Goal: Use online tool/utility: Utilize a website feature to perform a specific function

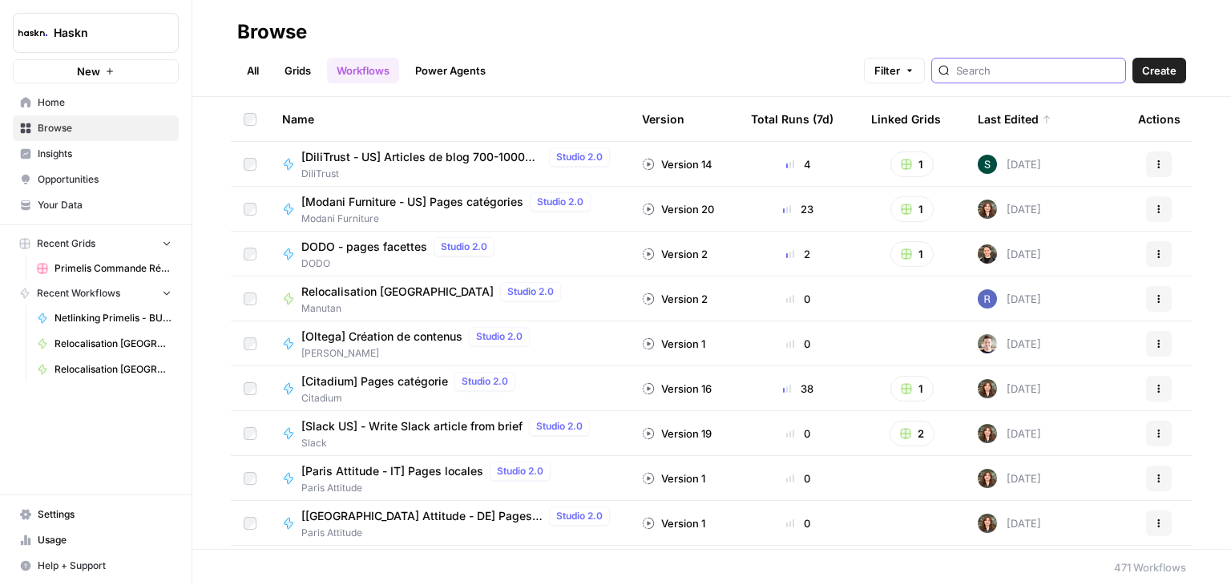
click at [1070, 63] on input "search" at bounding box center [1037, 71] width 163 height 16
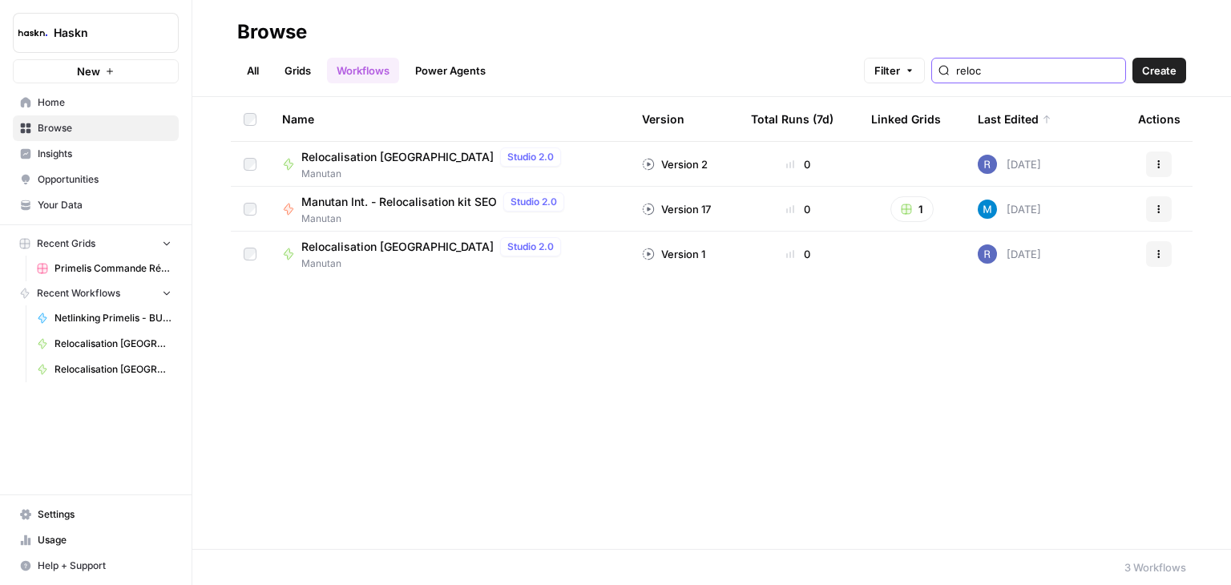
type input "reloc"
click at [722, 469] on div "Name Version Total Runs (7d) Linked Grids Last Edited Actions Relocalisation Po…" at bounding box center [711, 323] width 1039 height 452
click at [374, 158] on span "Relocalisation [GEOGRAPHIC_DATA]" at bounding box center [397, 157] width 192 height 16
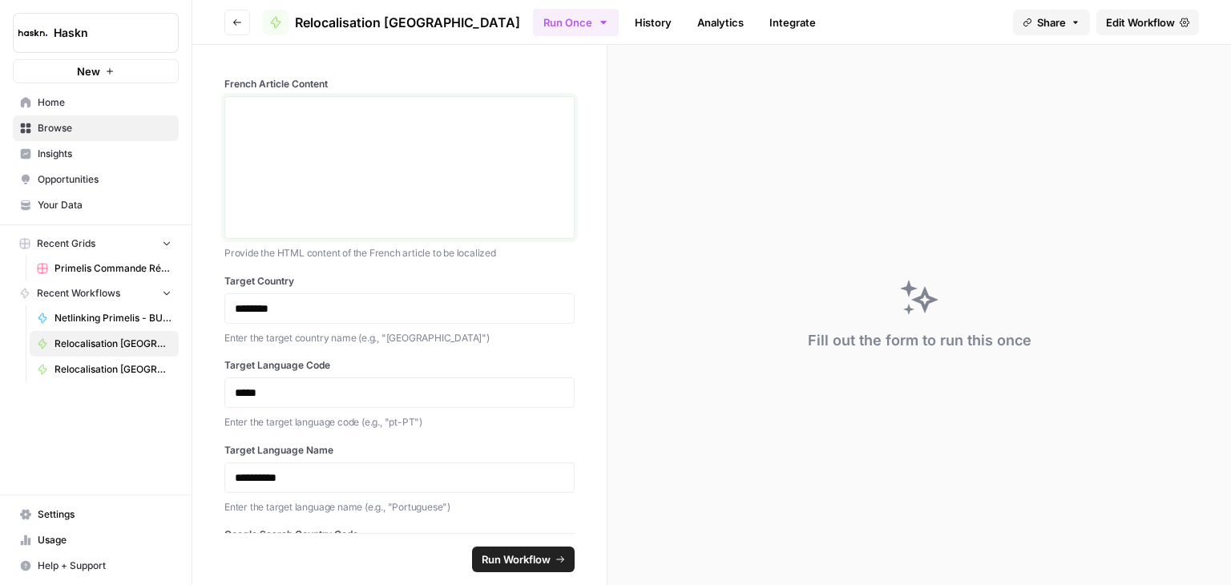
click at [363, 176] on div at bounding box center [399, 167] width 329 height 128
click at [1147, 14] on span "Edit Workflow" at bounding box center [1140, 22] width 69 height 16
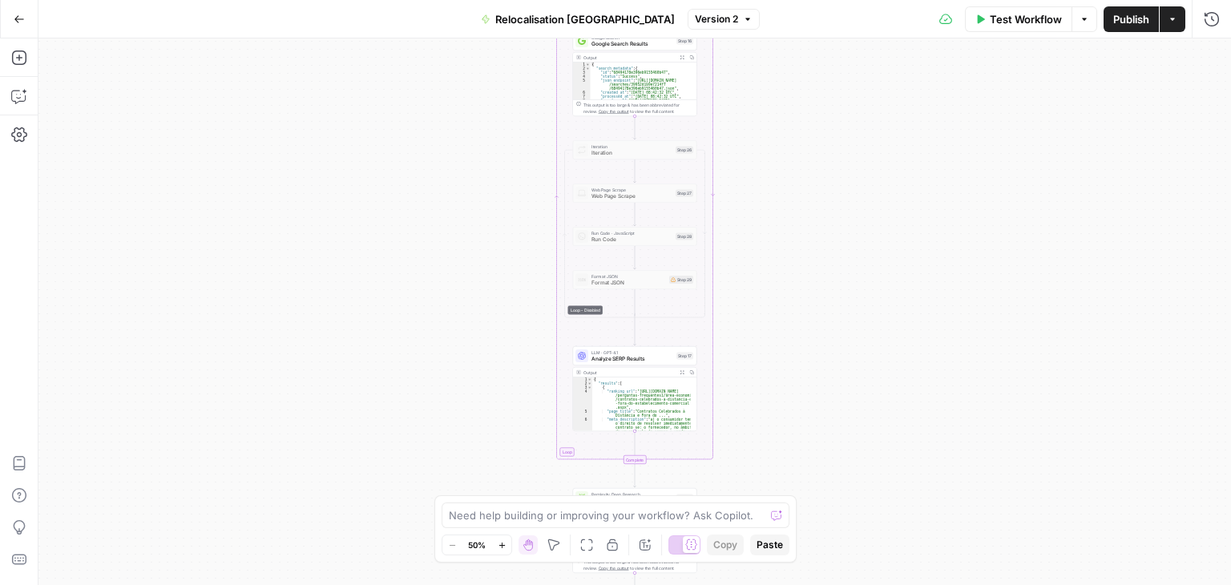
click at [471, 207] on div "Workflow Set Inputs Inputs LLM · [PERSON_NAME] 4 Analyze French Article Step 13…" at bounding box center [634, 311] width 1193 height 547
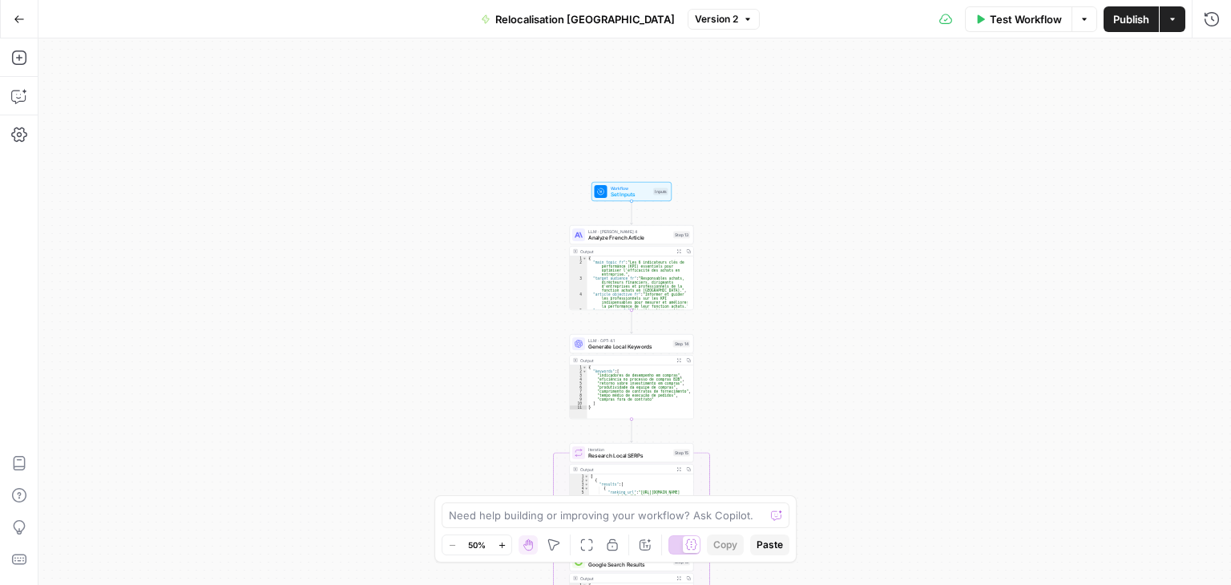
click at [1026, 26] on button "Test Workflow" at bounding box center [1018, 19] width 107 height 26
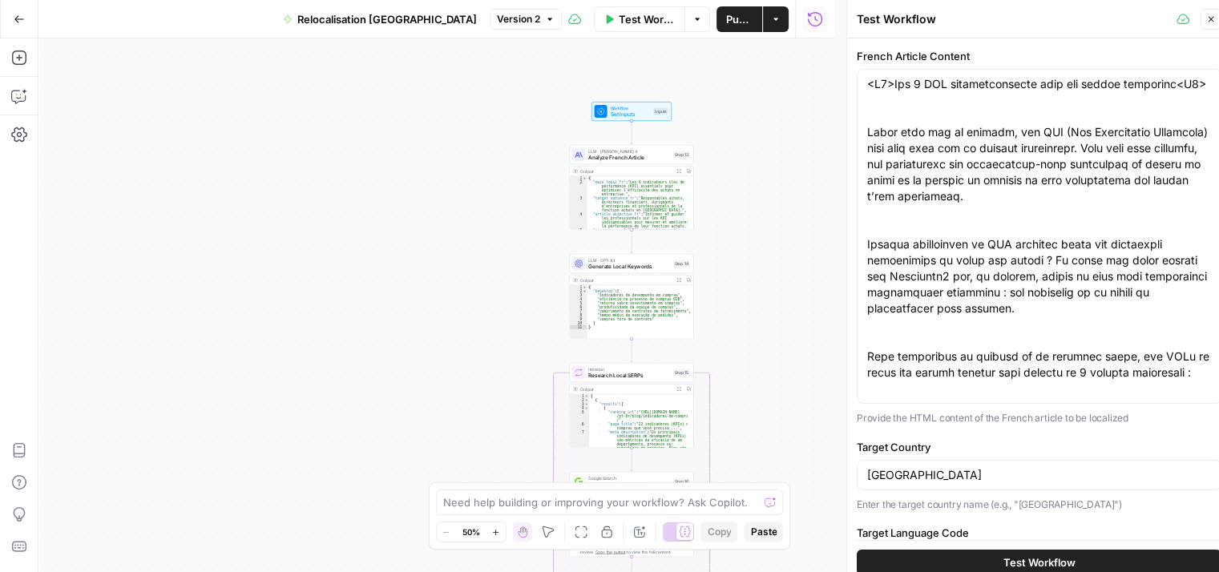
click at [600, 160] on span "Analyze French Article" at bounding box center [629, 158] width 82 height 8
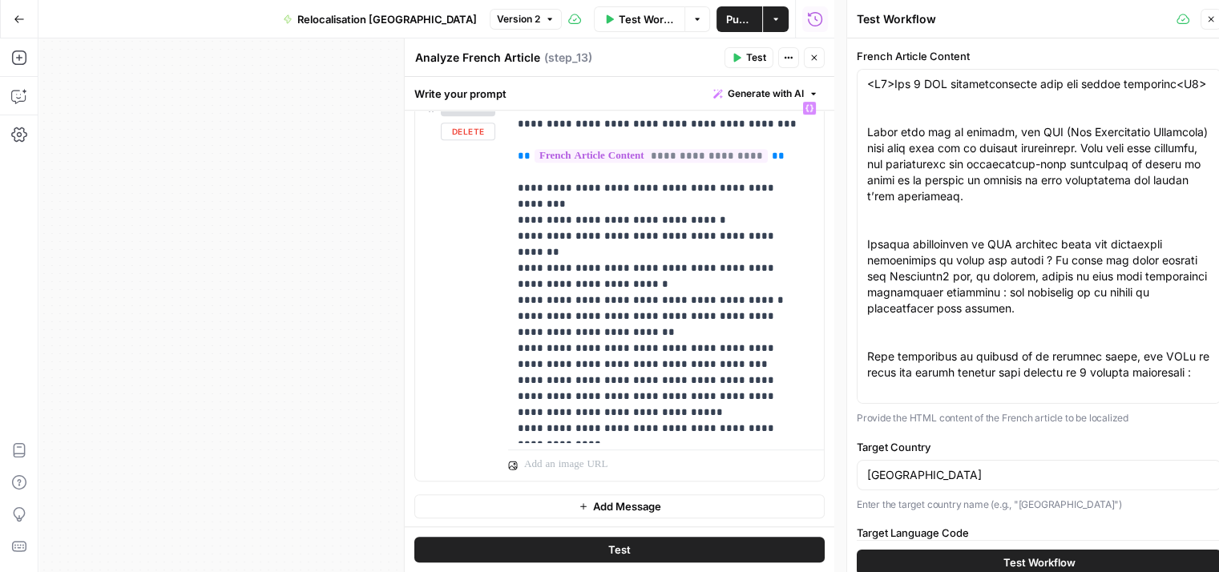
scroll to position [13, 0]
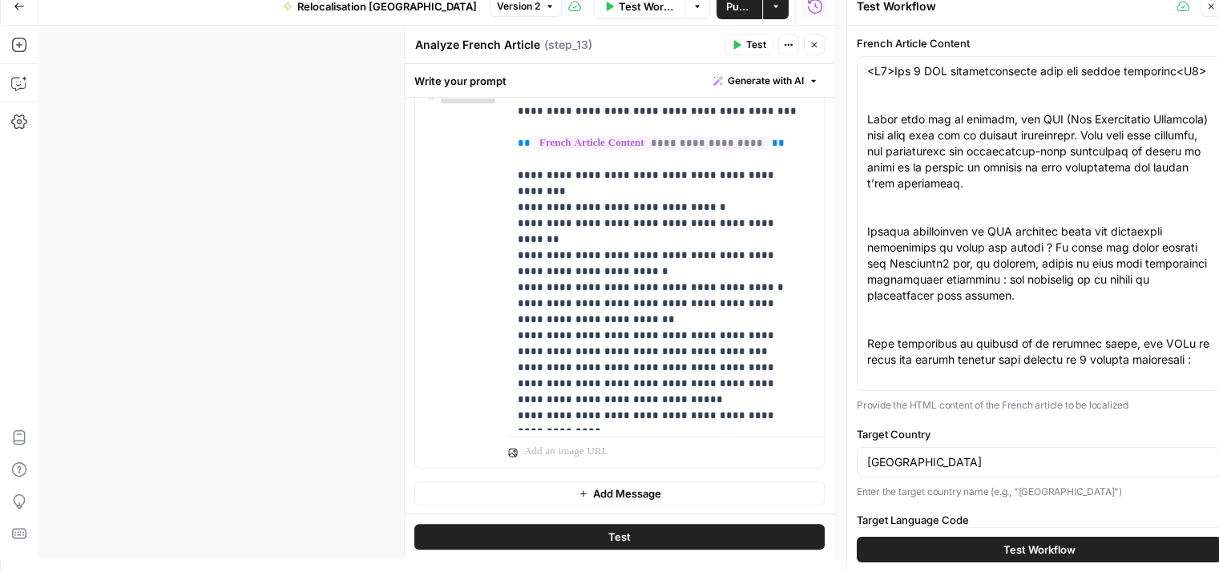
click at [824, 42] on button "Close" at bounding box center [814, 44] width 21 height 21
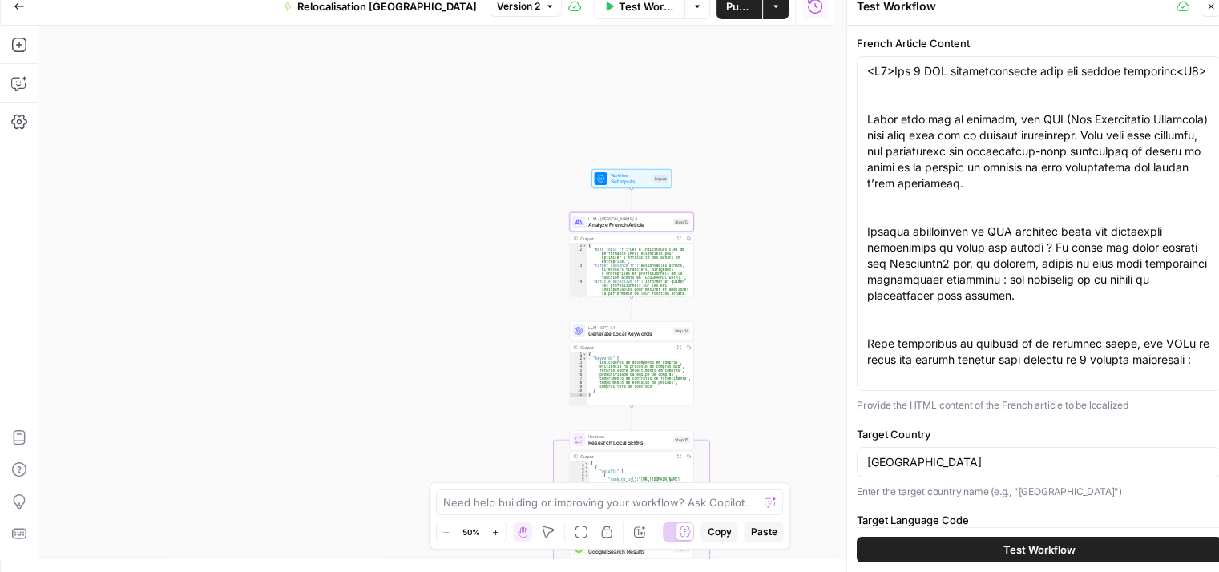
click at [781, 183] on div "Workflow Set Inputs Inputs LLM · [PERSON_NAME] 4 Analyze French Article Step 13…" at bounding box center [436, 293] width 796 height 534
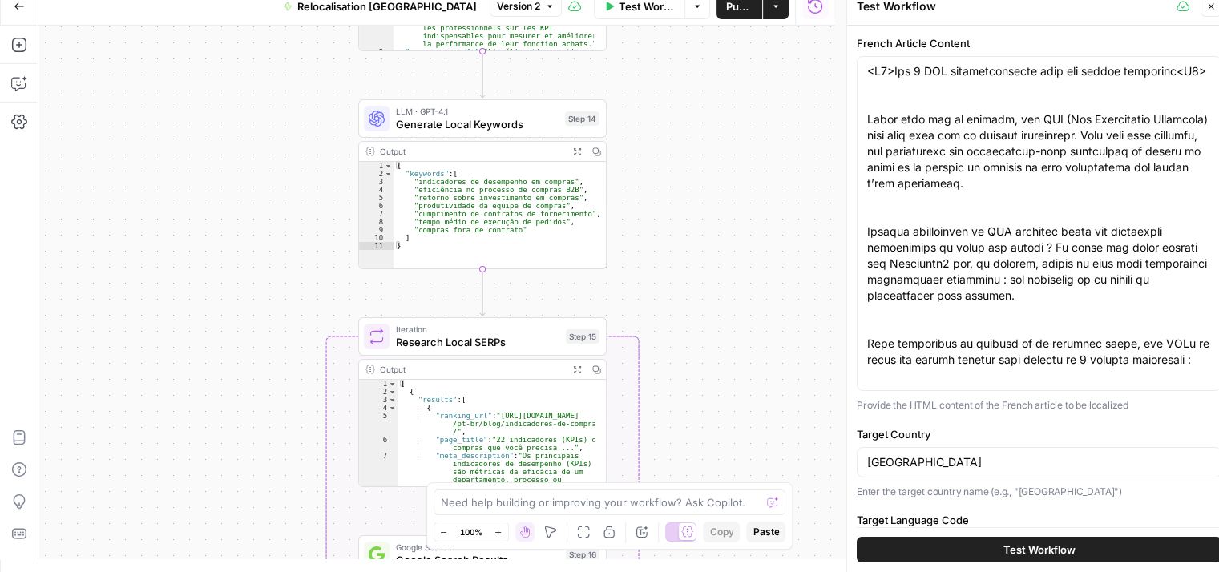
click at [438, 128] on span "Generate Local Keywords" at bounding box center [477, 124] width 163 height 16
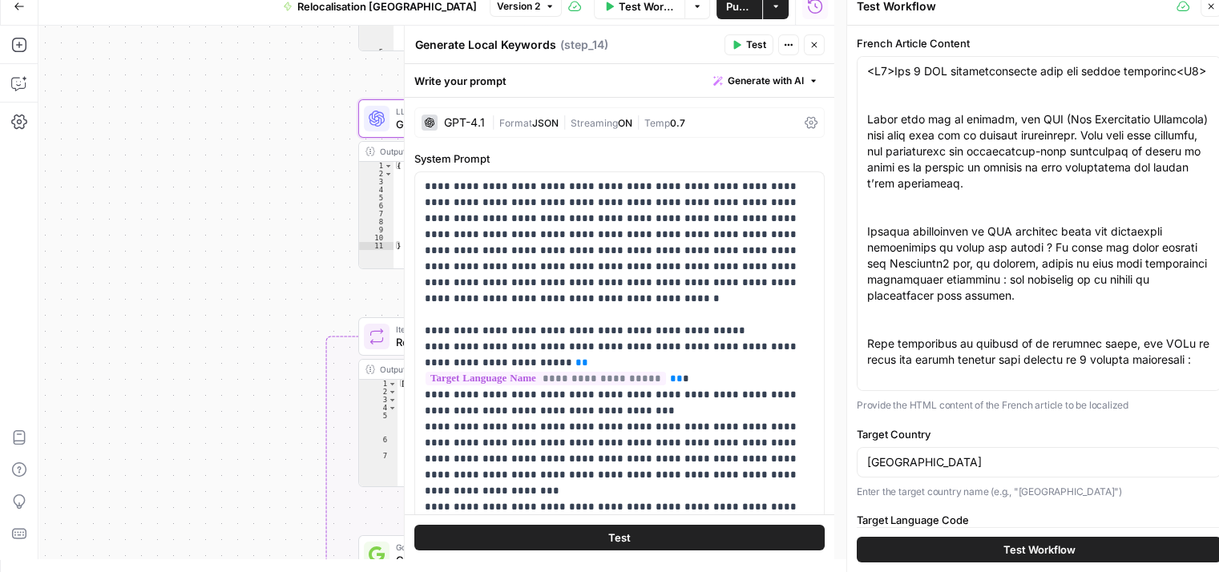
click at [822, 46] on button "Close" at bounding box center [814, 44] width 21 height 21
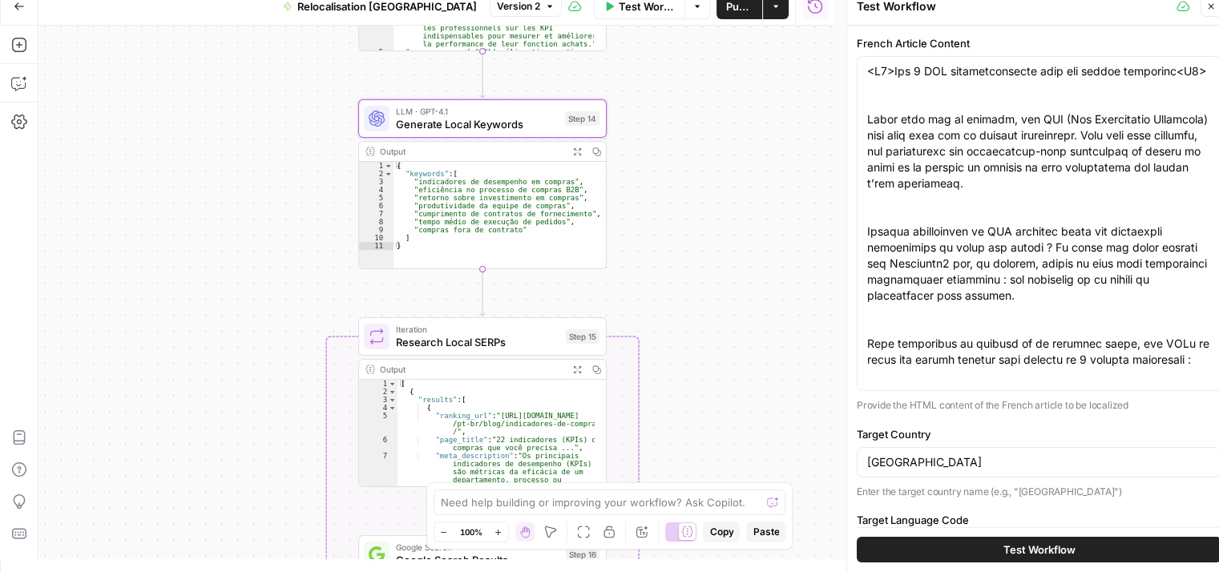
click at [398, 129] on span "Generate Local Keywords" at bounding box center [477, 124] width 163 height 16
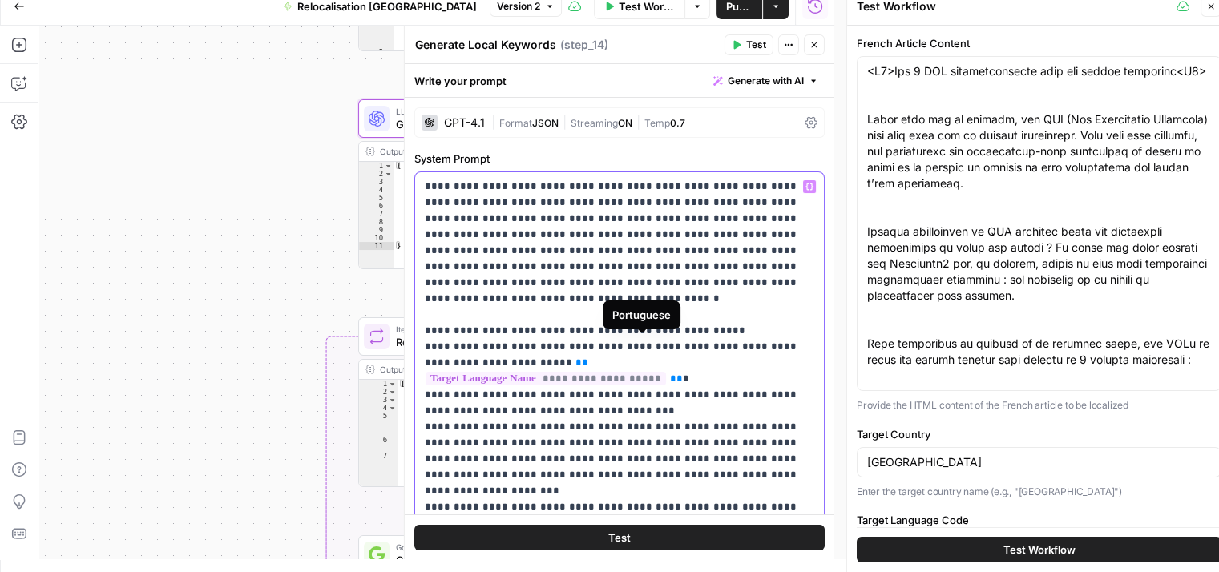
click at [683, 389] on p "**********" at bounding box center [614, 467] width 378 height 577
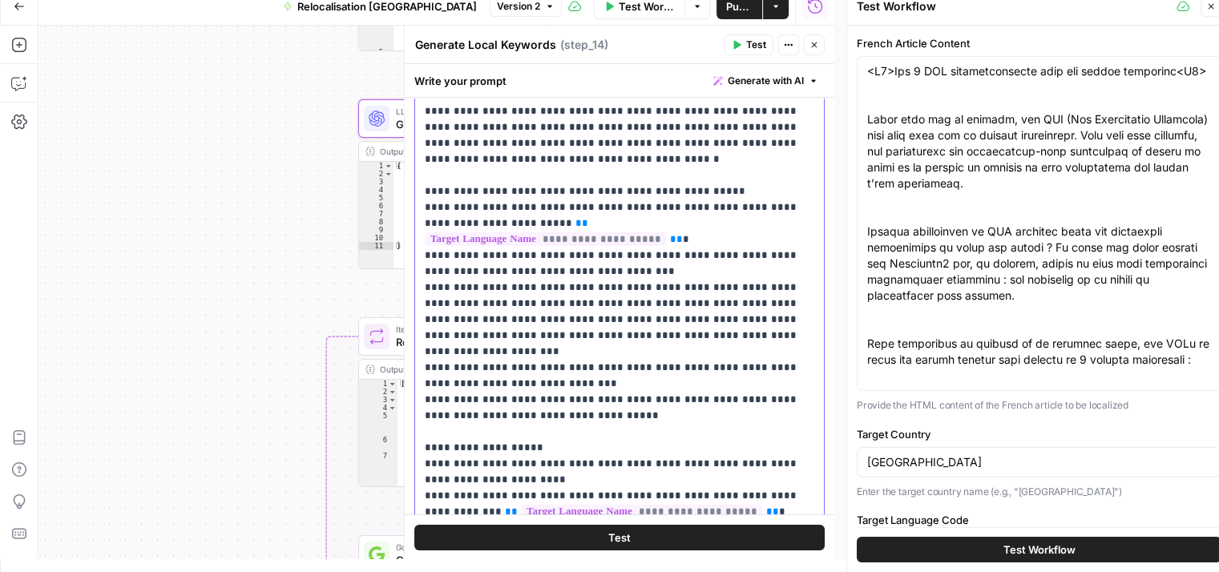
scroll to position [0, 0]
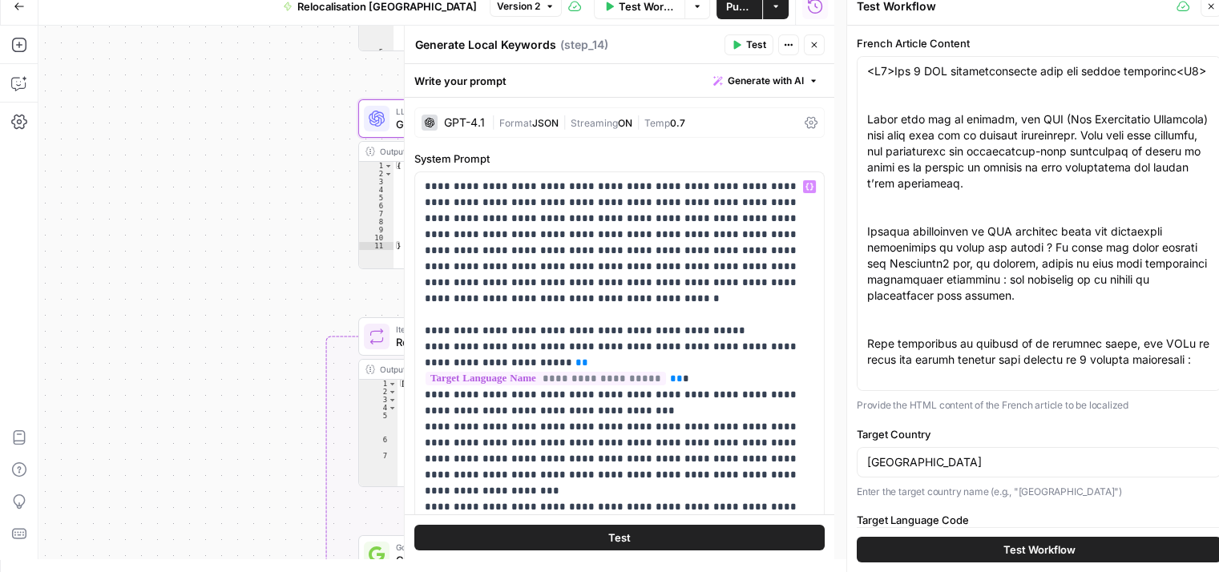
click at [815, 49] on icon "button" at bounding box center [815, 45] width 10 height 10
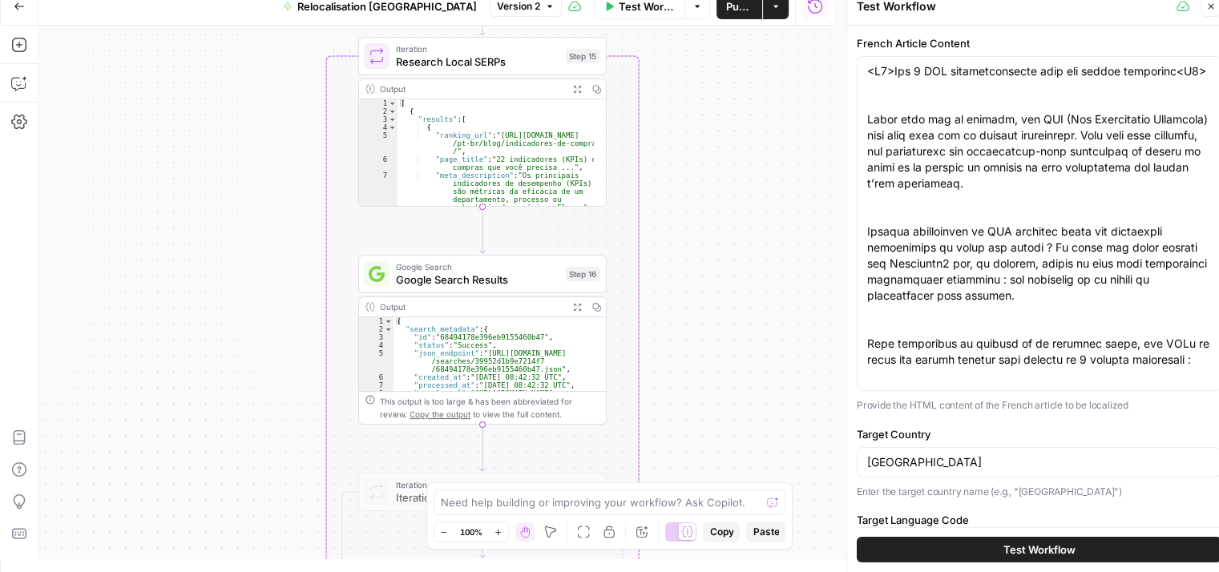
click at [439, 60] on span "Research Local SERPs" at bounding box center [478, 62] width 164 height 16
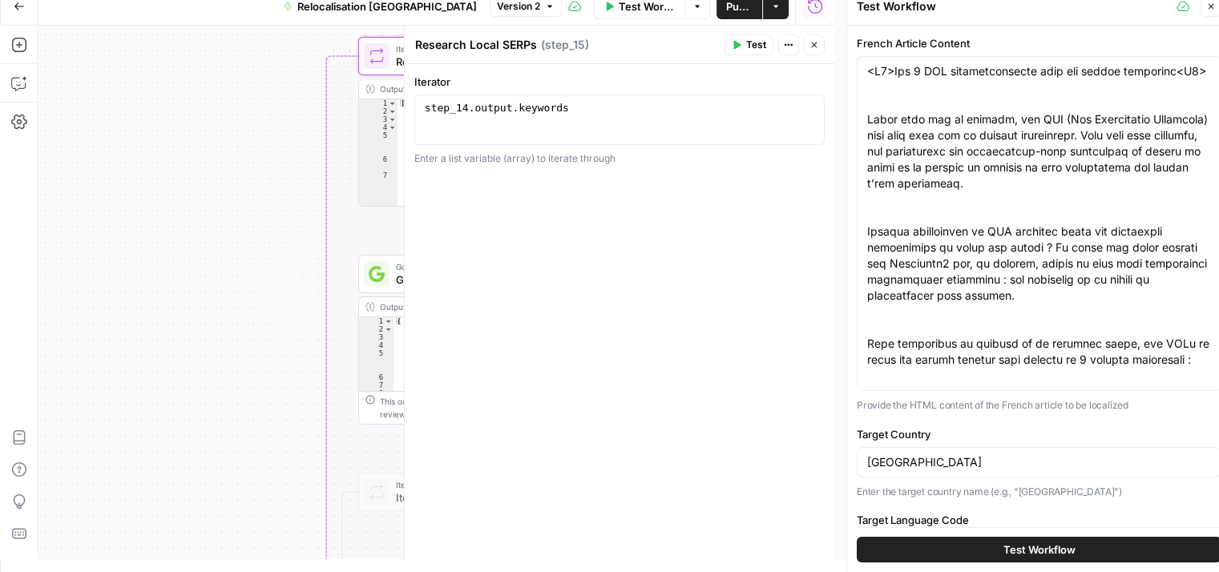
click at [810, 48] on icon "button" at bounding box center [815, 45] width 10 height 10
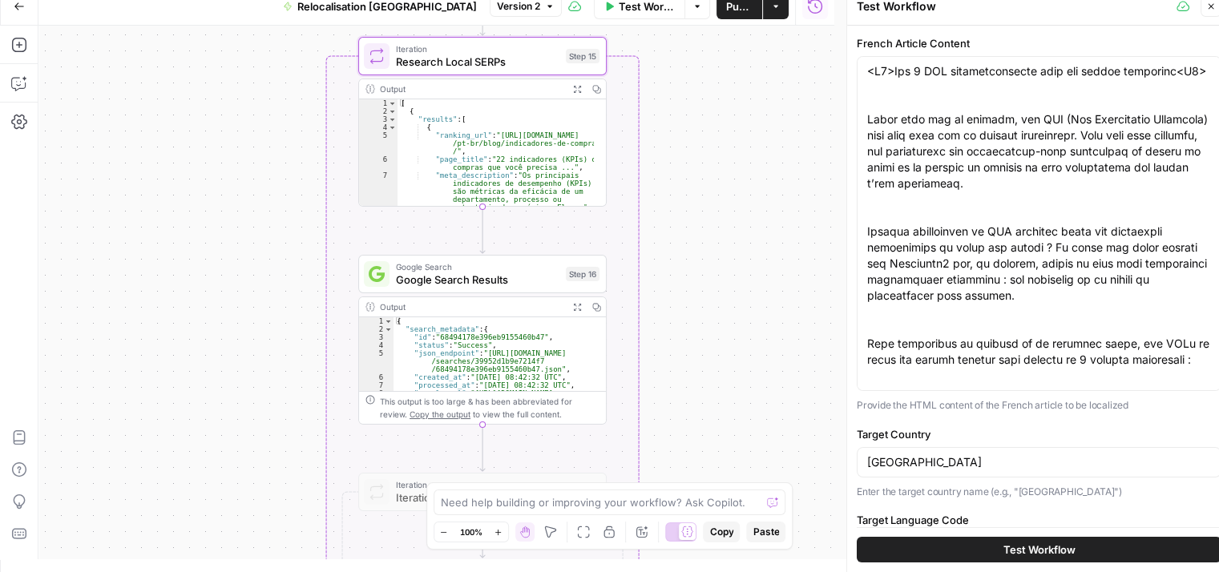
click at [465, 281] on span "Google Search Results" at bounding box center [478, 280] width 164 height 16
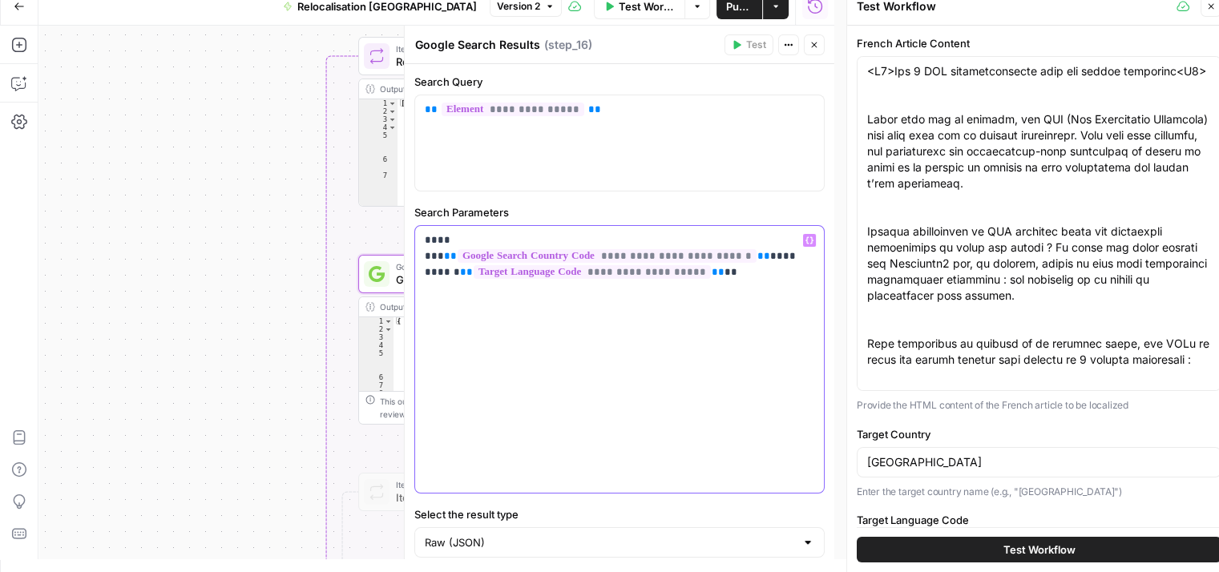
click at [696, 354] on div "**********" at bounding box center [619, 359] width 409 height 267
click at [553, 364] on div "**********" at bounding box center [619, 359] width 409 height 267
click at [817, 49] on icon "button" at bounding box center [815, 45] width 10 height 10
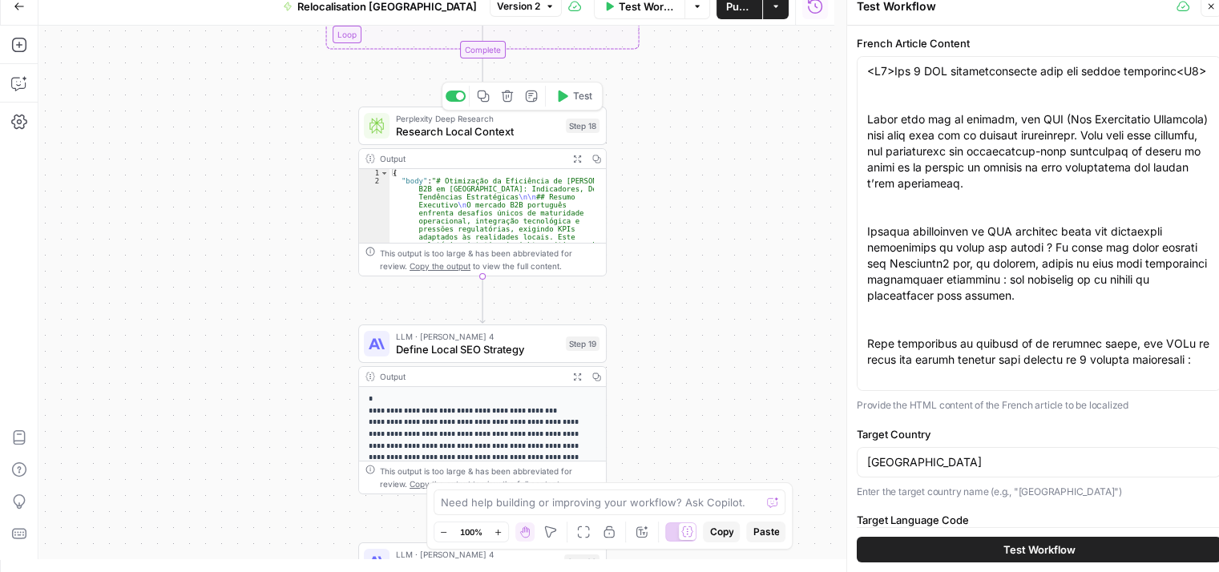
click at [403, 139] on span "Research Local Context" at bounding box center [478, 131] width 164 height 16
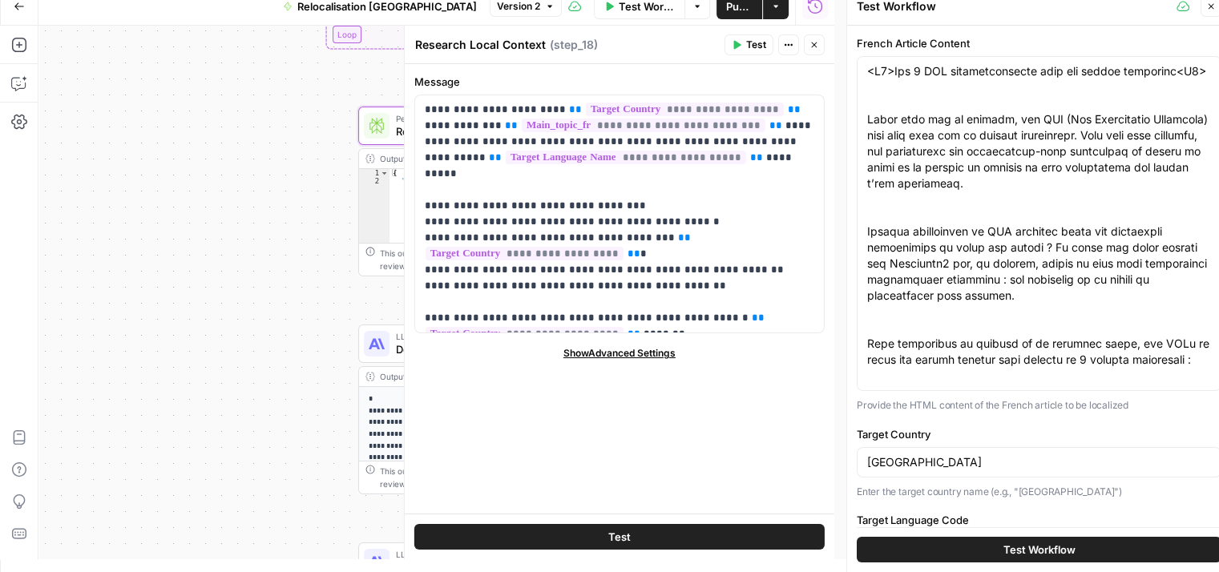
click at [810, 50] on button "Close" at bounding box center [814, 44] width 21 height 21
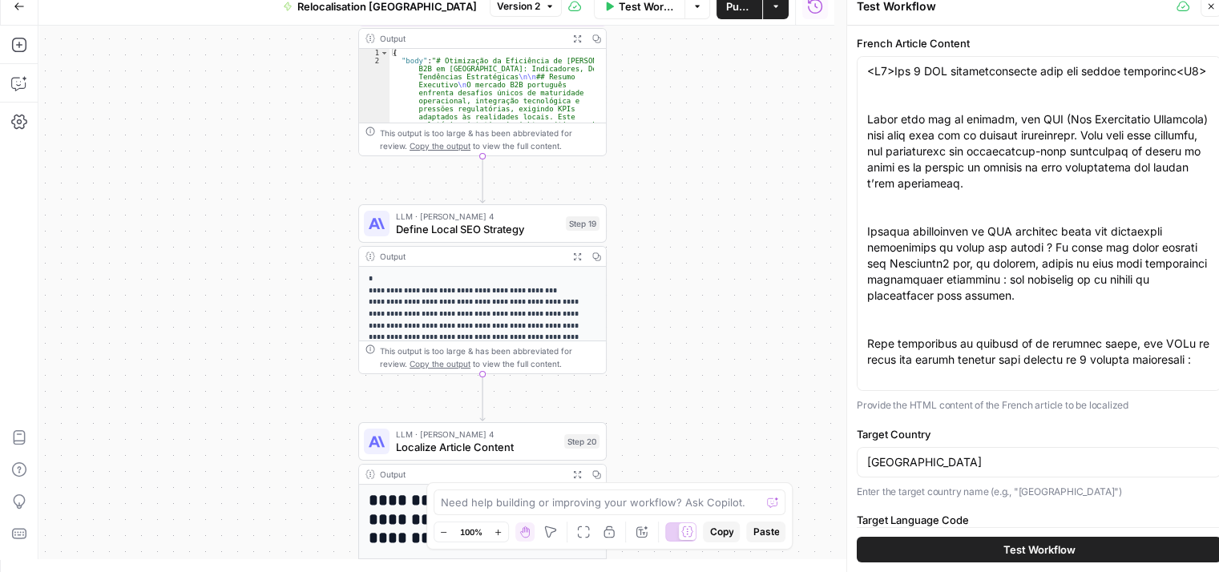
click at [416, 236] on span "Define Local SEO Strategy" at bounding box center [478, 229] width 164 height 16
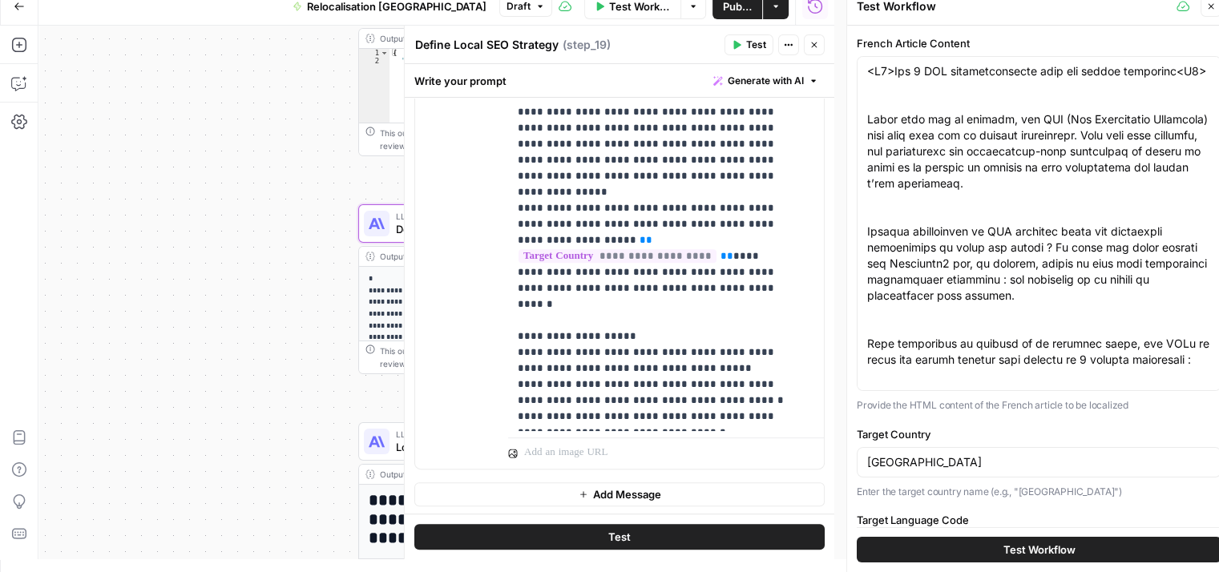
scroll to position [604, 0]
click at [246, 251] on div "Workflow Set Inputs Inputs LLM · [PERSON_NAME] 4 Analyze French Article Step 13…" at bounding box center [436, 293] width 796 height 534
click at [806, 51] on button "Close" at bounding box center [814, 44] width 21 height 21
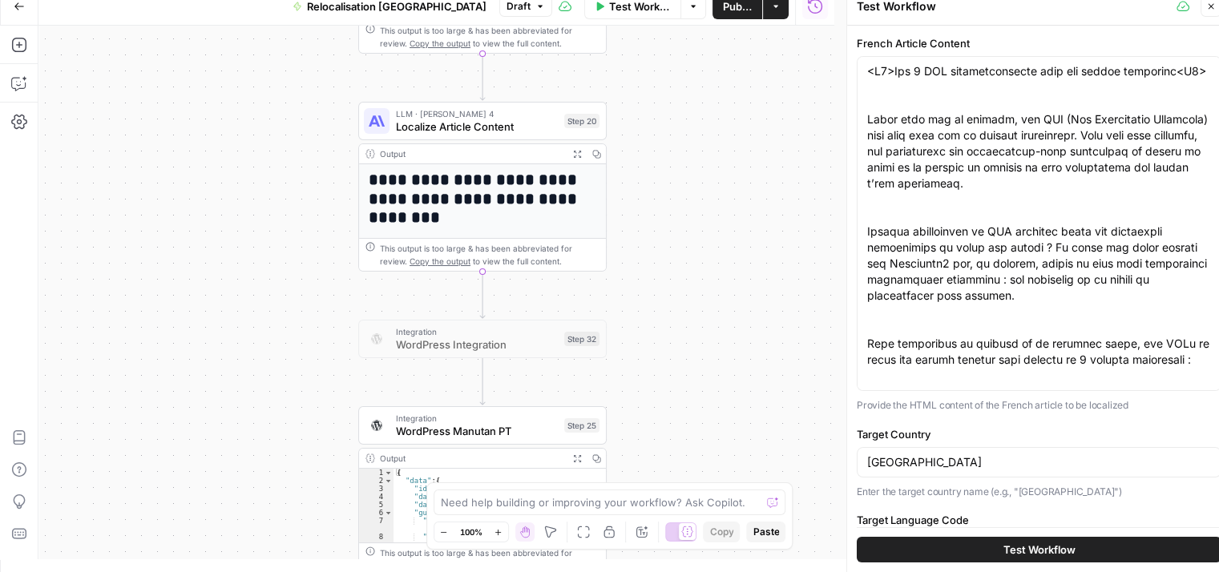
click at [418, 132] on span "Localize Article Content" at bounding box center [477, 127] width 162 height 16
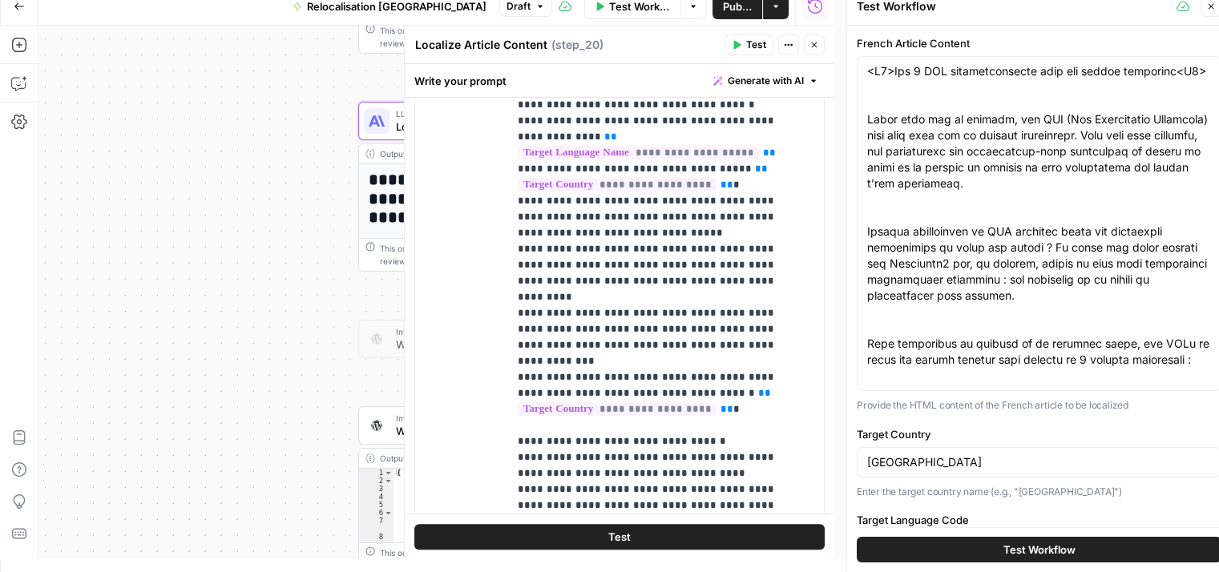
scroll to position [0, 0]
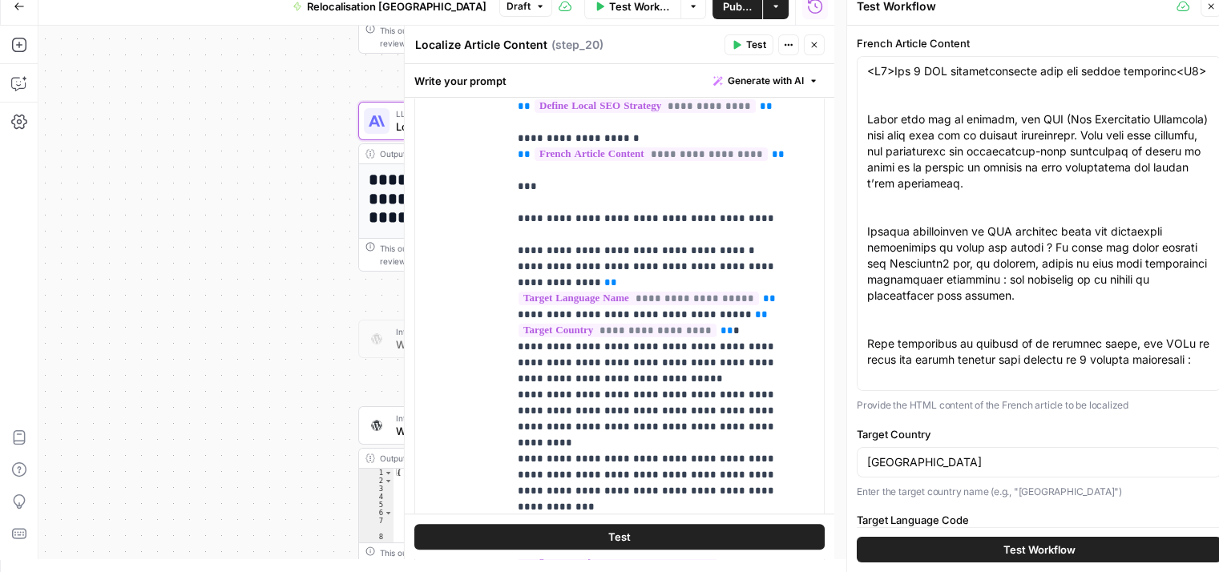
click at [815, 43] on icon "button" at bounding box center [814, 45] width 6 height 6
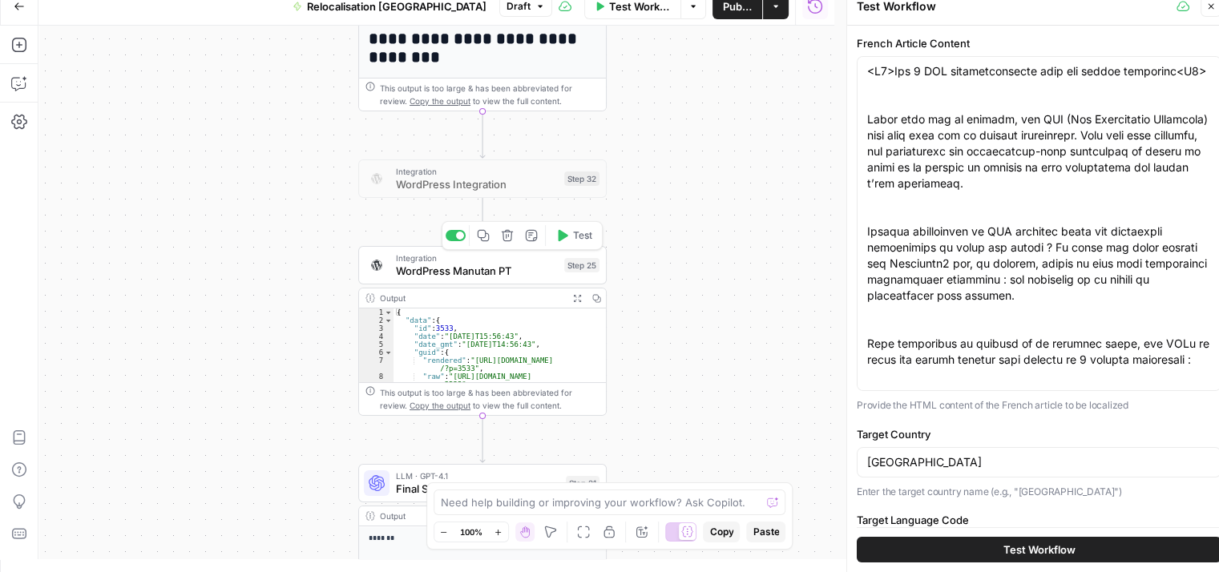
click at [413, 273] on span "WordPress Manutan PT" at bounding box center [477, 271] width 162 height 16
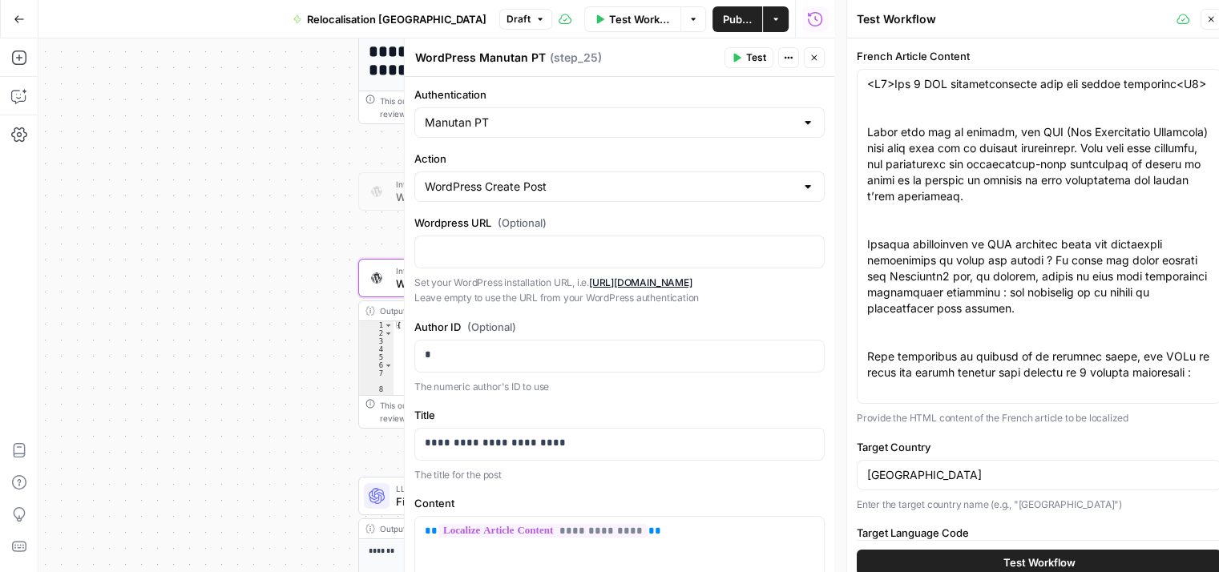
click at [811, 63] on button "Close" at bounding box center [814, 57] width 21 height 21
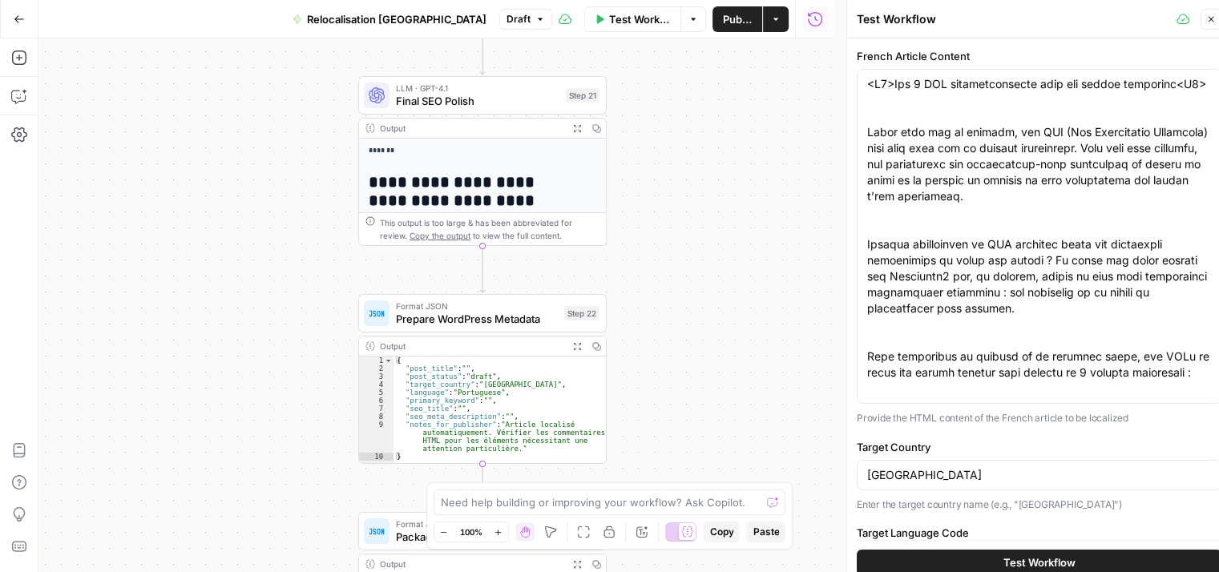
click at [405, 107] on span "Final SEO Polish" at bounding box center [478, 101] width 164 height 16
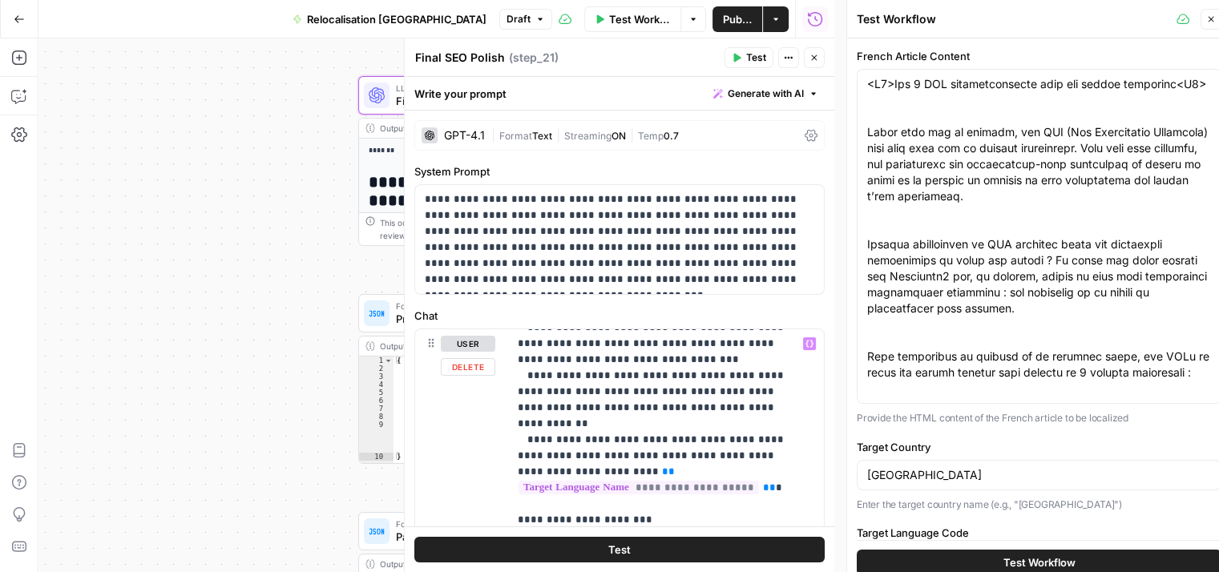
scroll to position [561, 0]
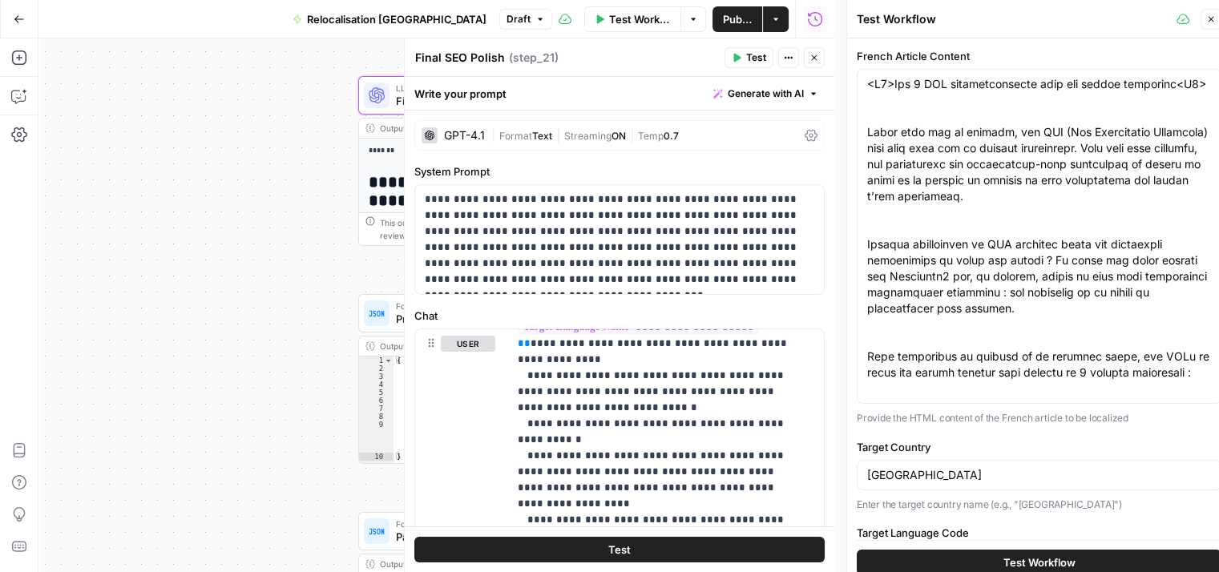
click at [821, 61] on button "Close" at bounding box center [814, 57] width 21 height 21
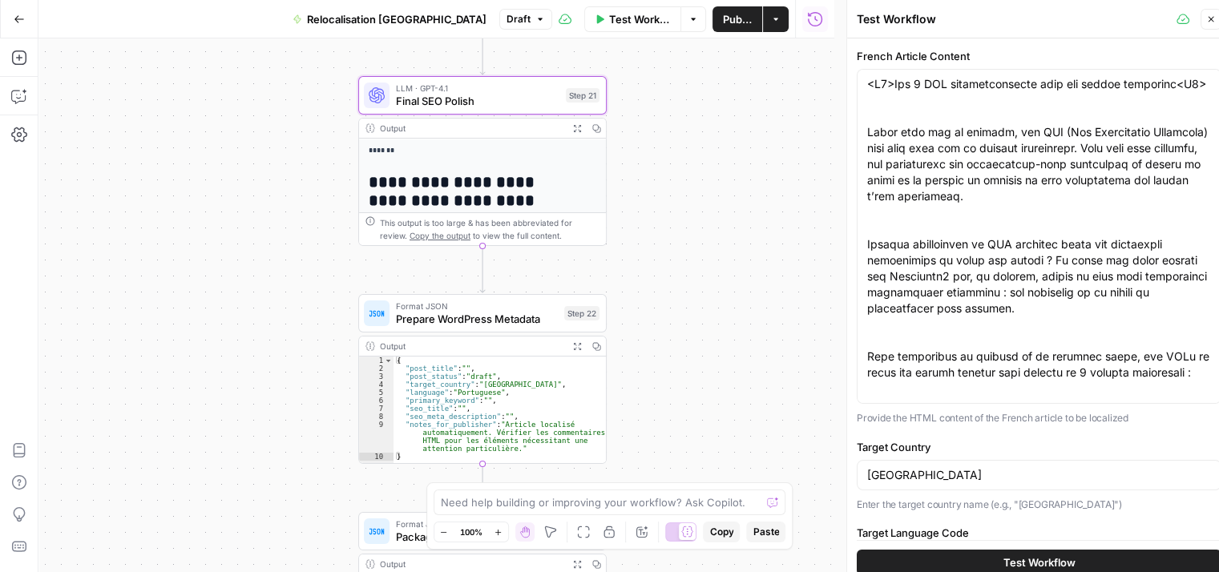
click at [426, 322] on span "Prepare WordPress Metadata" at bounding box center [477, 319] width 162 height 16
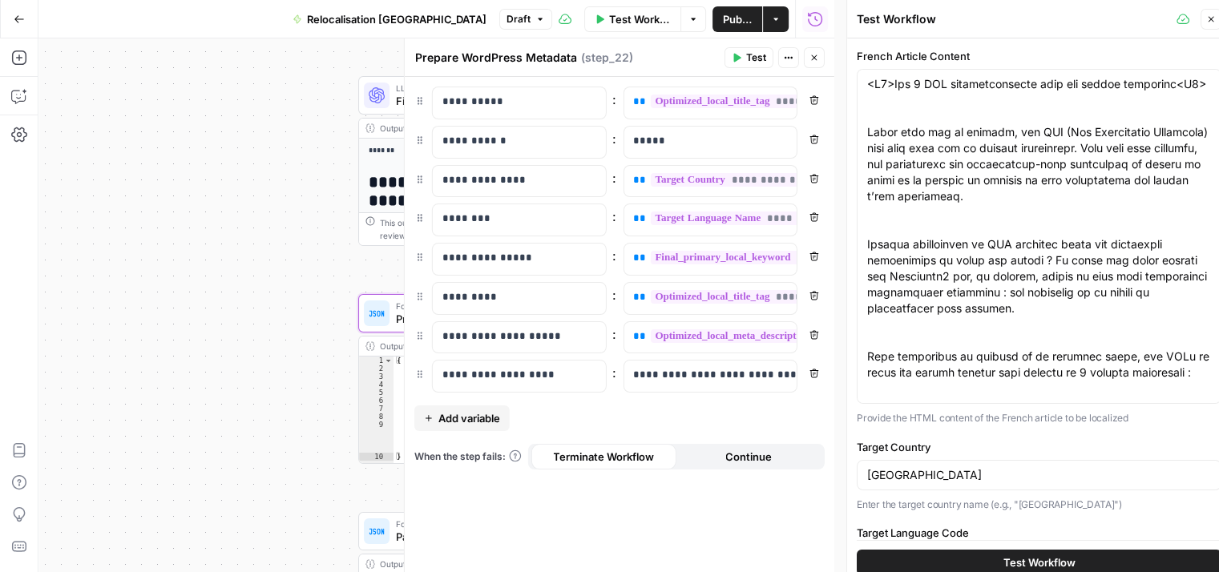
click at [817, 57] on icon "button" at bounding box center [815, 58] width 10 height 10
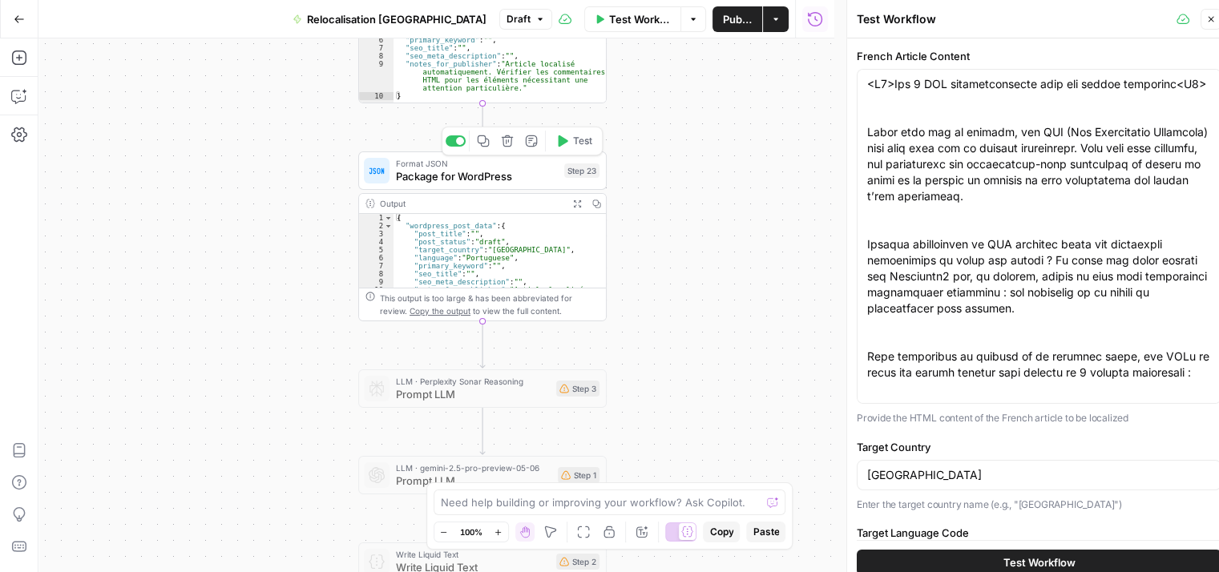
click at [419, 171] on span "Package for WordPress" at bounding box center [477, 176] width 162 height 16
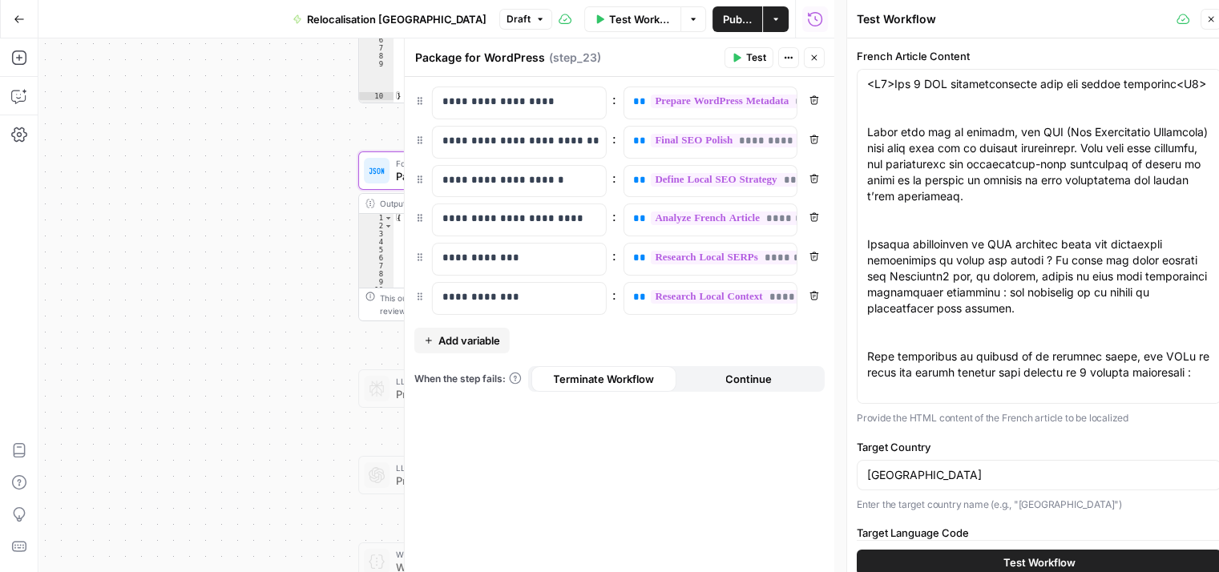
click at [192, 277] on div "Workflow Set Inputs Inputs LLM · [PERSON_NAME] 4 Analyze French Article Step 13…" at bounding box center [436, 305] width 796 height 534
click at [811, 64] on button "Close" at bounding box center [814, 57] width 21 height 21
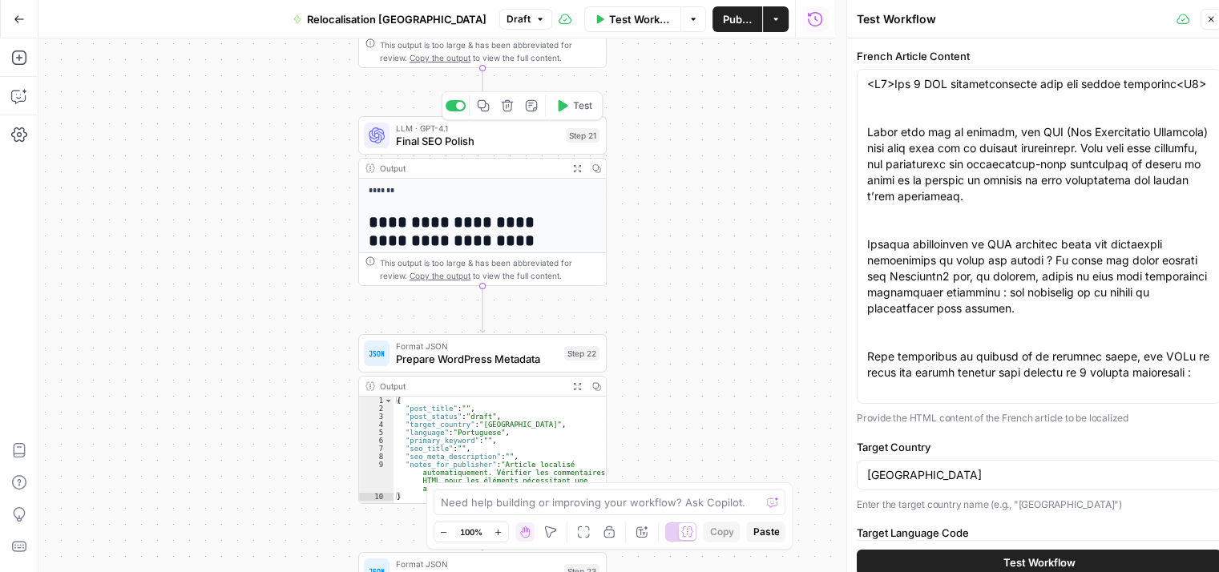
click at [564, 111] on icon "button" at bounding box center [561, 105] width 13 height 13
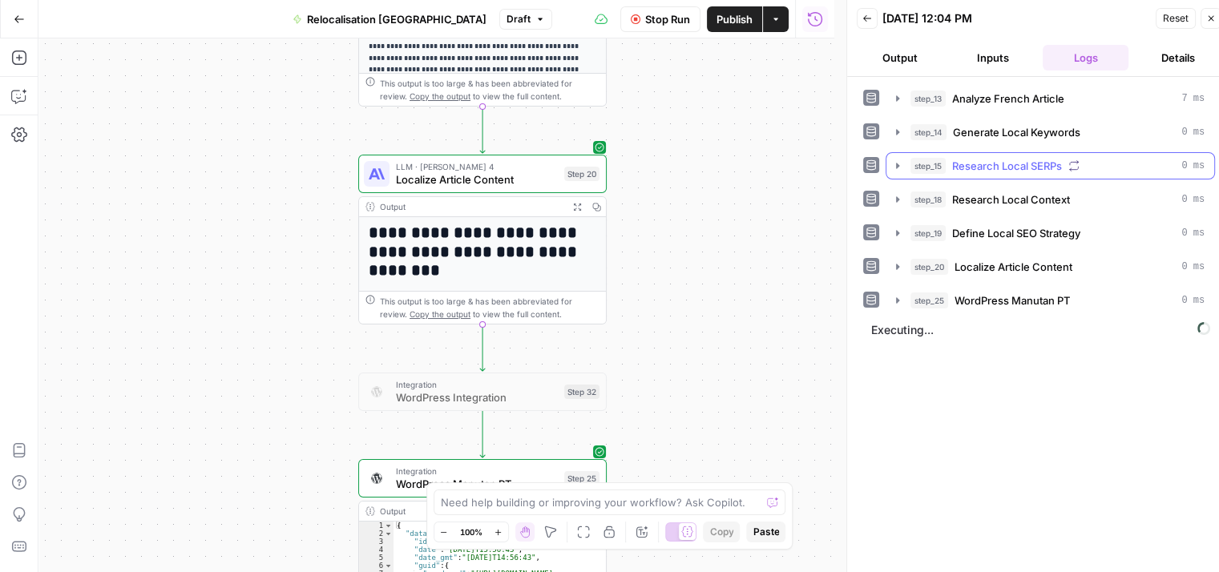
click at [898, 168] on icon "button" at bounding box center [897, 166] width 13 height 13
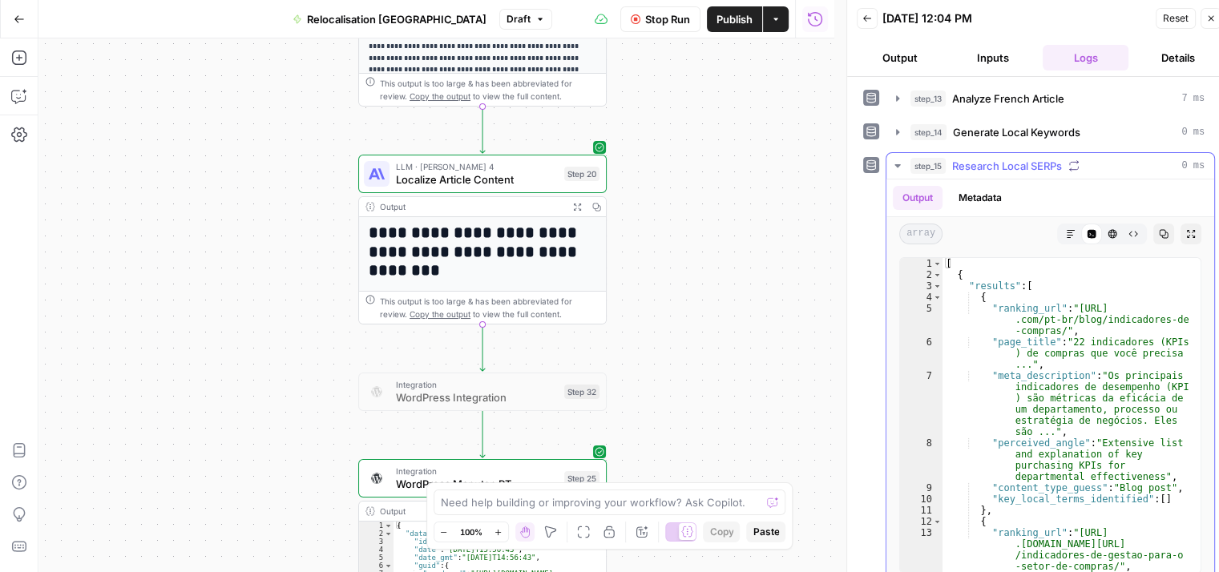
click at [898, 168] on icon "button" at bounding box center [897, 166] width 13 height 13
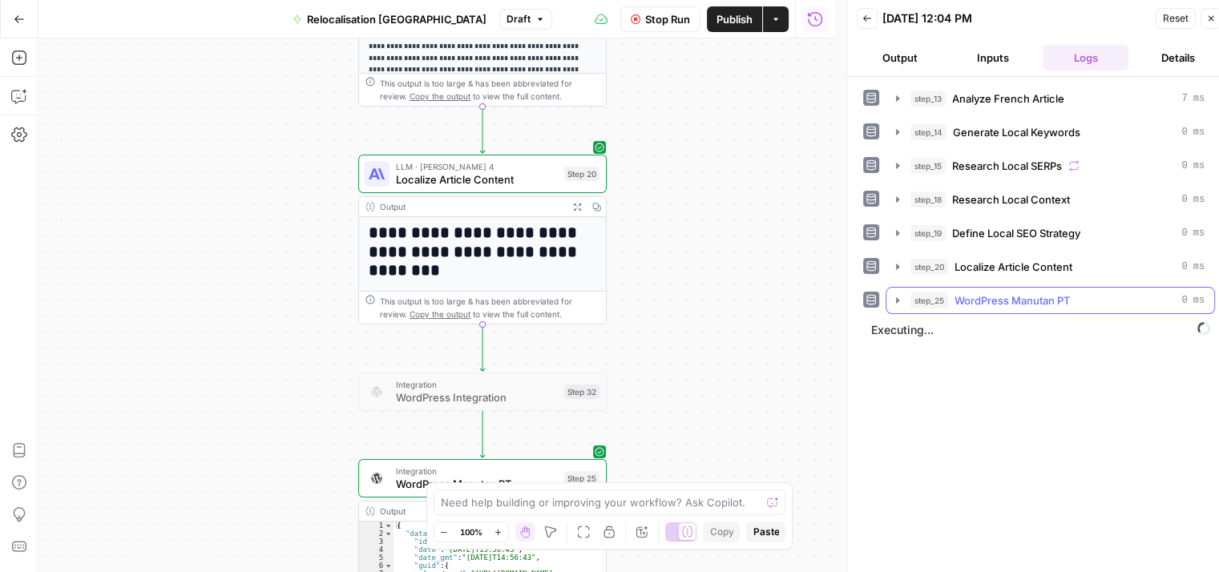
click at [891, 302] on icon "button" at bounding box center [897, 300] width 13 height 13
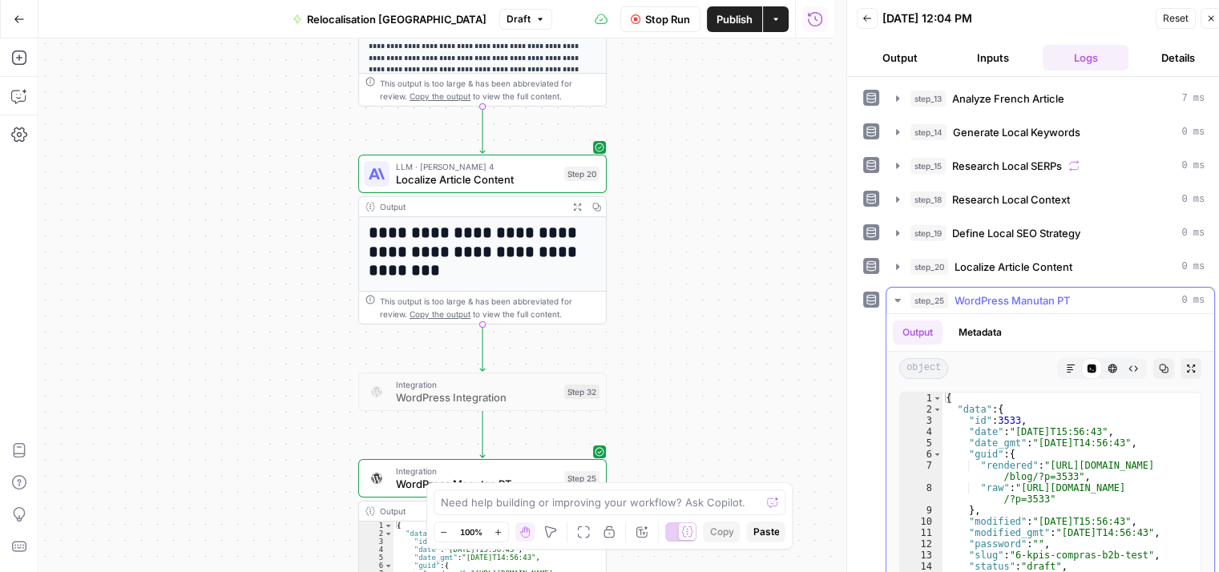
click at [891, 302] on icon "button" at bounding box center [897, 300] width 13 height 13
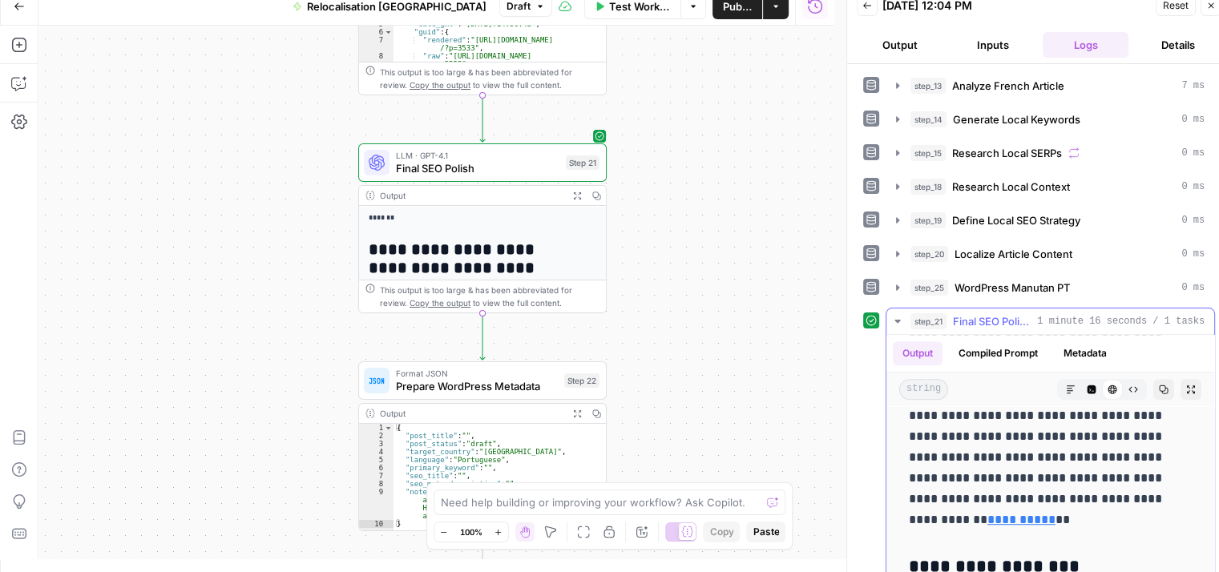
scroll to position [1089, 0]
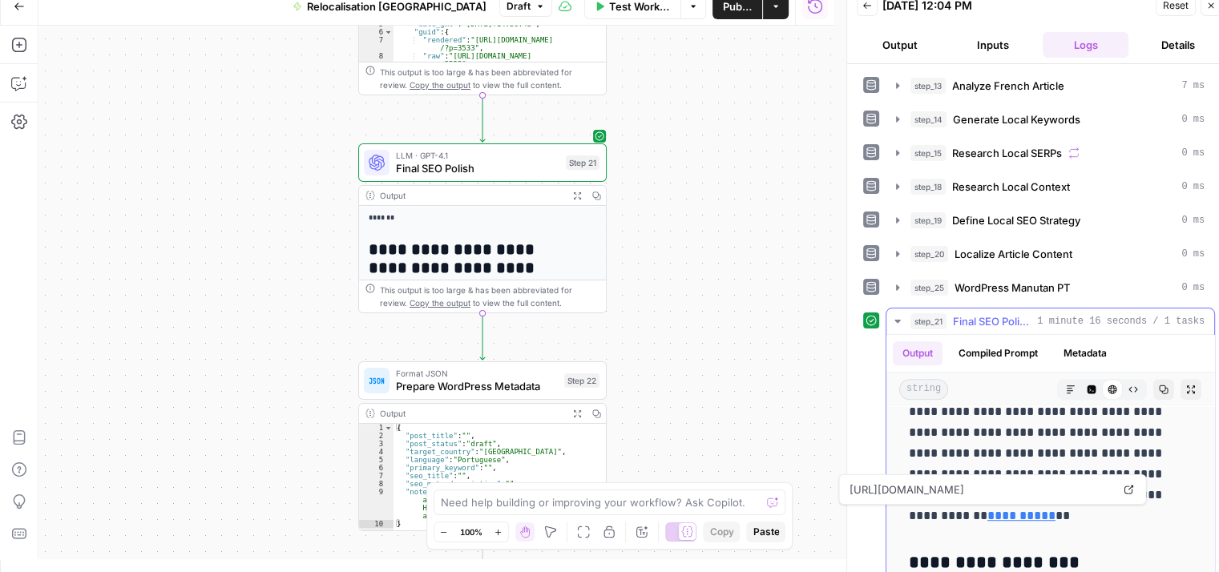
click at [1056, 513] on link "**********" at bounding box center [1021, 516] width 68 height 12
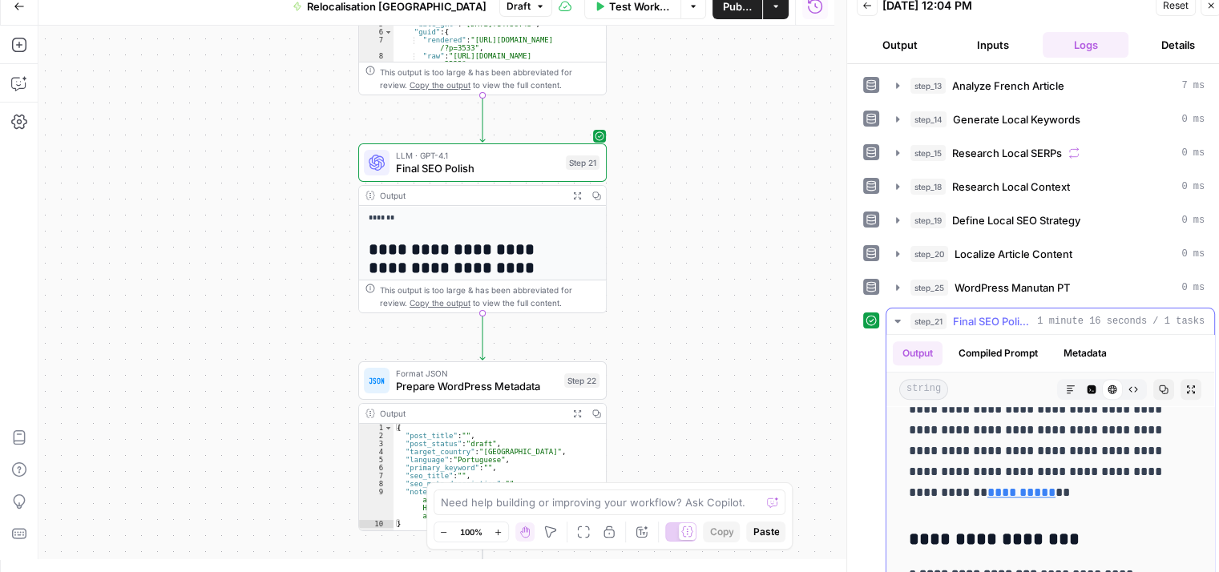
scroll to position [1118, 0]
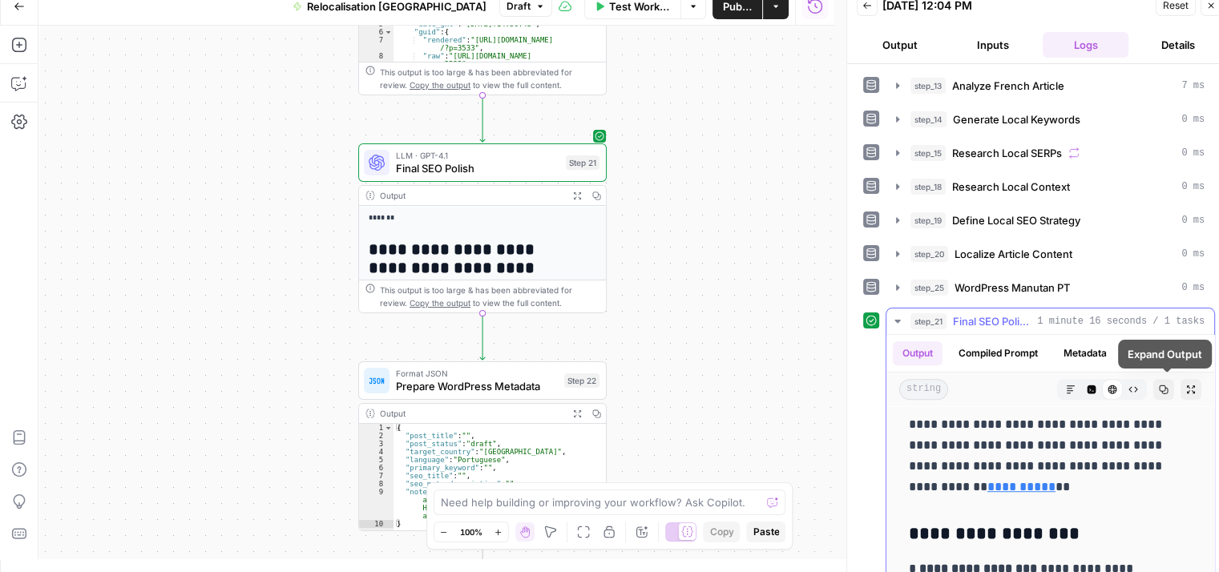
click at [1187, 386] on icon "button" at bounding box center [1191, 390] width 8 height 8
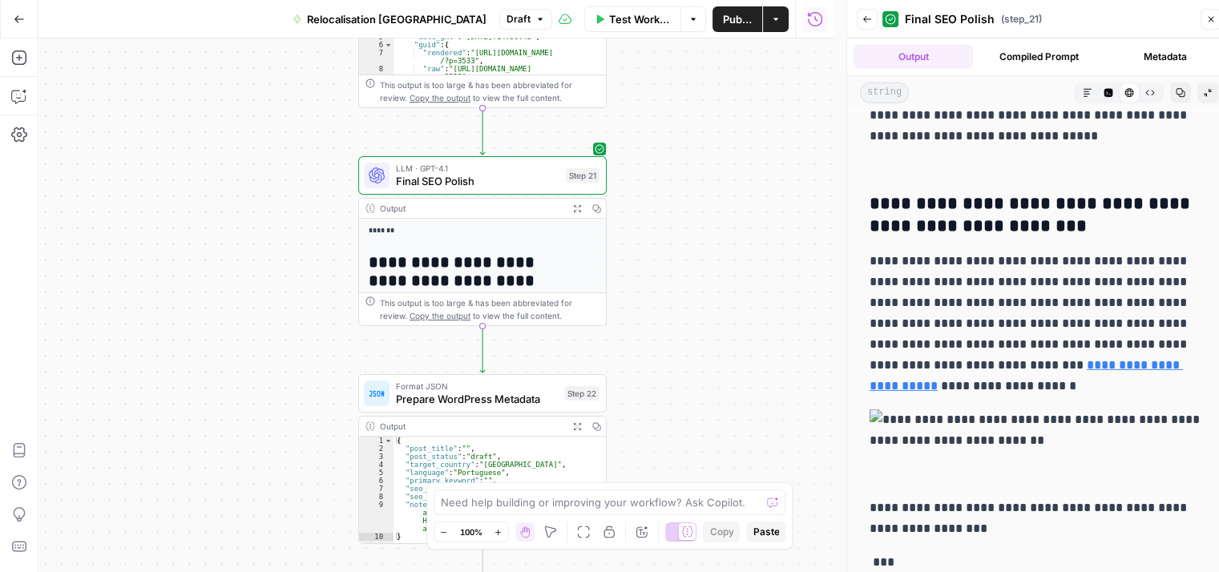
scroll to position [13, 0]
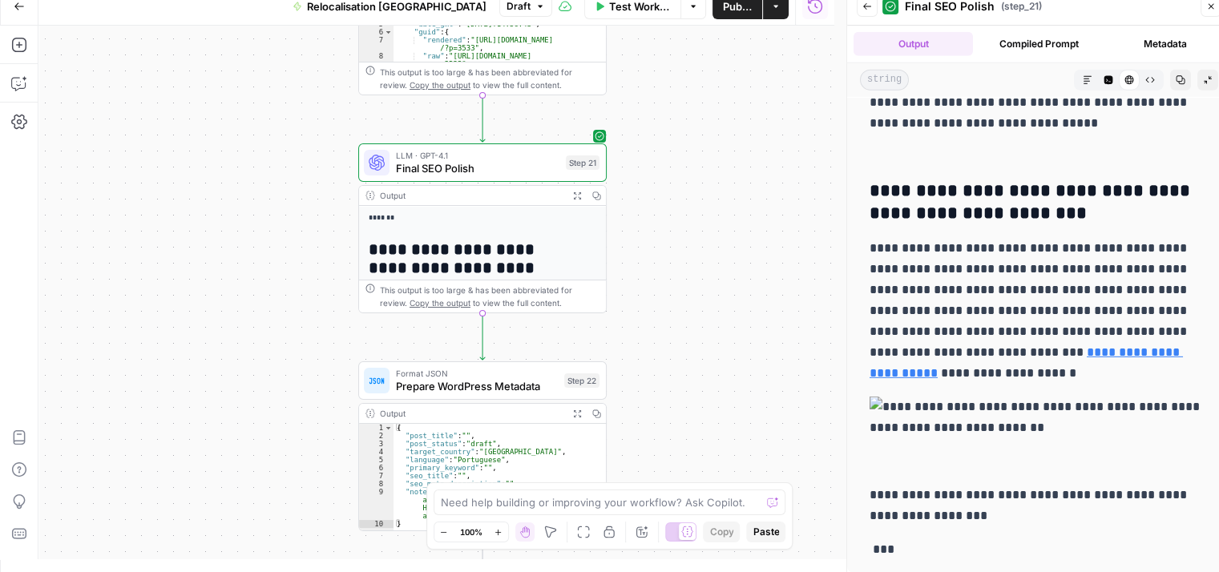
click at [875, 401] on img at bounding box center [1039, 418] width 339 height 42
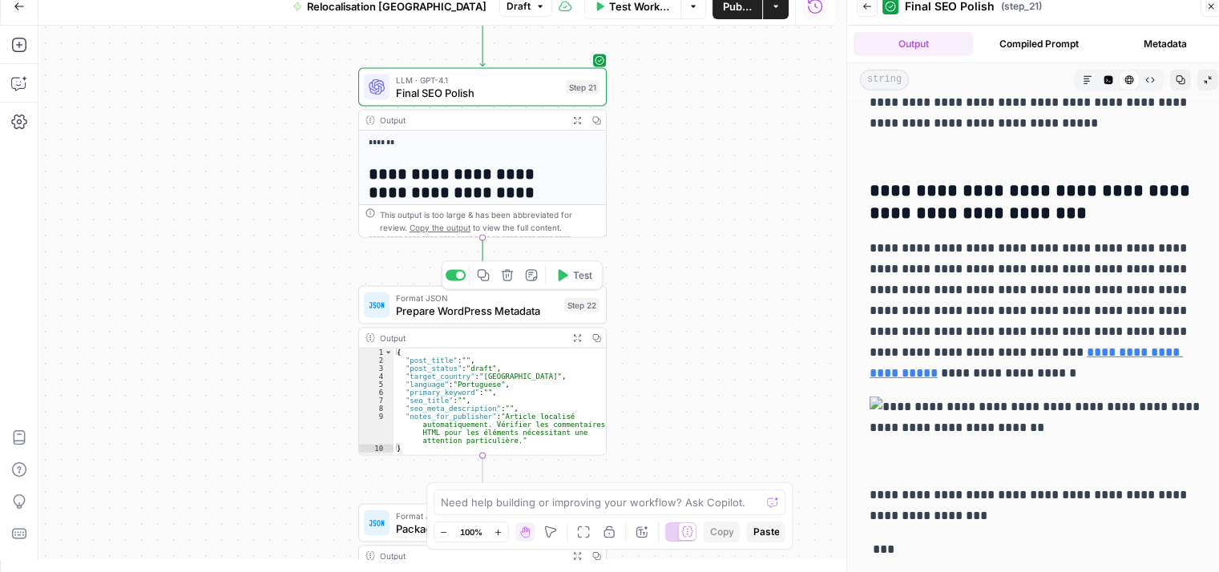
click at [567, 288] on div "Copy step Delete step Add Note Test" at bounding box center [522, 275] width 161 height 29
click at [573, 277] on span "Test" at bounding box center [582, 276] width 19 height 14
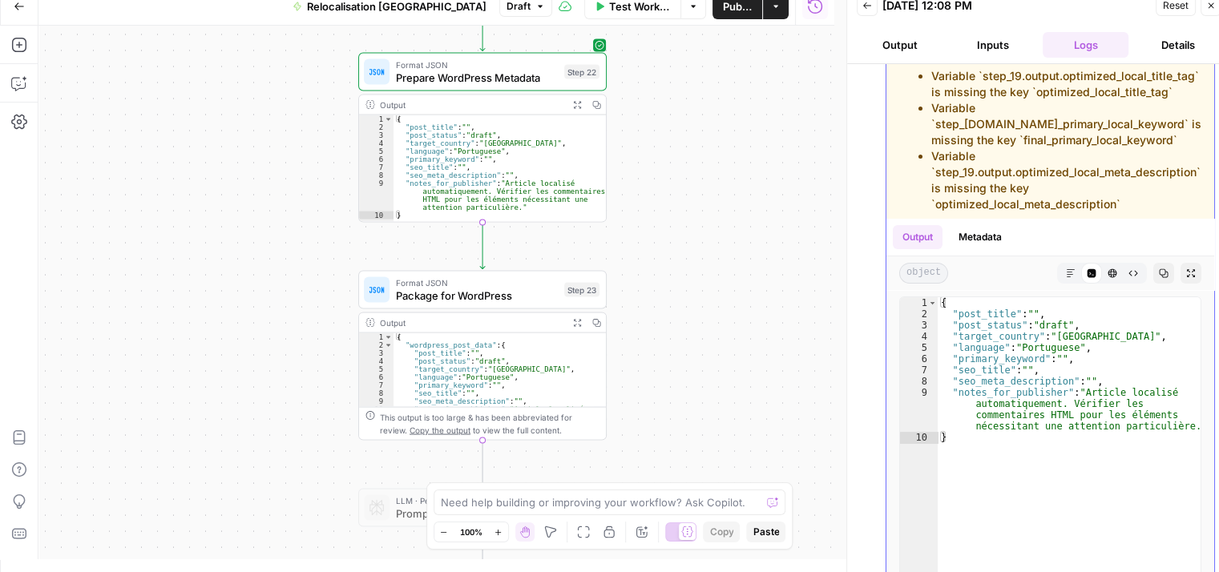
scroll to position [307, 0]
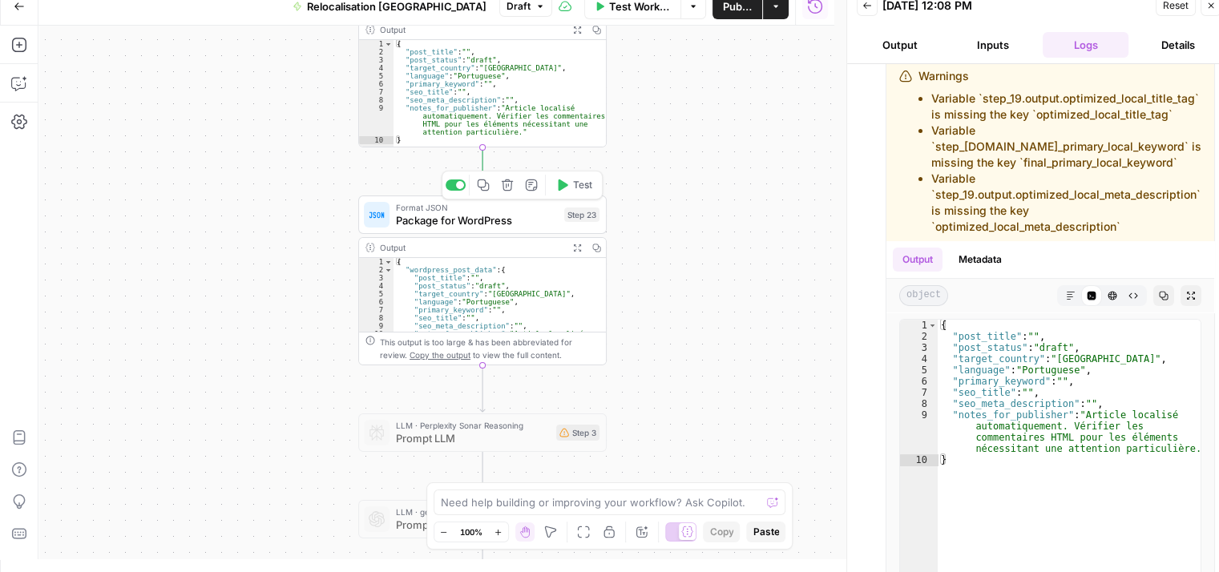
click at [567, 198] on div "Copy step Delete step Add Note Test" at bounding box center [522, 185] width 161 height 29
click at [567, 189] on icon "button" at bounding box center [561, 185] width 13 height 13
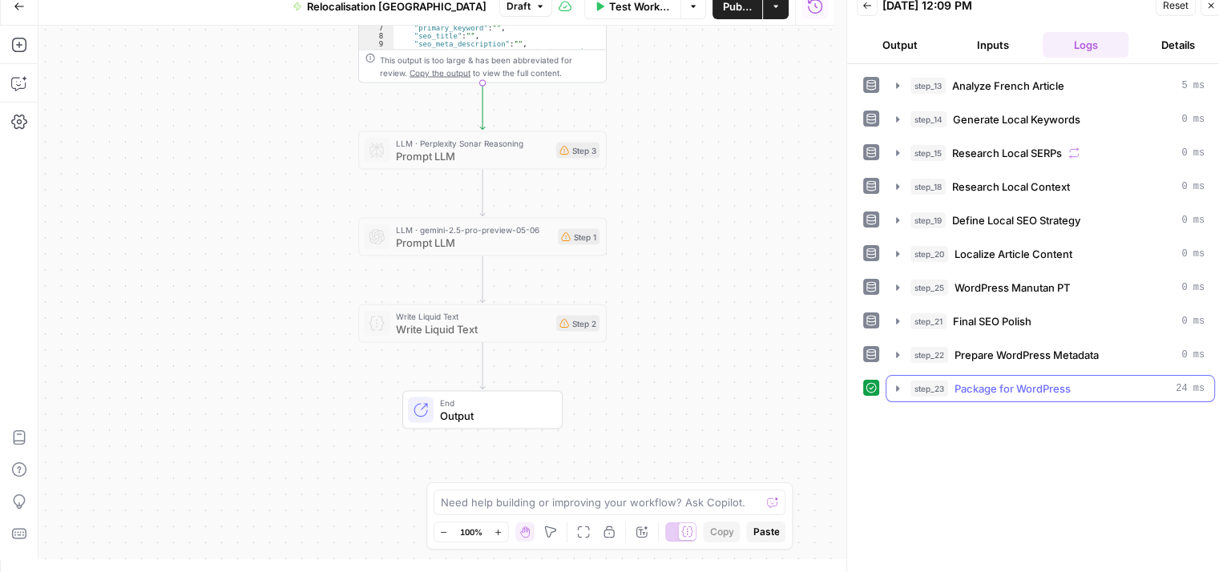
click at [894, 394] on button "step_23 Package for WordPress 24 ms" at bounding box center [1050, 389] width 328 height 26
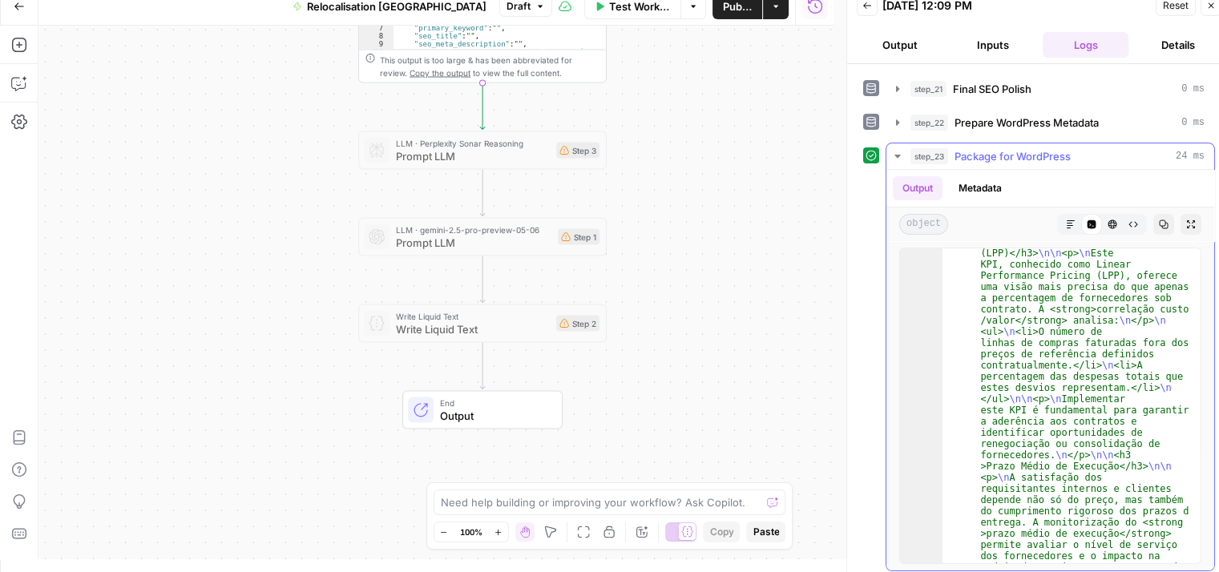
scroll to position [1314, 0]
click at [1186, 220] on icon "button" at bounding box center [1191, 225] width 10 height 10
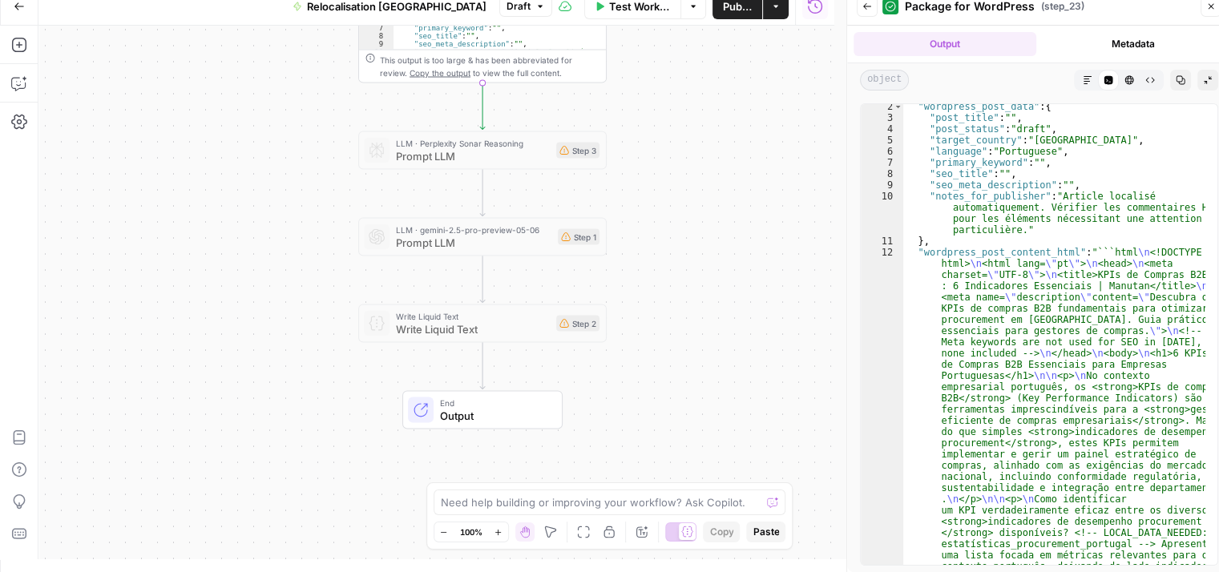
scroll to position [14, 0]
click at [1155, 86] on button "Raw Output" at bounding box center [1150, 80] width 21 height 21
click at [1086, 80] on icon "button" at bounding box center [1088, 80] width 10 height 10
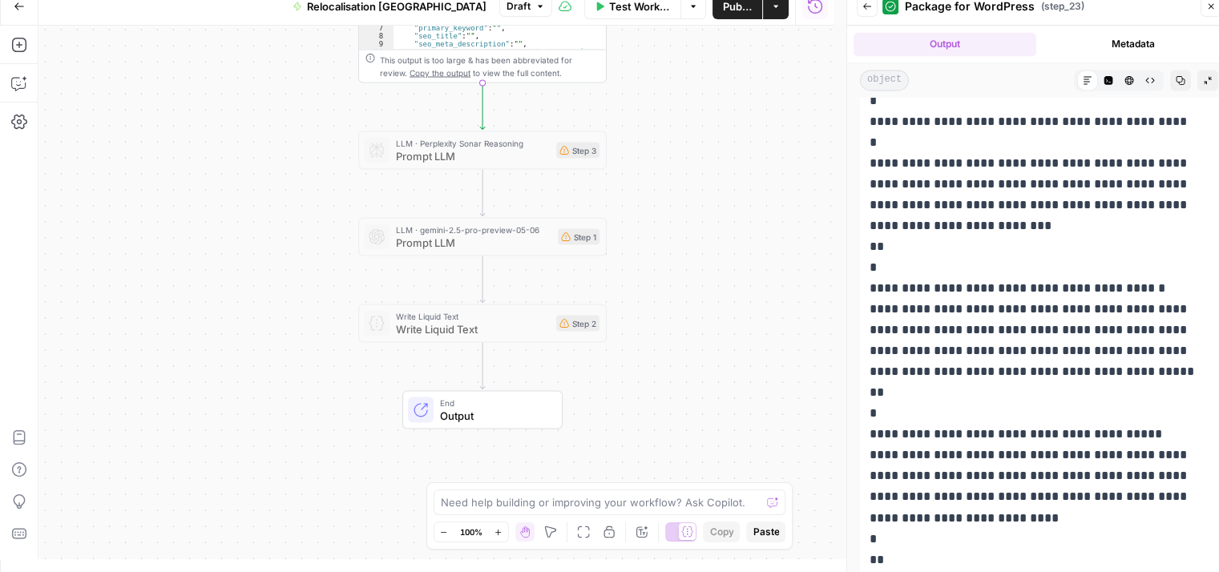
scroll to position [8737, 0]
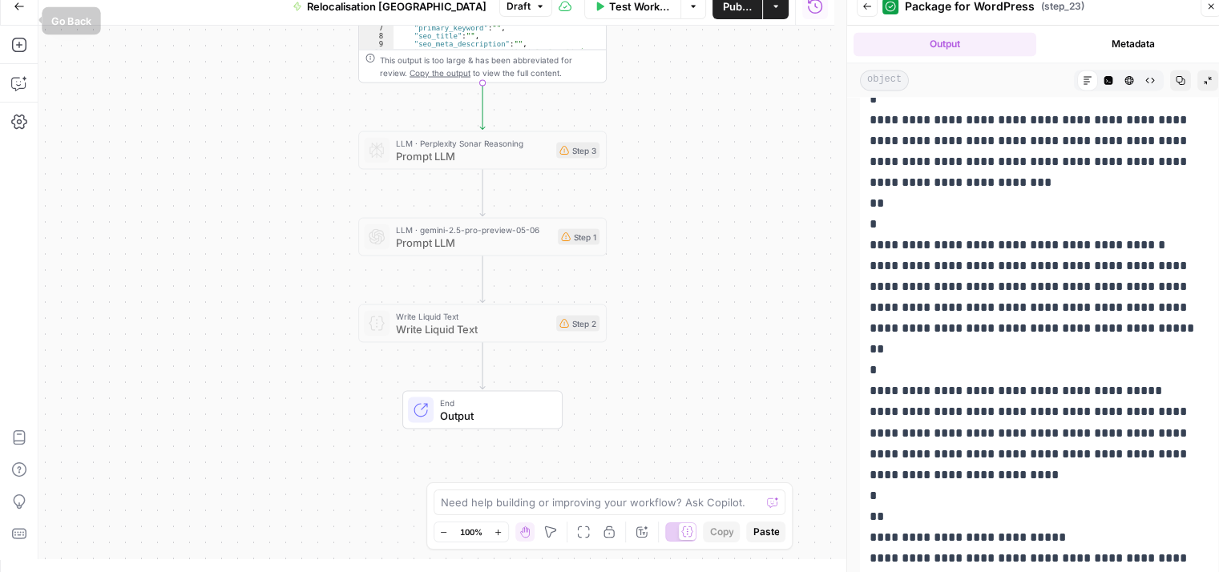
click at [14, 10] on icon "button" at bounding box center [19, 6] width 11 height 11
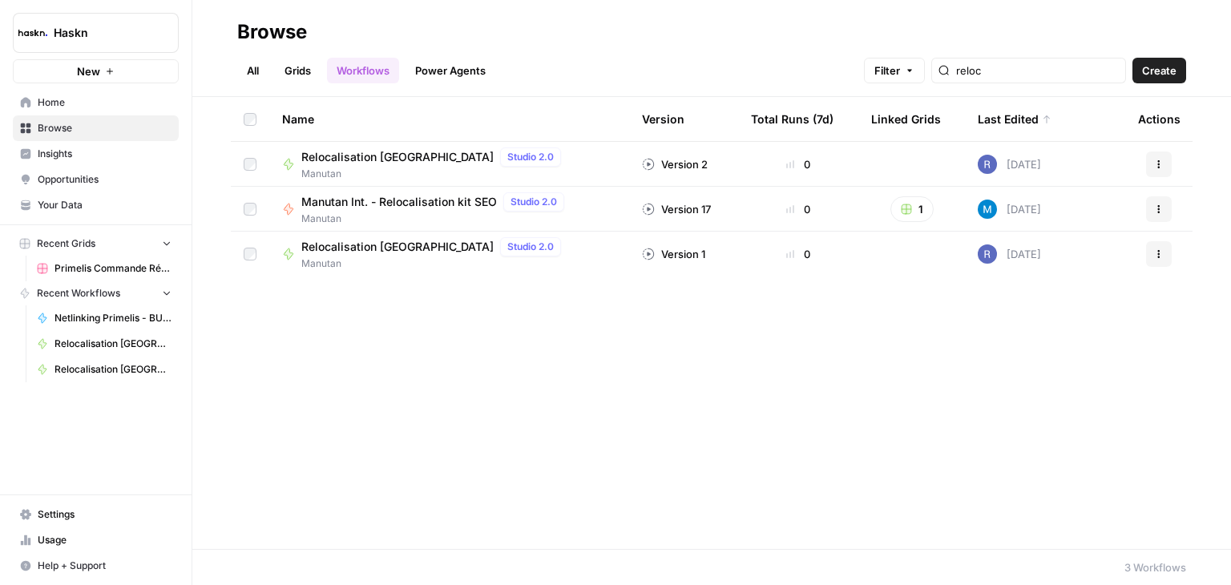
click at [361, 251] on span "Relocalisation [GEOGRAPHIC_DATA]" at bounding box center [397, 247] width 192 height 16
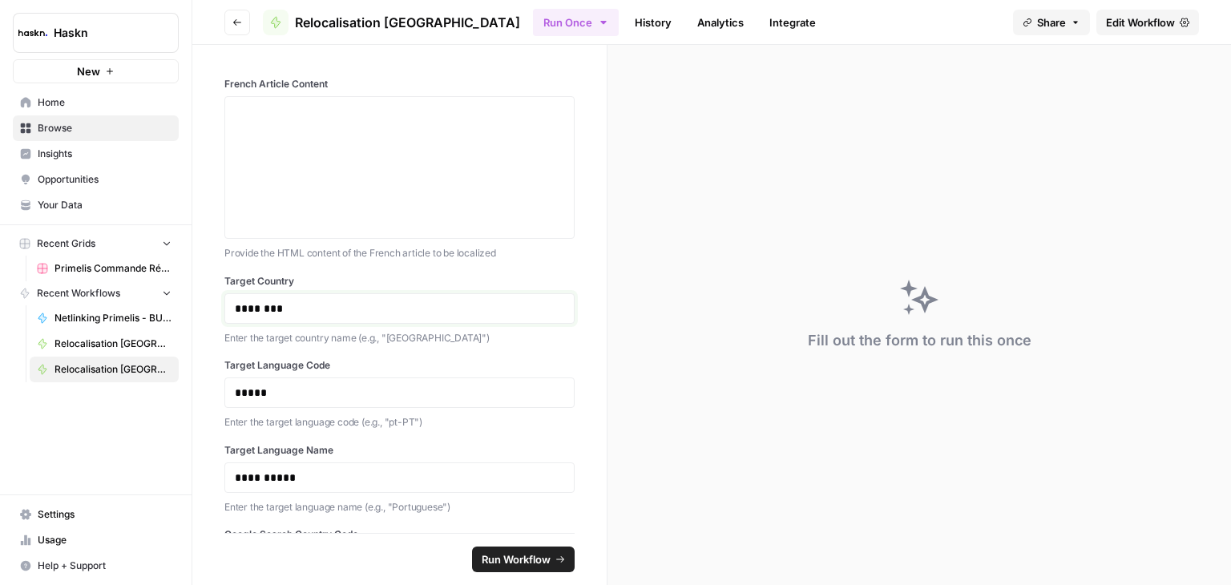
click at [438, 313] on p "********" at bounding box center [394, 309] width 318 height 16
click at [313, 386] on p "*****" at bounding box center [394, 393] width 318 height 16
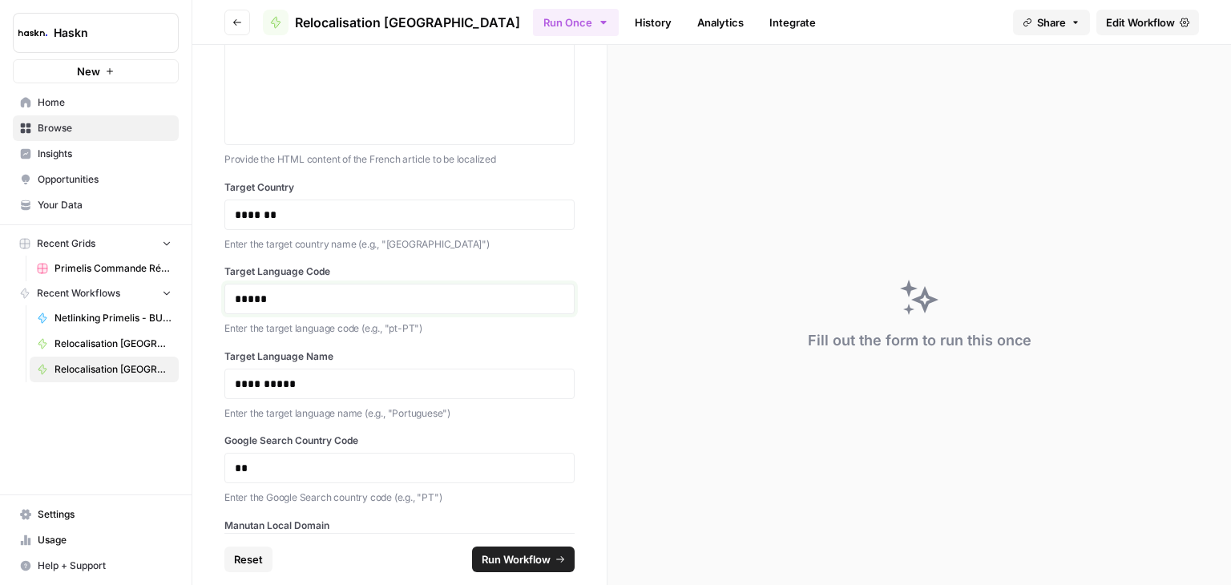
scroll to position [168, 0]
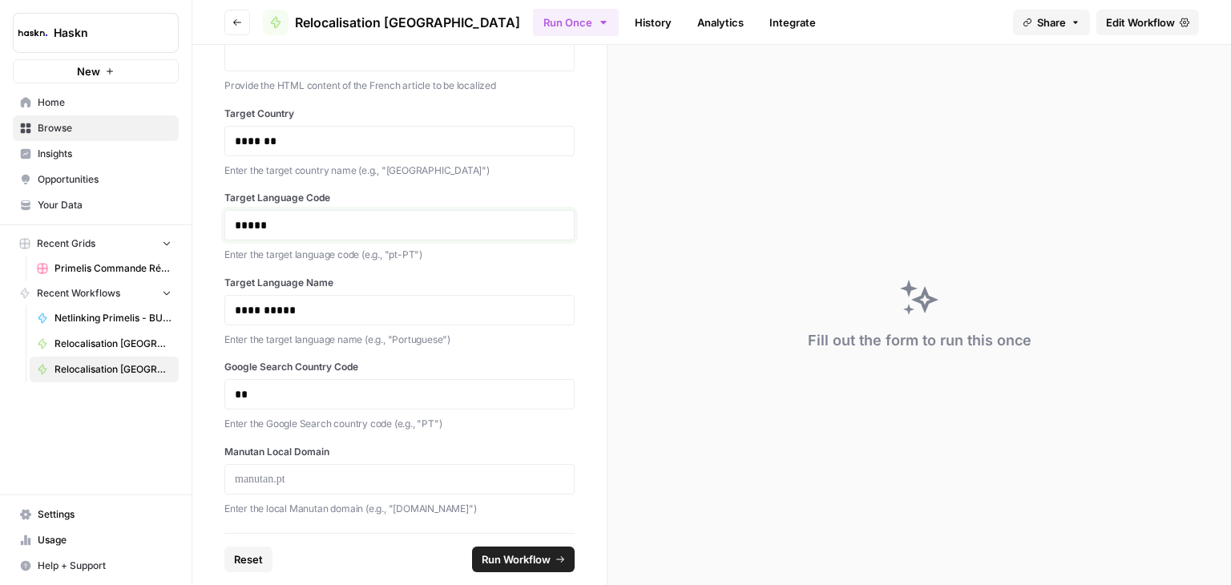
click at [549, 228] on p "*****" at bounding box center [394, 225] width 318 height 16
click at [1137, 26] on span "Edit Workflow" at bounding box center [1140, 22] width 69 height 16
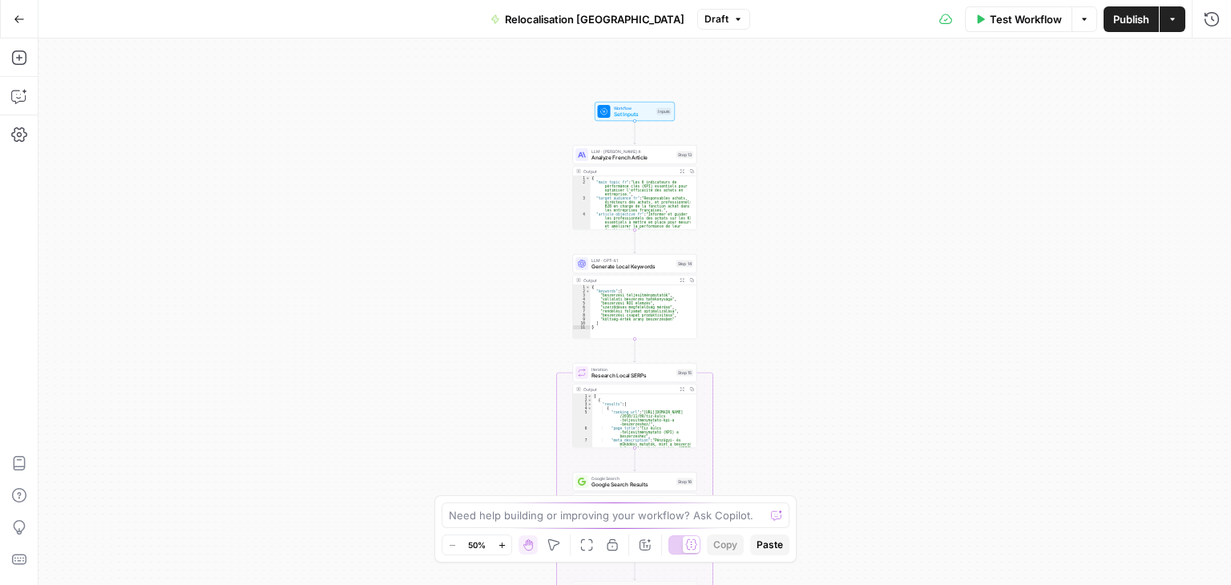
click at [462, 187] on div "Workflow Set Inputs Inputs LLM · [PERSON_NAME] 4 Analyze French Article Step 13…" at bounding box center [634, 311] width 1193 height 547
click at [461, 187] on div "Workflow Set Inputs Inputs LLM · [PERSON_NAME] 4 Analyze French Article Step 13…" at bounding box center [634, 311] width 1193 height 547
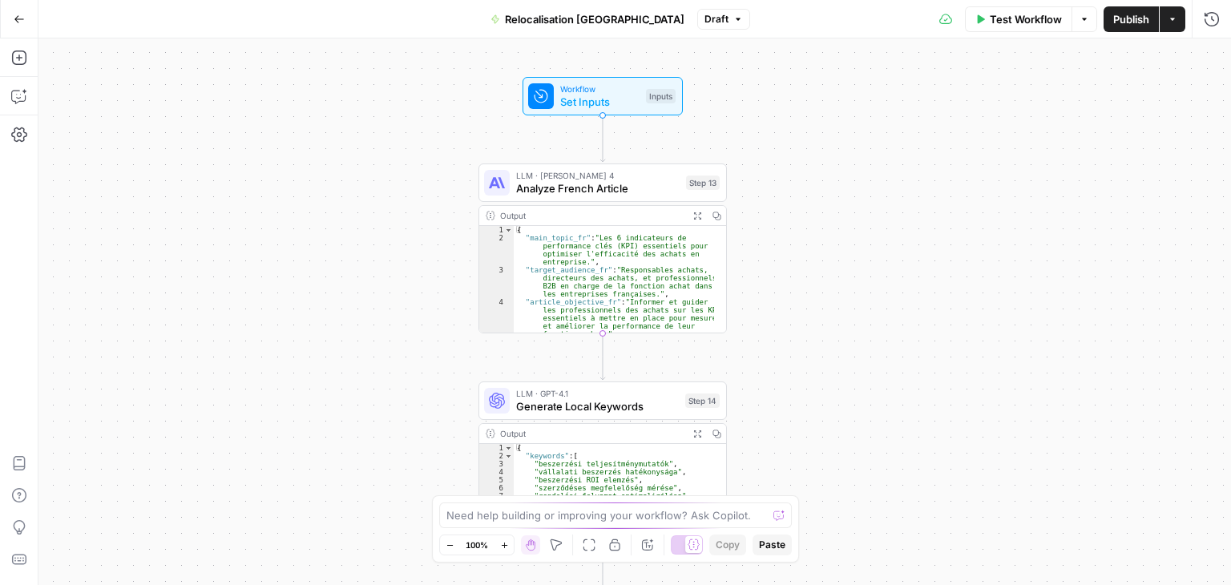
drag, startPoint x: 1039, startPoint y: 236, endPoint x: 838, endPoint y: 283, distance: 205.7
click at [834, 296] on div "Workflow Set Inputs Inputs LLM · [PERSON_NAME] 4 Analyze French Article Step 13…" at bounding box center [634, 311] width 1193 height 547
click at [566, 91] on span "Workflow" at bounding box center [600, 88] width 79 height 13
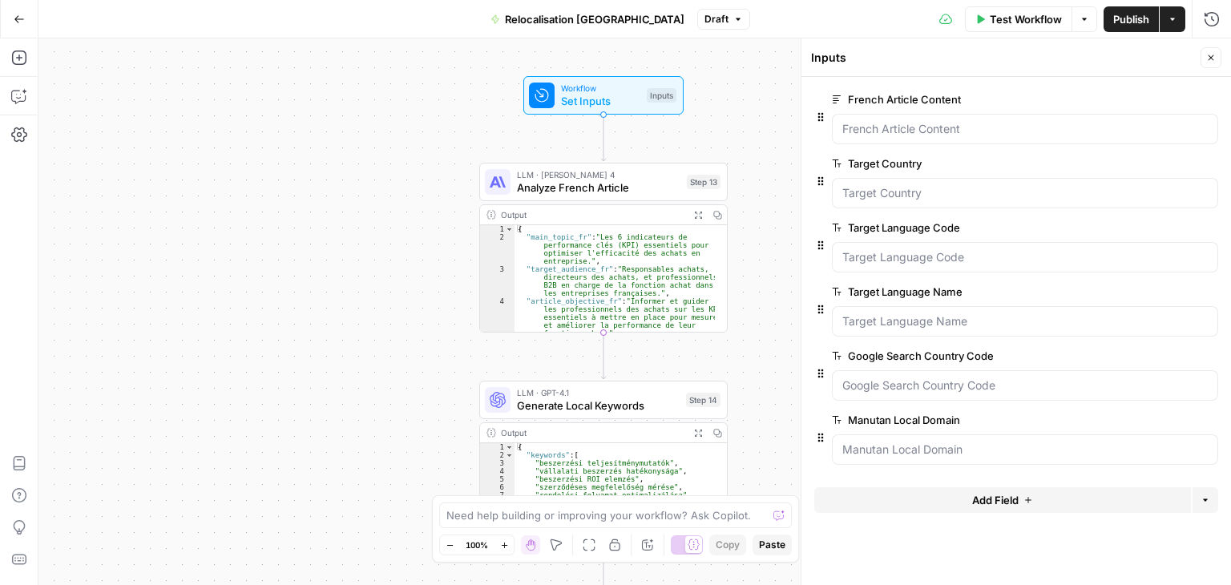
click at [1210, 53] on icon "button" at bounding box center [1211, 58] width 10 height 10
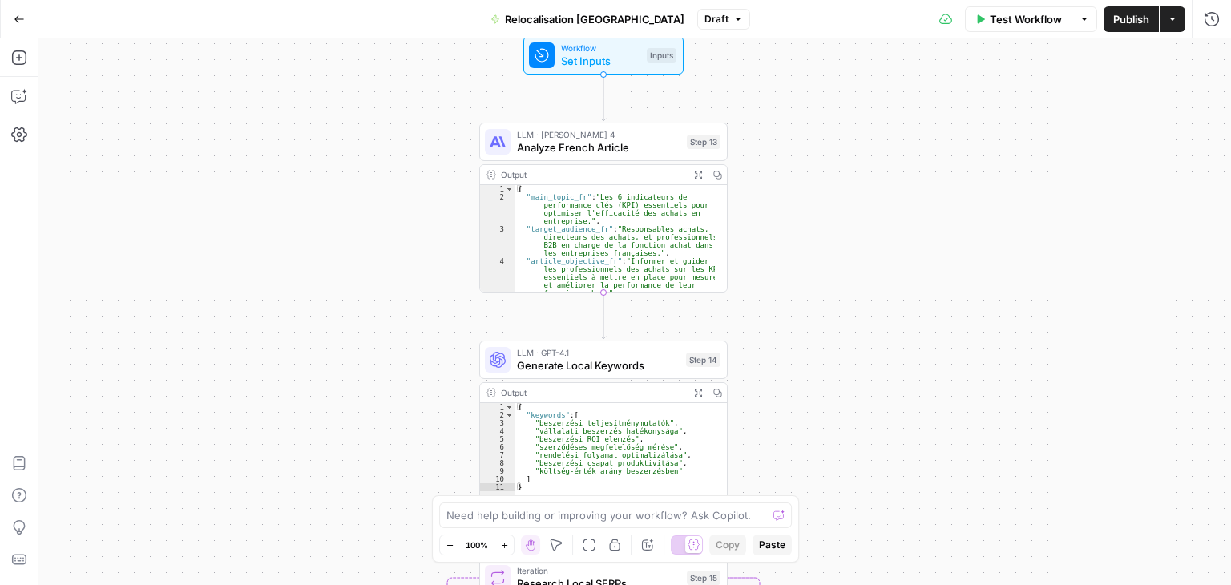
click at [555, 190] on div "Workflow Set Inputs Inputs LLM · [PERSON_NAME] 4 Analyze French Article Step 13…" at bounding box center [634, 311] width 1193 height 547
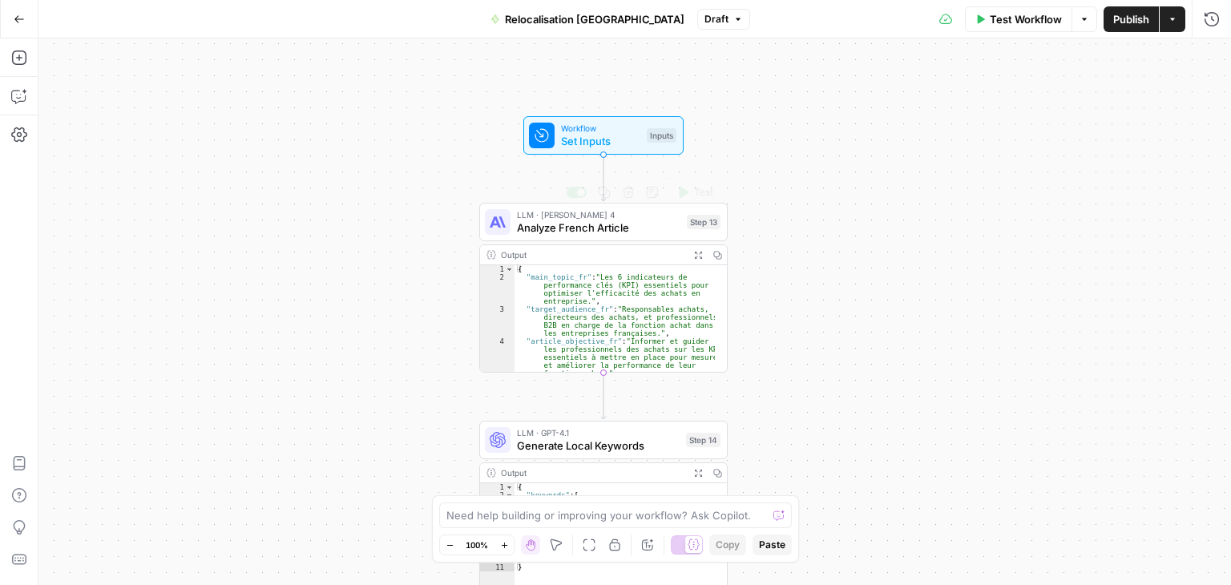
click at [542, 228] on span "Analyze French Article" at bounding box center [599, 228] width 164 height 16
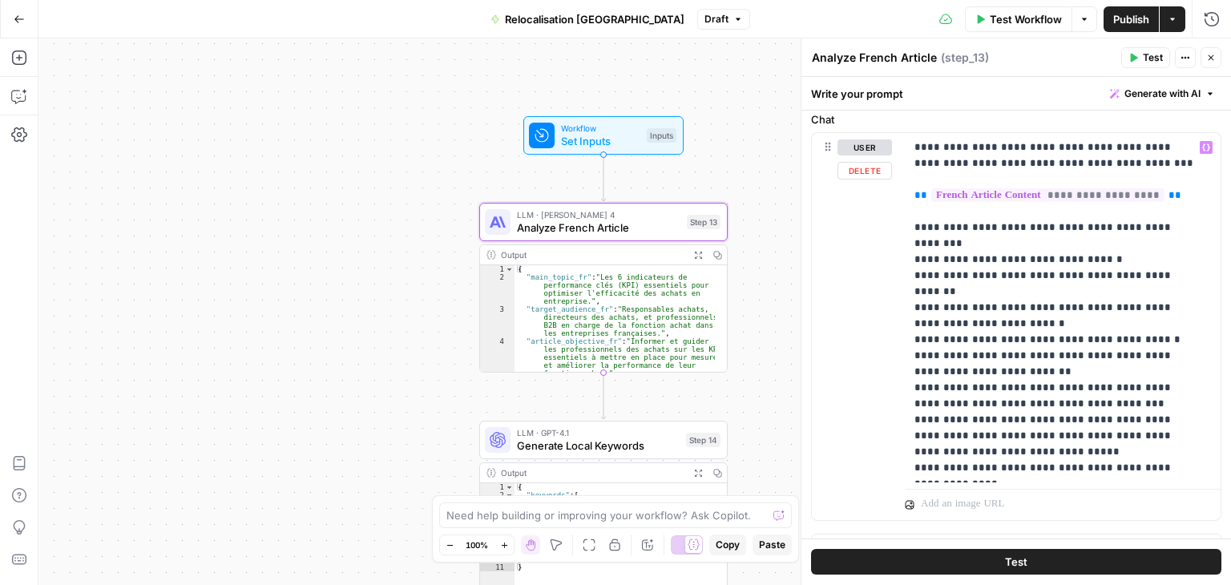
scroll to position [768, 0]
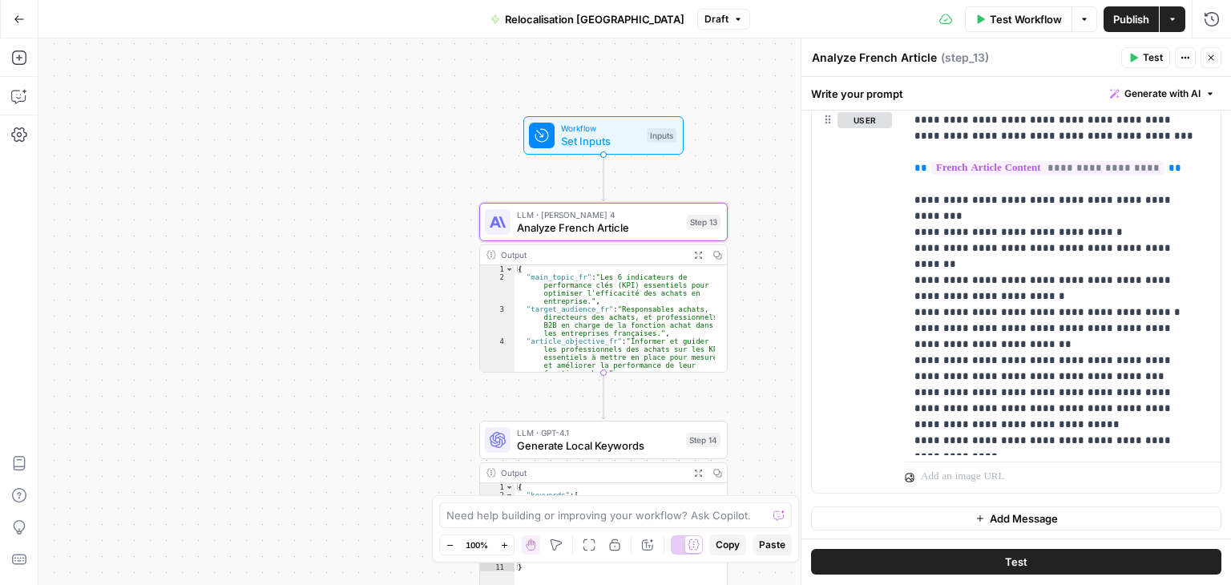
click at [1212, 65] on button "Close" at bounding box center [1211, 57] width 21 height 21
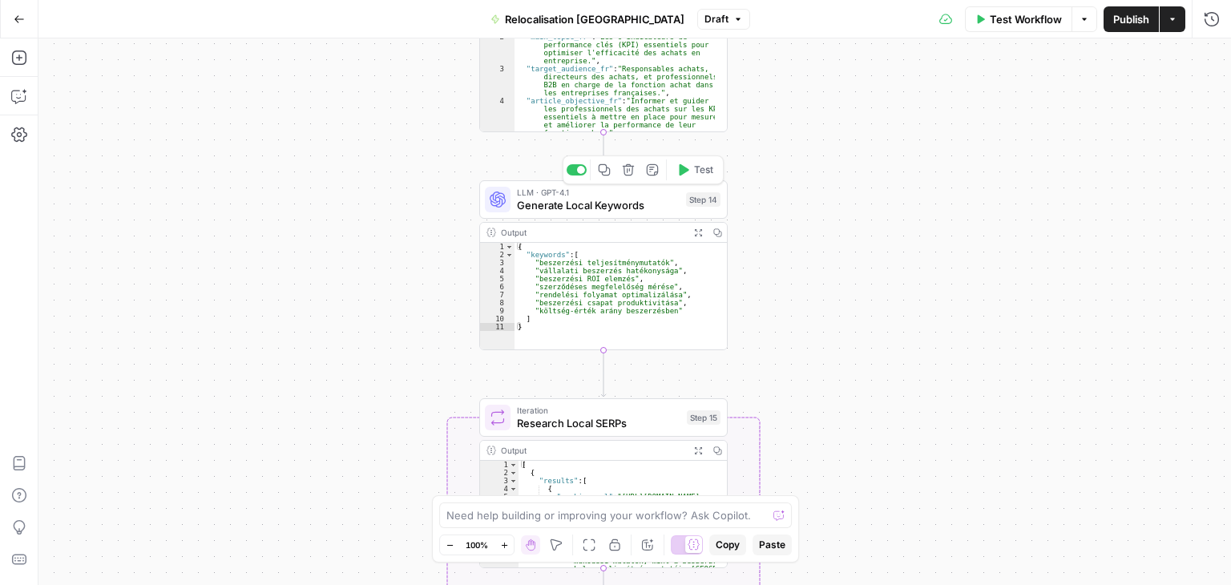
click at [574, 200] on span "Generate Local Keywords" at bounding box center [598, 205] width 163 height 16
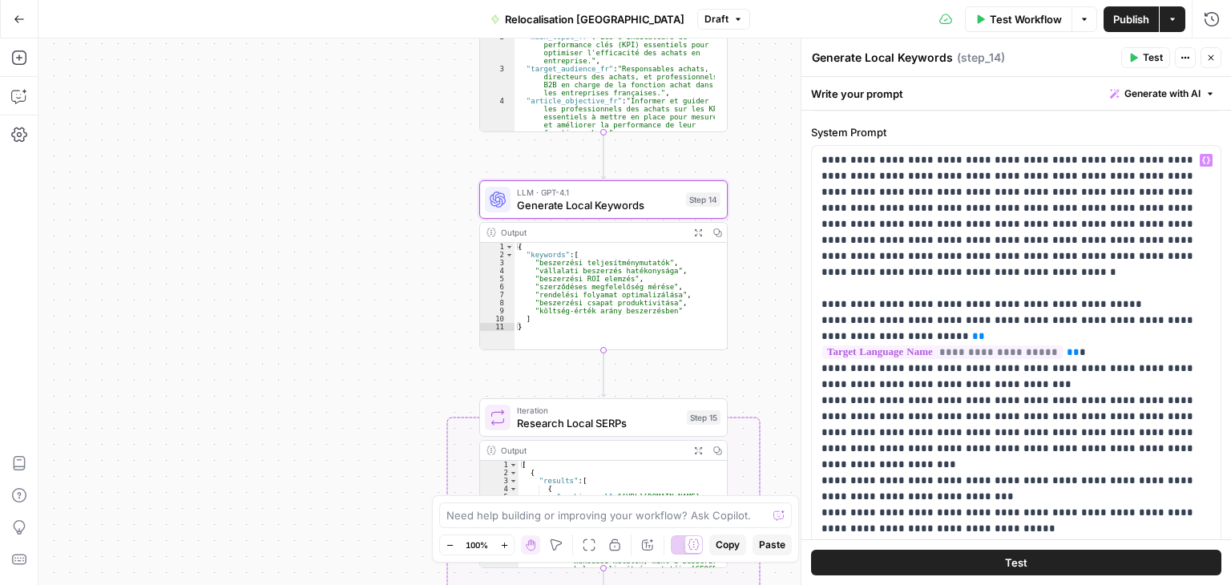
scroll to position [0, 0]
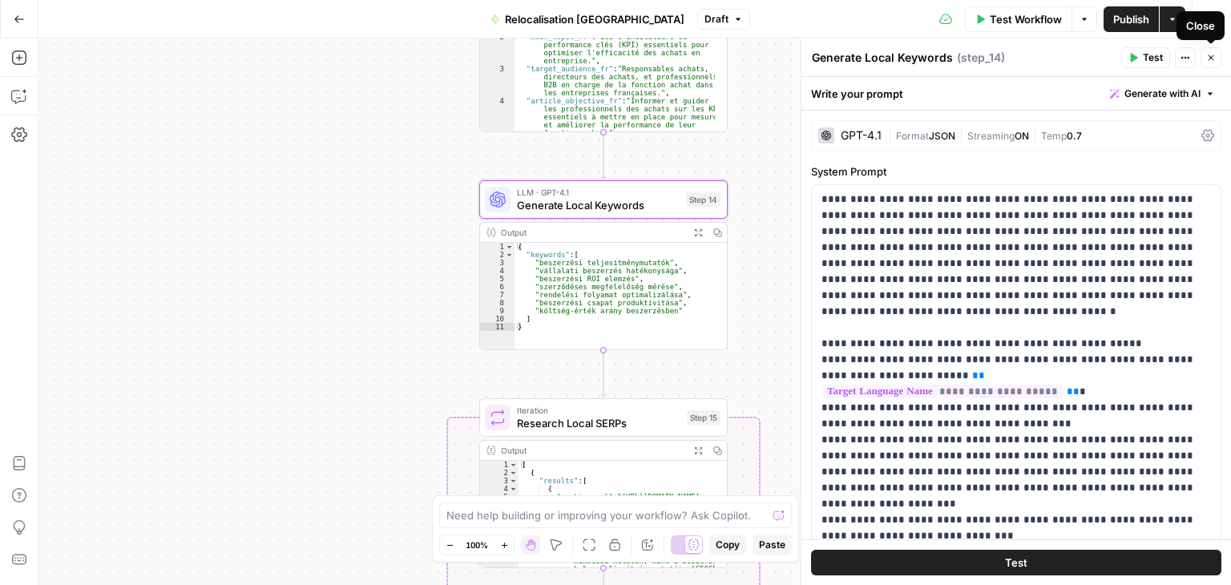
click at [1218, 55] on button "Close" at bounding box center [1211, 57] width 21 height 21
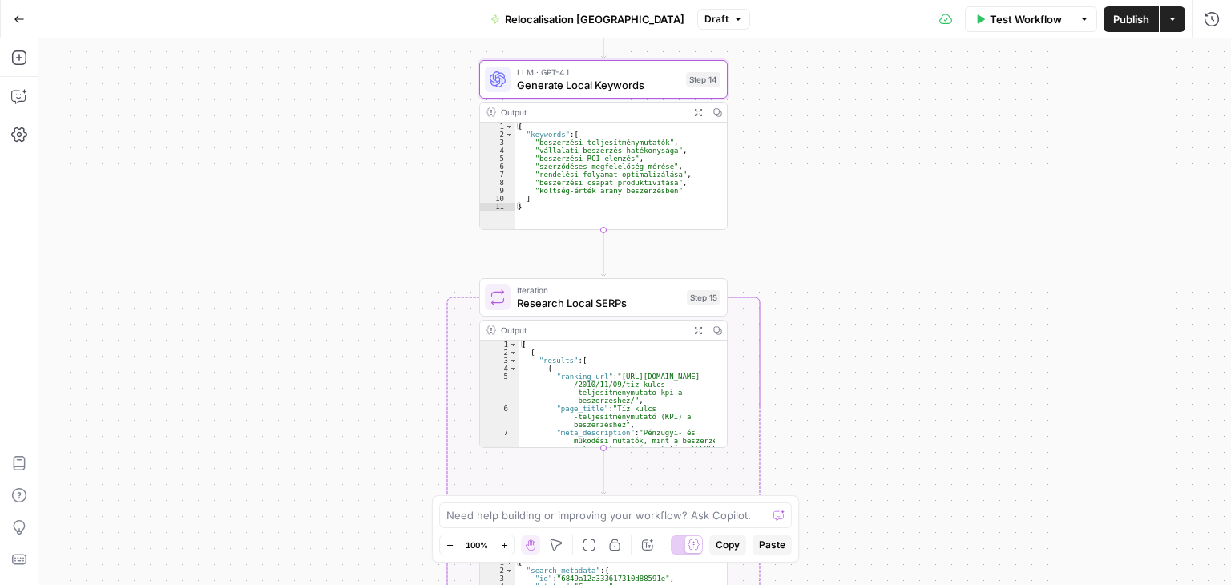
click at [583, 295] on span "Research Local SERPs" at bounding box center [599, 303] width 164 height 16
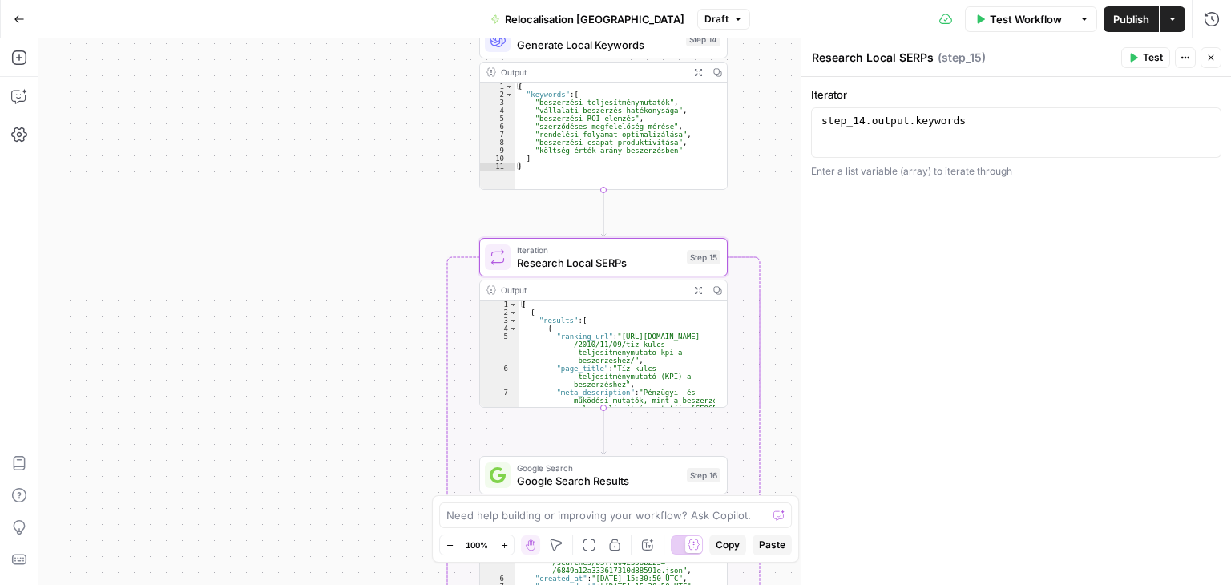
click at [1212, 60] on icon "button" at bounding box center [1211, 58] width 10 height 10
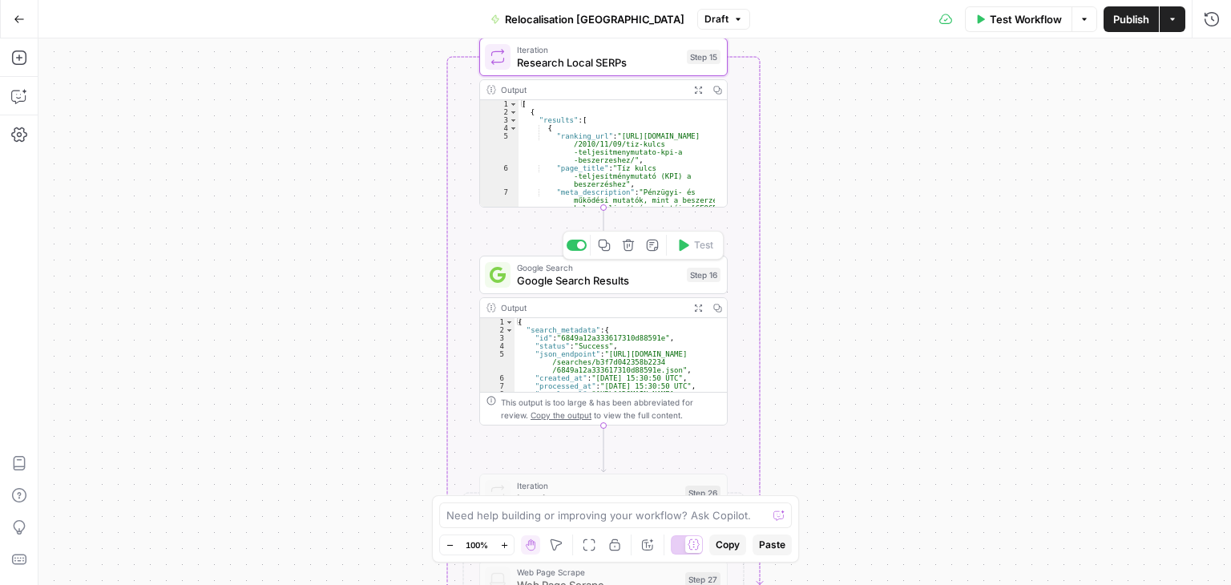
click at [542, 283] on span "Google Search Results" at bounding box center [599, 281] width 164 height 16
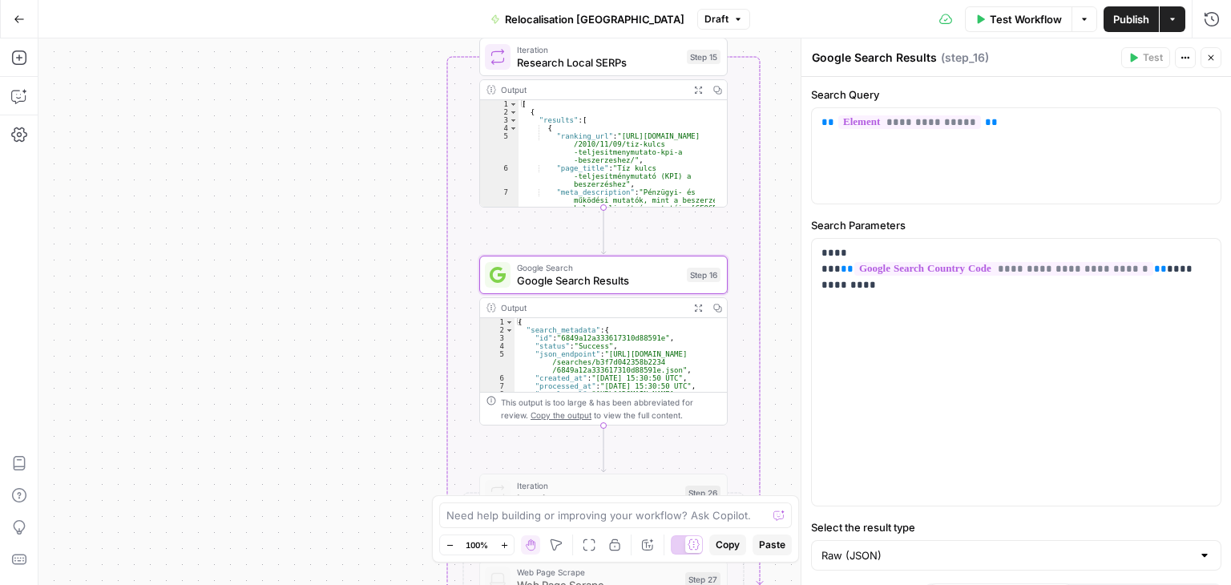
click at [1217, 54] on button "Close" at bounding box center [1211, 57] width 21 height 21
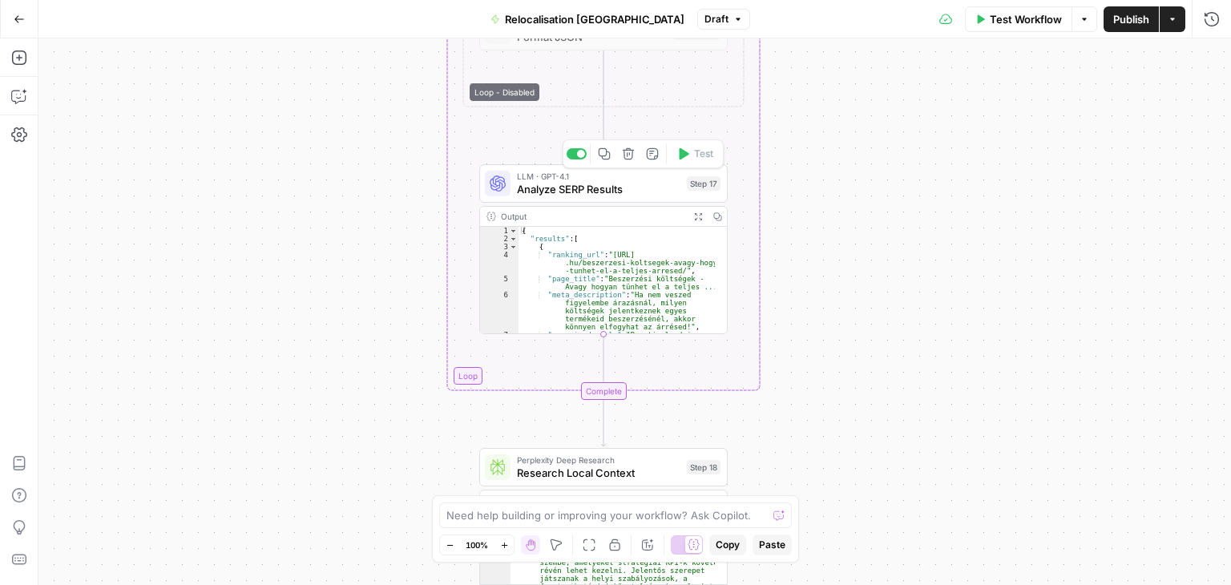
click at [535, 184] on span "Analyze SERP Results" at bounding box center [599, 189] width 164 height 16
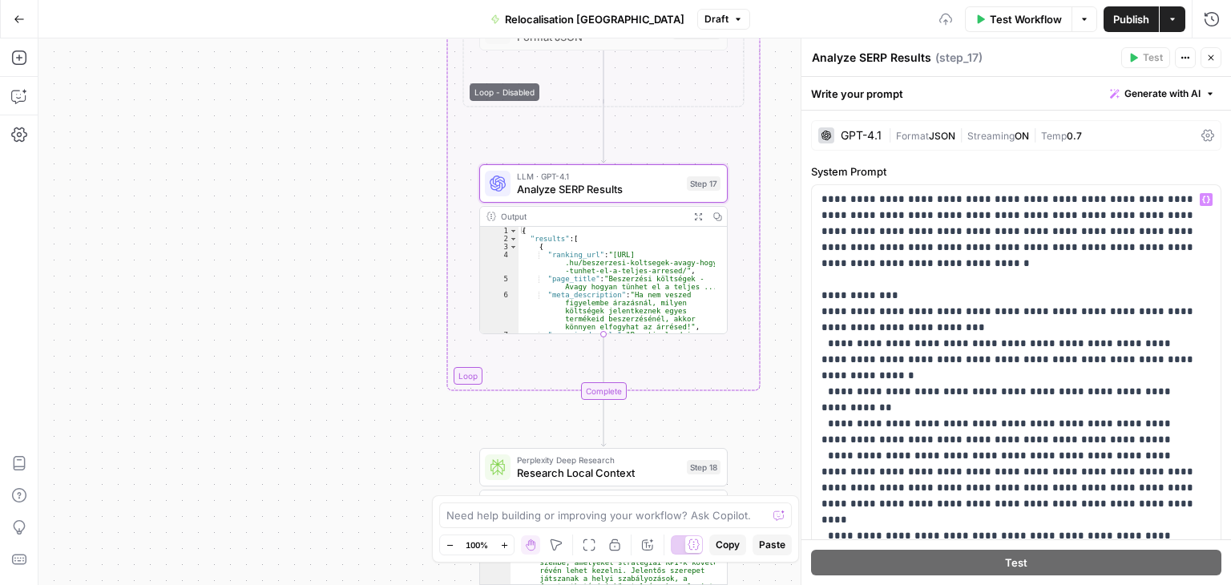
scroll to position [689, 0]
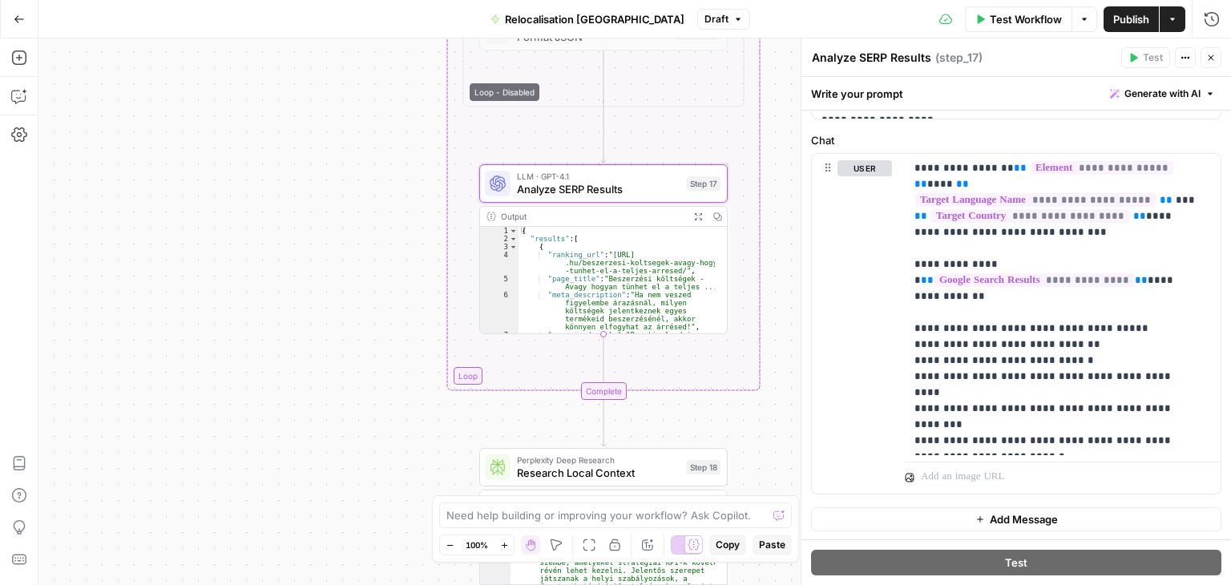
click at [1208, 65] on button "Close" at bounding box center [1211, 57] width 21 height 21
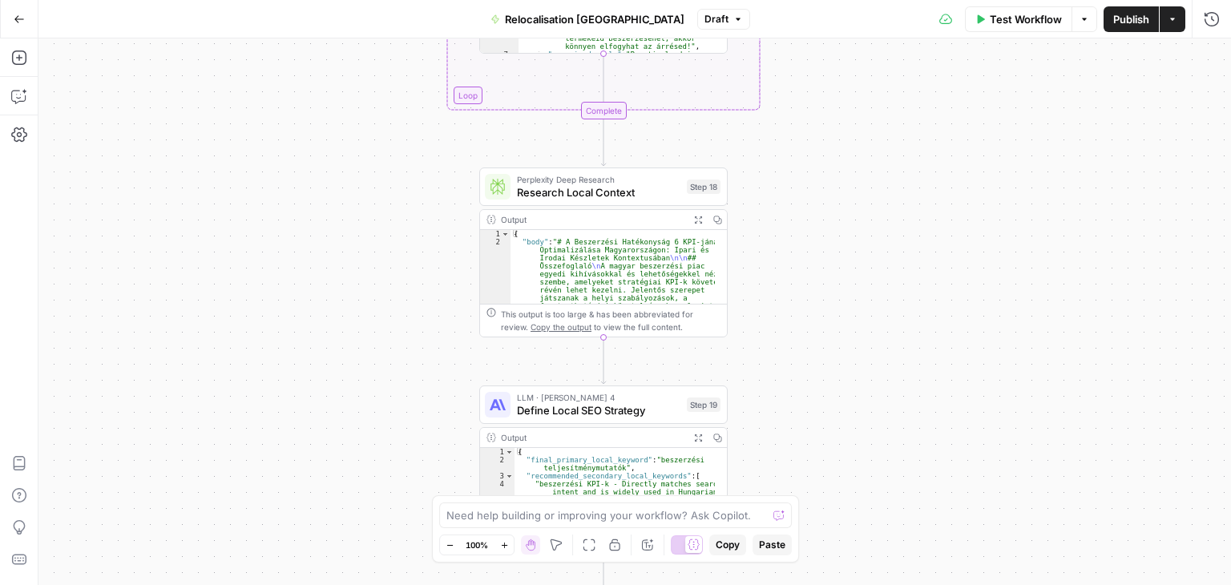
click at [524, 185] on span "Research Local Context" at bounding box center [599, 192] width 164 height 16
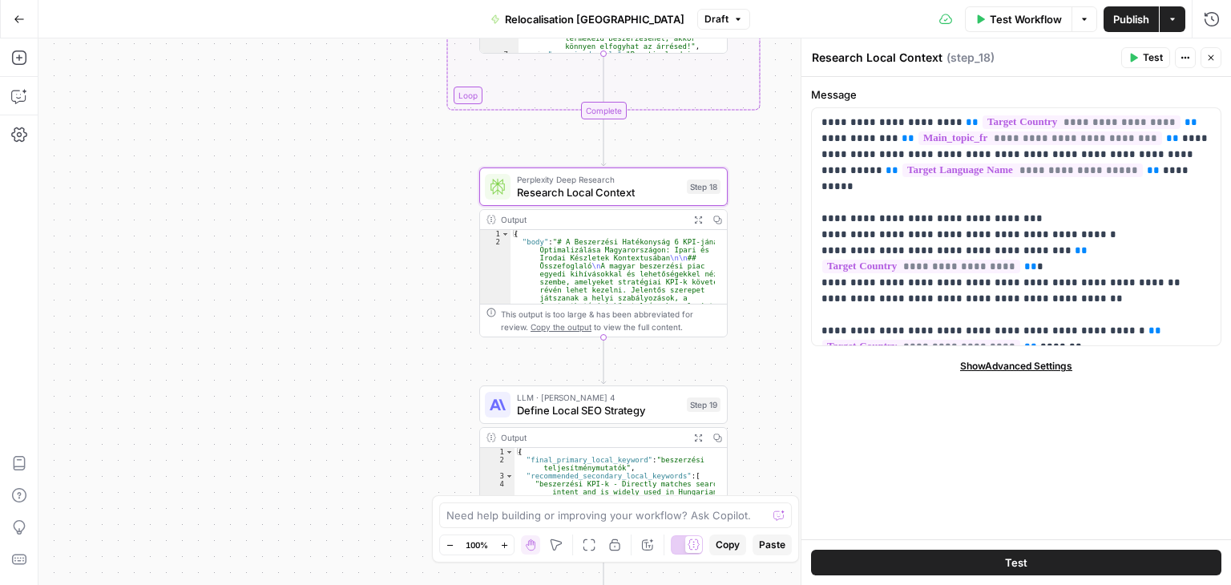
click at [1206, 62] on icon "button" at bounding box center [1211, 58] width 10 height 10
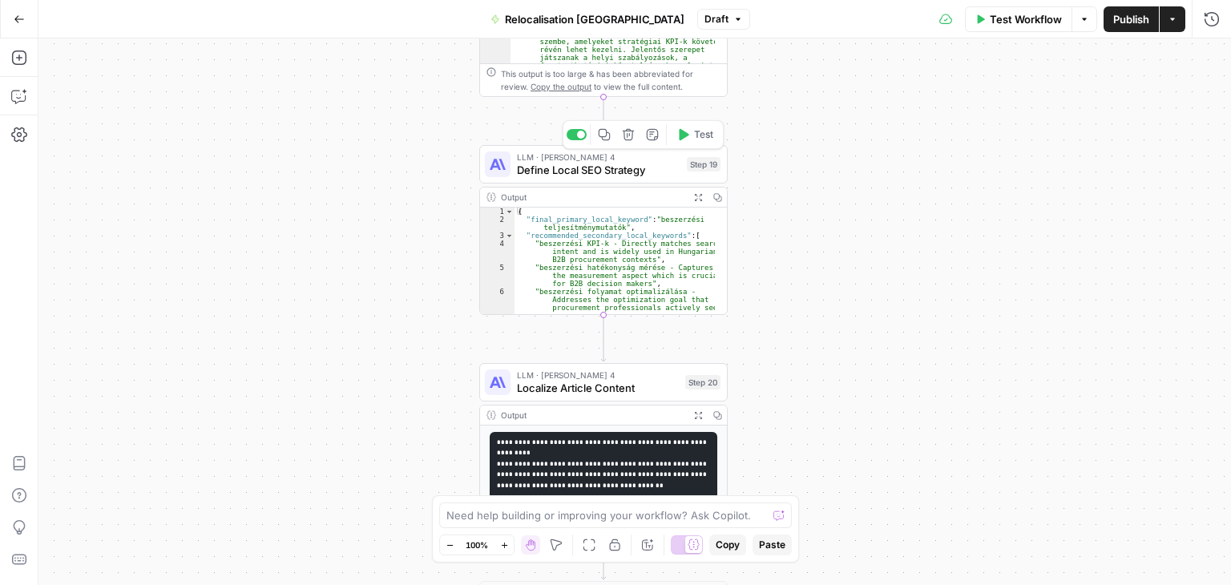
click at [546, 176] on span "Define Local SEO Strategy" at bounding box center [599, 170] width 164 height 16
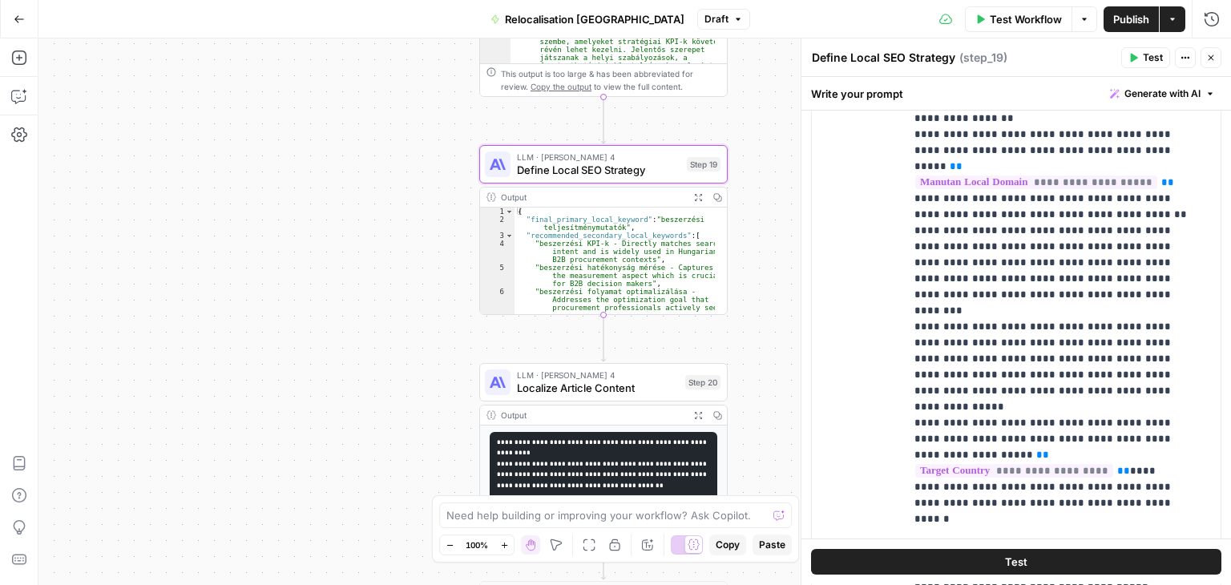
scroll to position [592, 0]
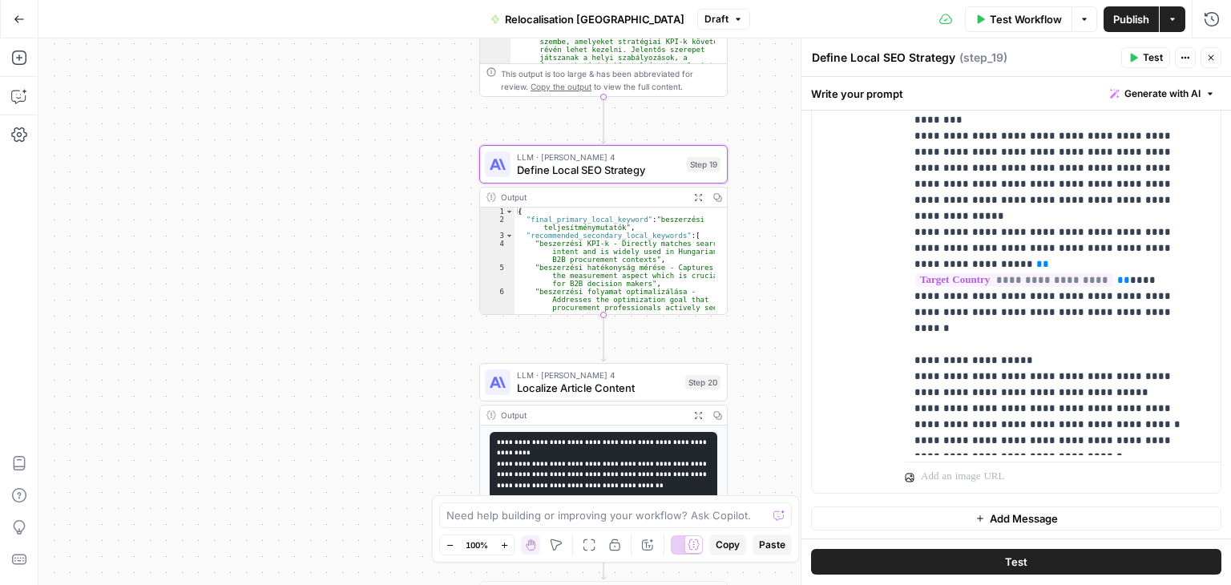
click at [1204, 59] on button "Close" at bounding box center [1211, 57] width 21 height 21
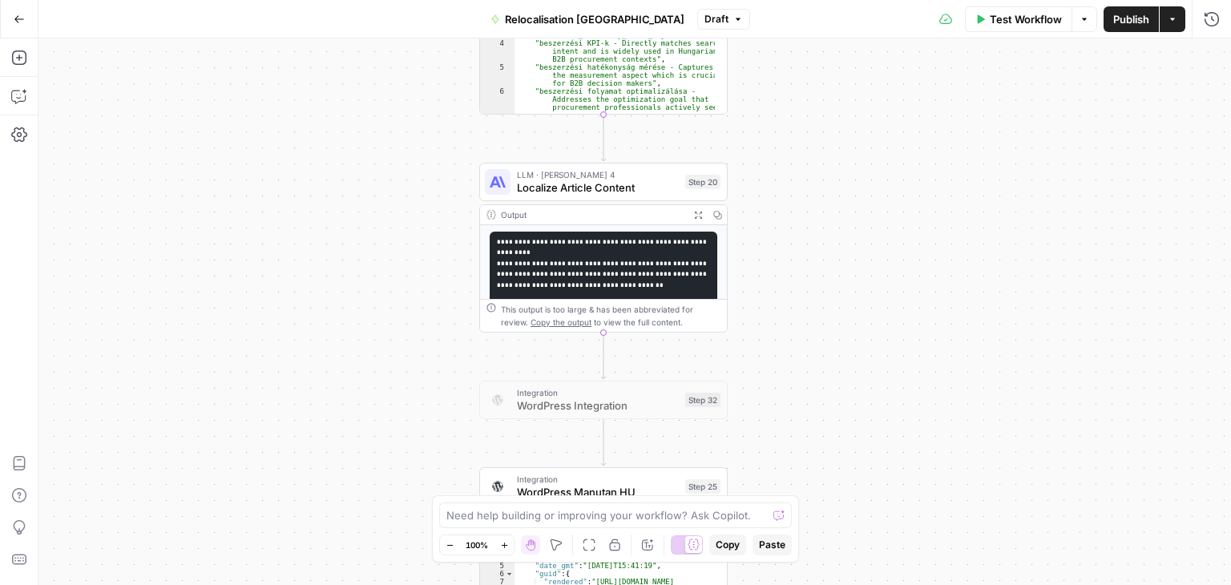
click at [539, 199] on div "LLM · [PERSON_NAME] 4 Localize Article Content Step 20 Copy step Delete step Ad…" at bounding box center [603, 182] width 248 height 38
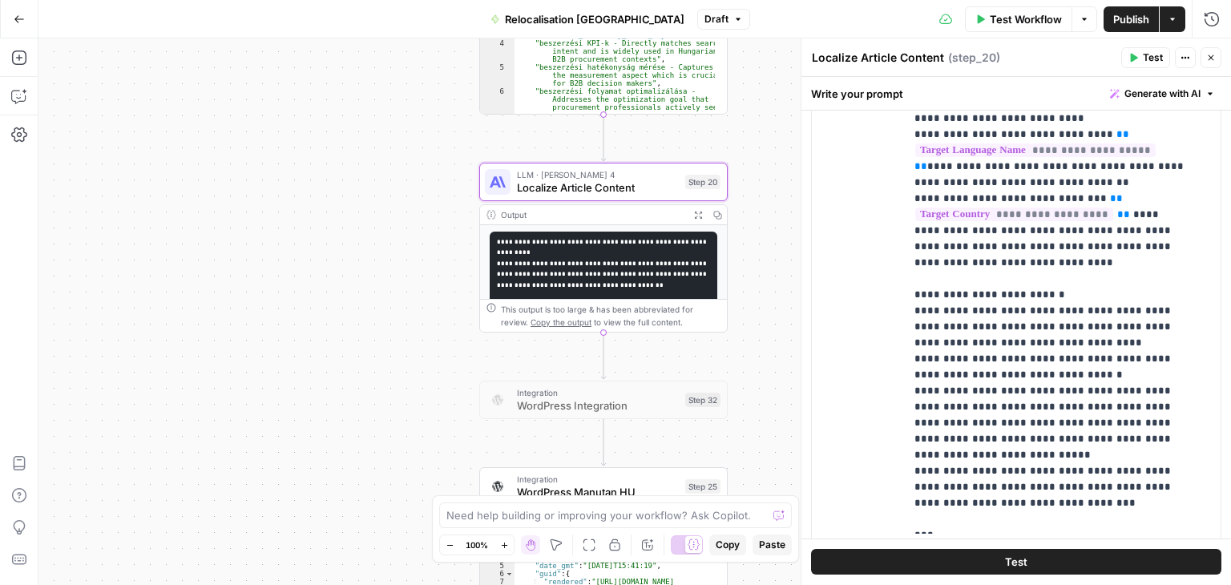
scroll to position [559, 0]
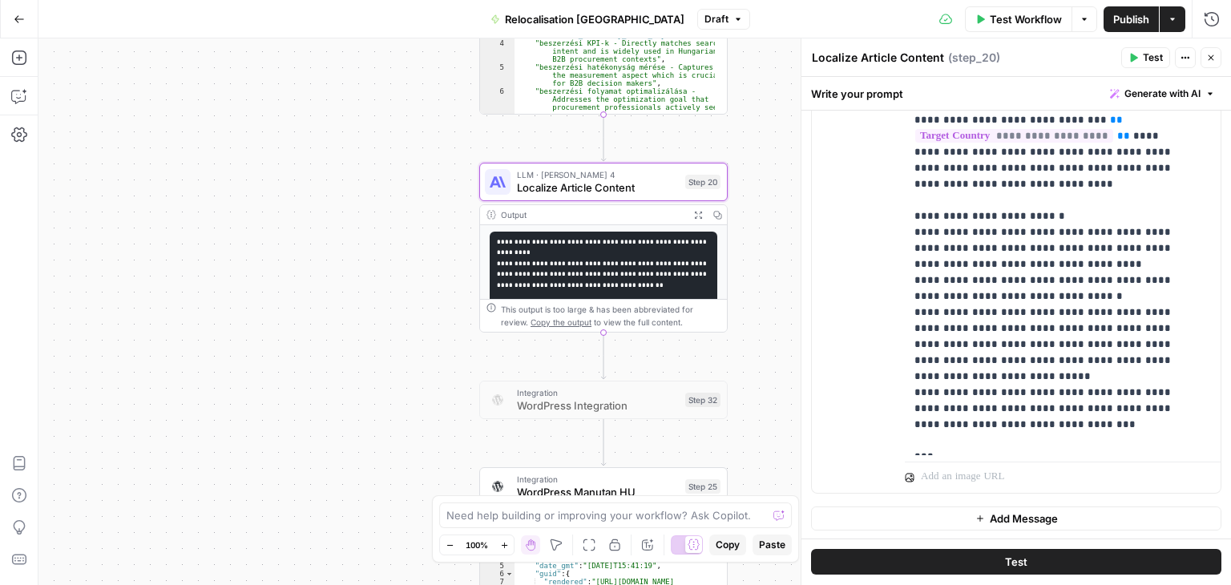
click at [1214, 62] on icon "button" at bounding box center [1211, 58] width 10 height 10
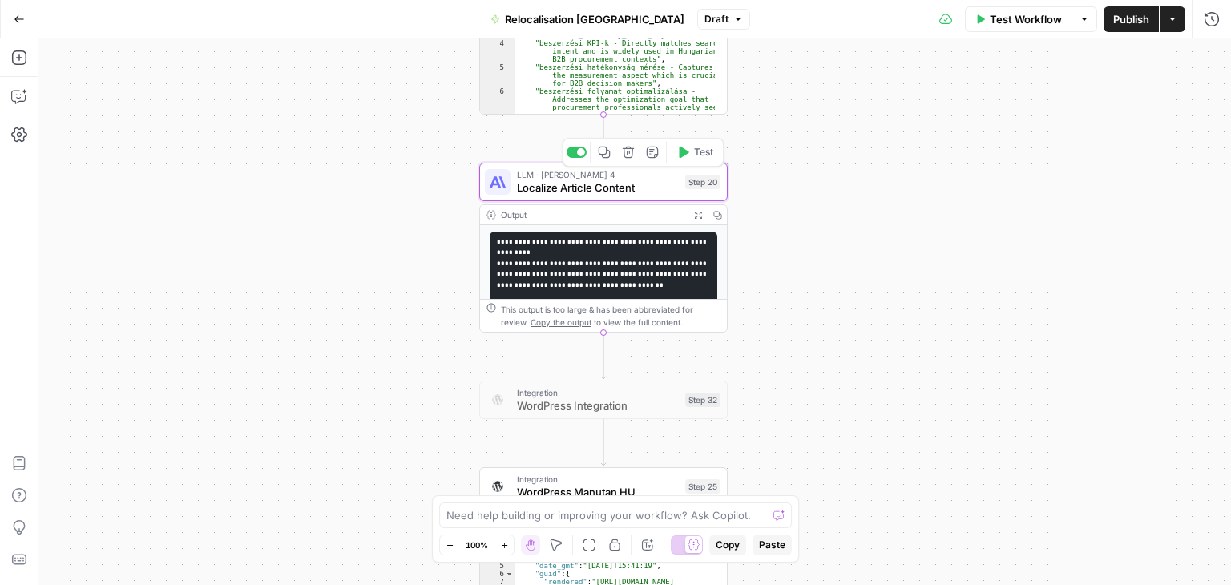
click at [596, 188] on span "Localize Article Content" at bounding box center [598, 188] width 162 height 16
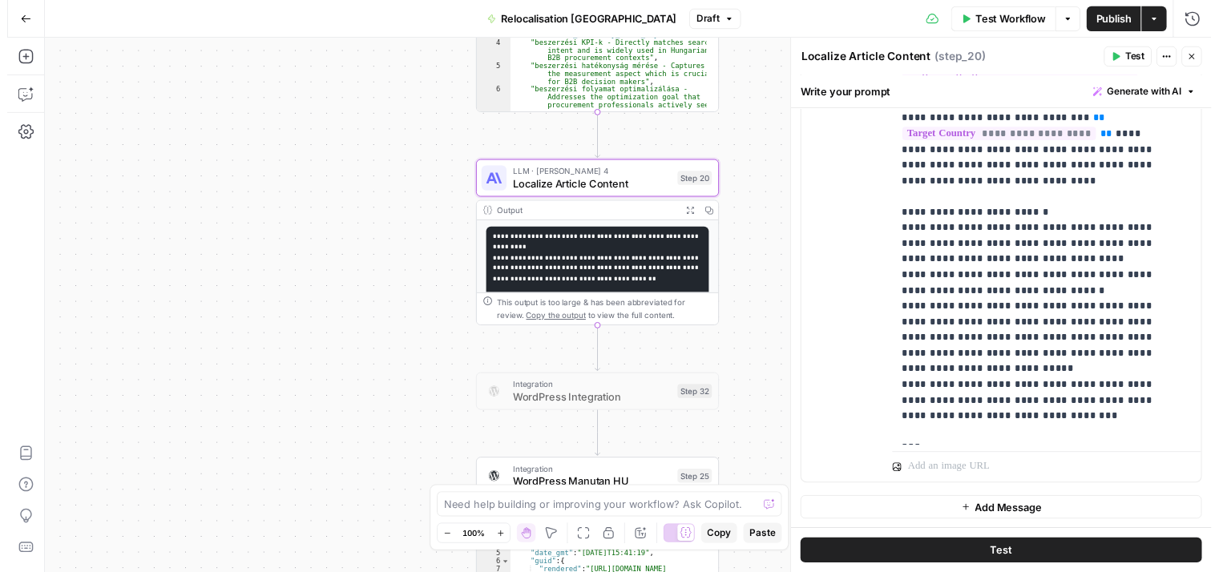
scroll to position [963, 0]
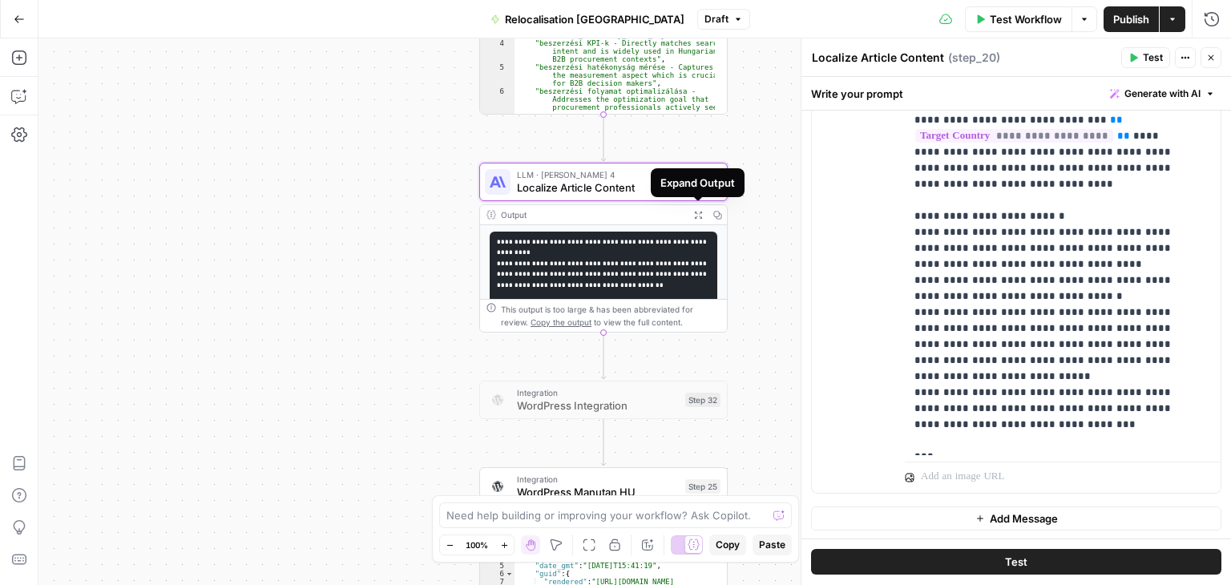
click at [689, 215] on button "Expand Output" at bounding box center [698, 214] width 19 height 19
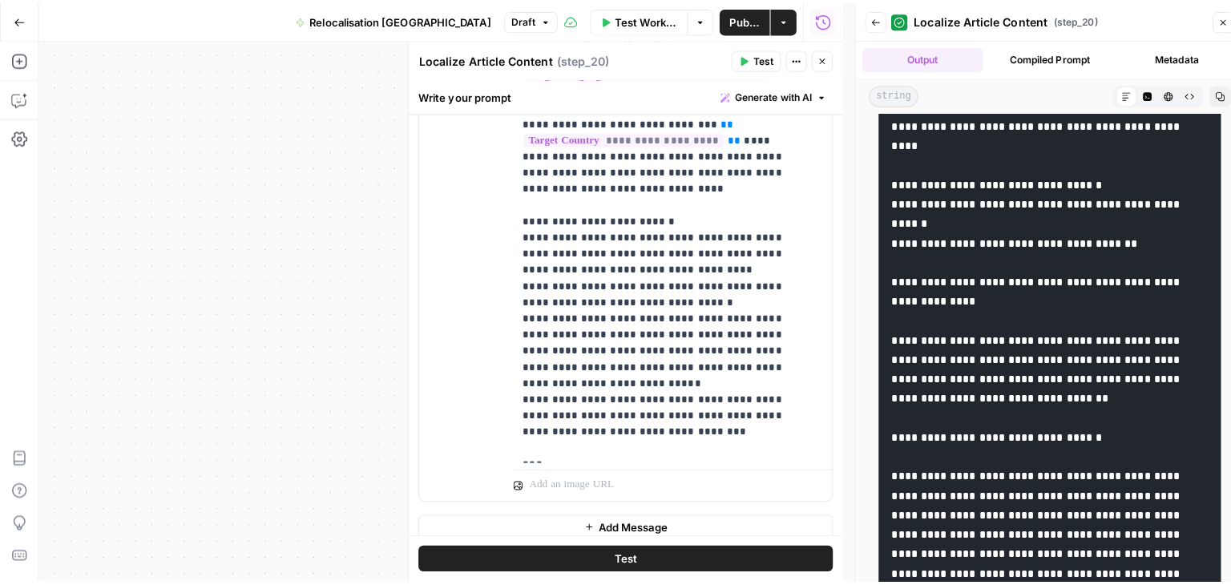
scroll to position [80, 0]
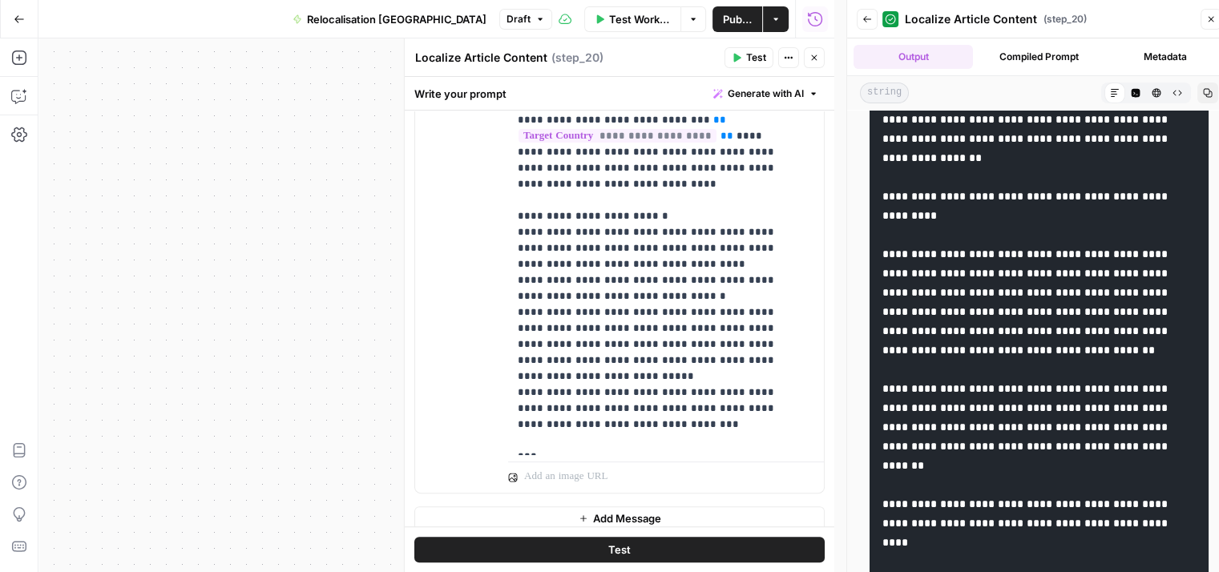
click at [1205, 17] on button "Close" at bounding box center [1211, 19] width 21 height 21
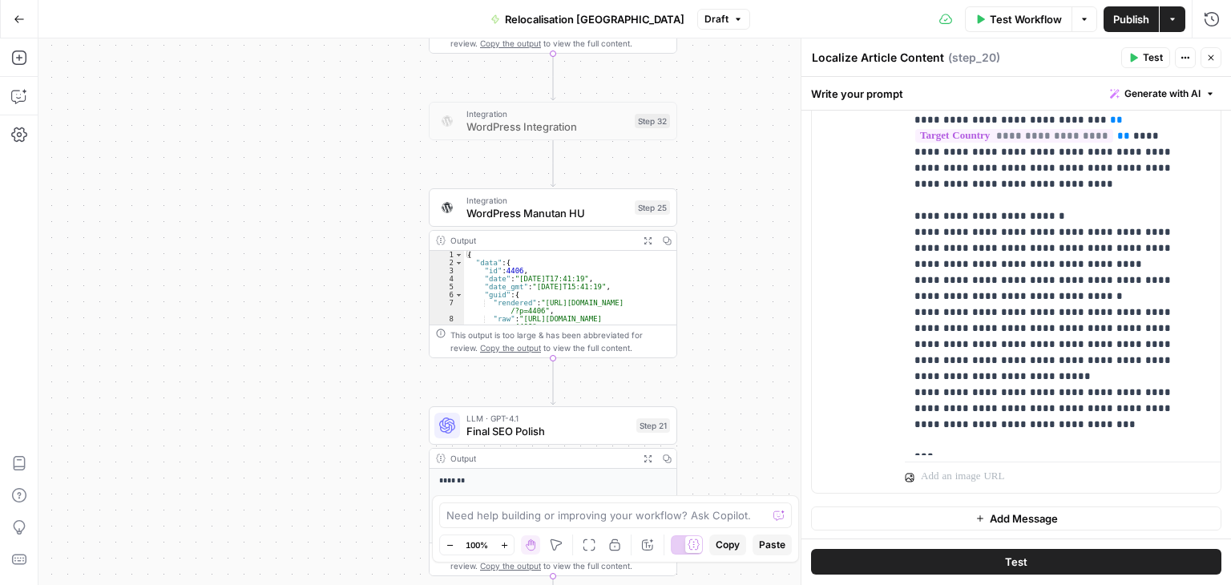
drag, startPoint x: 420, startPoint y: 281, endPoint x: 369, endPoint y: 240, distance: 65.0
click at [369, 243] on div "Workflow Set Inputs Inputs LLM · [PERSON_NAME] 4 Analyze French Article Step 13…" at bounding box center [634, 311] width 1193 height 547
click at [503, 214] on span "WordPress Manutan HU" at bounding box center [547, 213] width 162 height 16
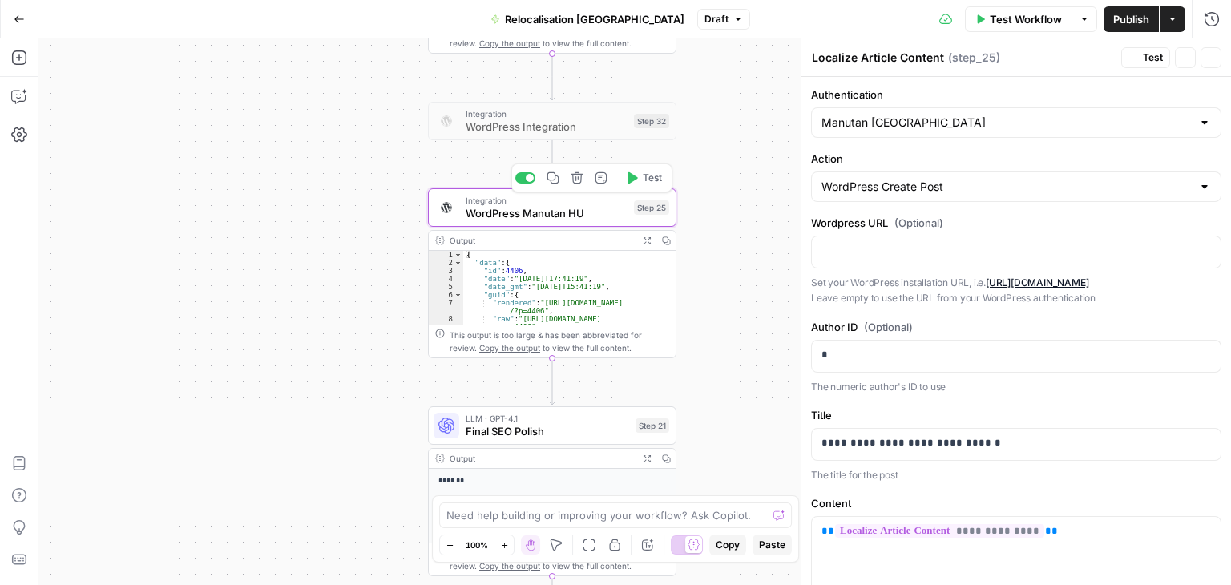
type textarea "WordPress Manutan HU"
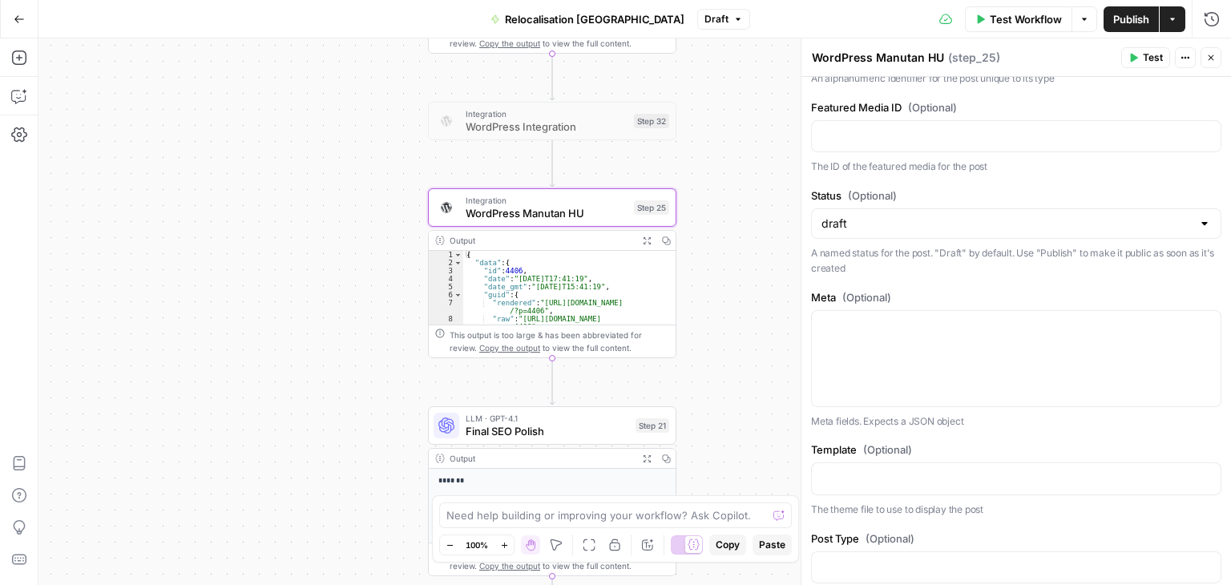
scroll to position [309, 0]
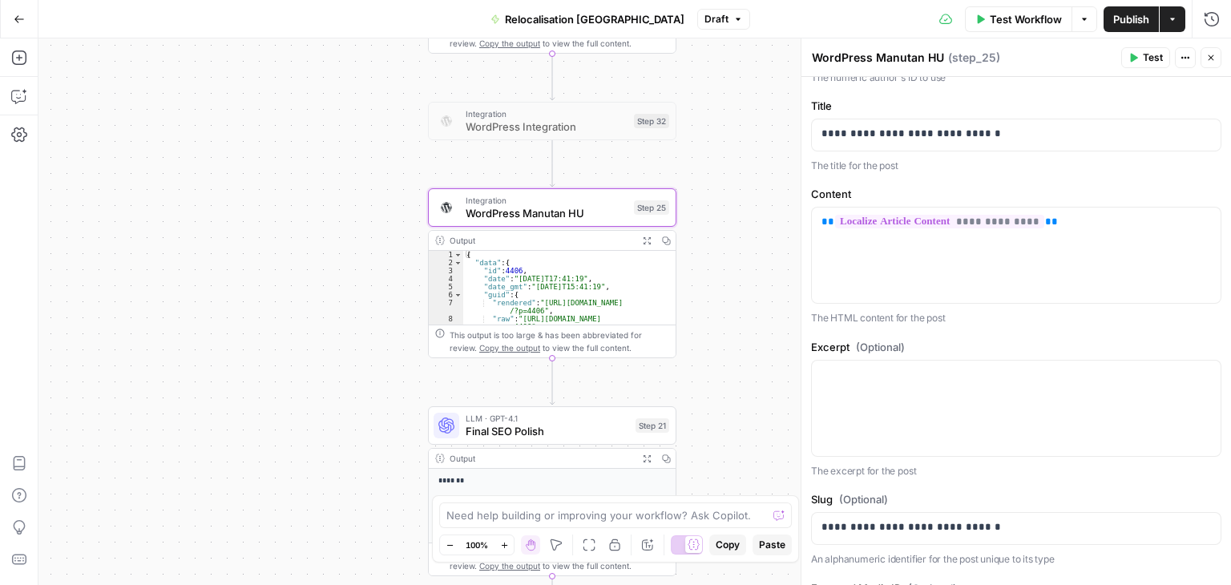
click at [1209, 57] on icon "button" at bounding box center [1211, 58] width 10 height 10
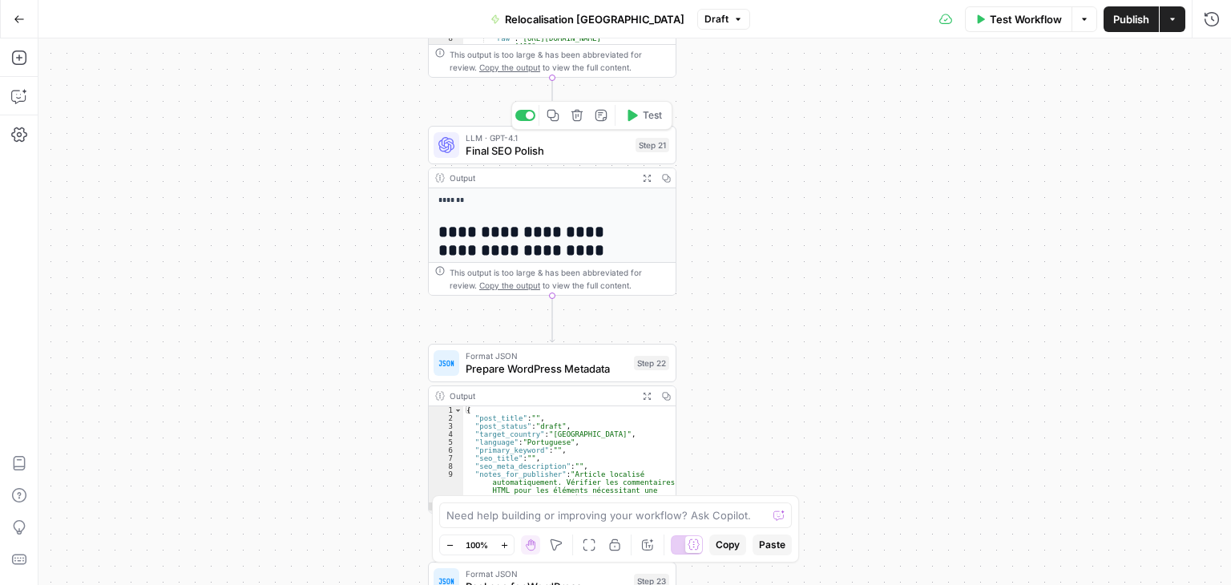
click at [494, 153] on span "Final SEO Polish" at bounding box center [548, 151] width 164 height 16
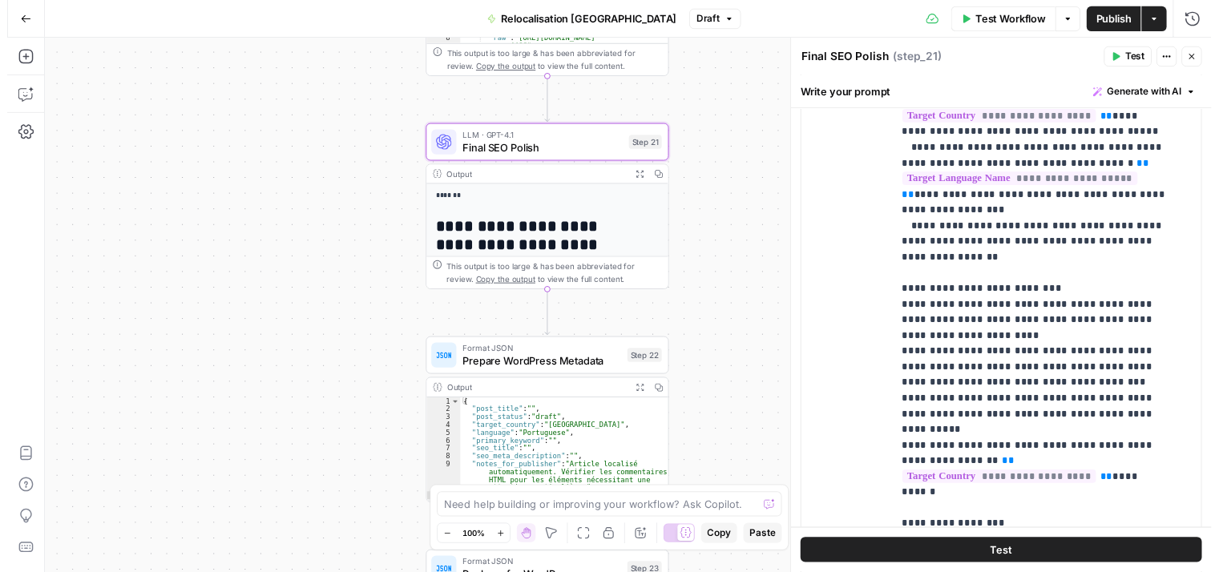
scroll to position [527, 0]
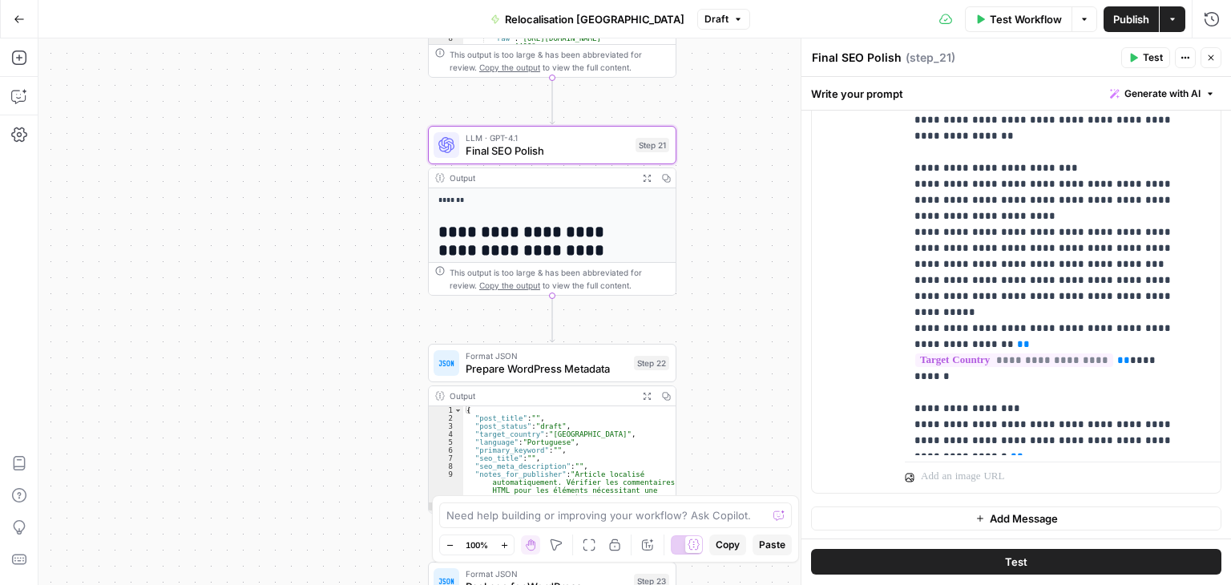
click at [331, 319] on div "Workflow Set Inputs Inputs LLM · [PERSON_NAME] 4 Analyze French Article Step 13…" at bounding box center [634, 311] width 1193 height 547
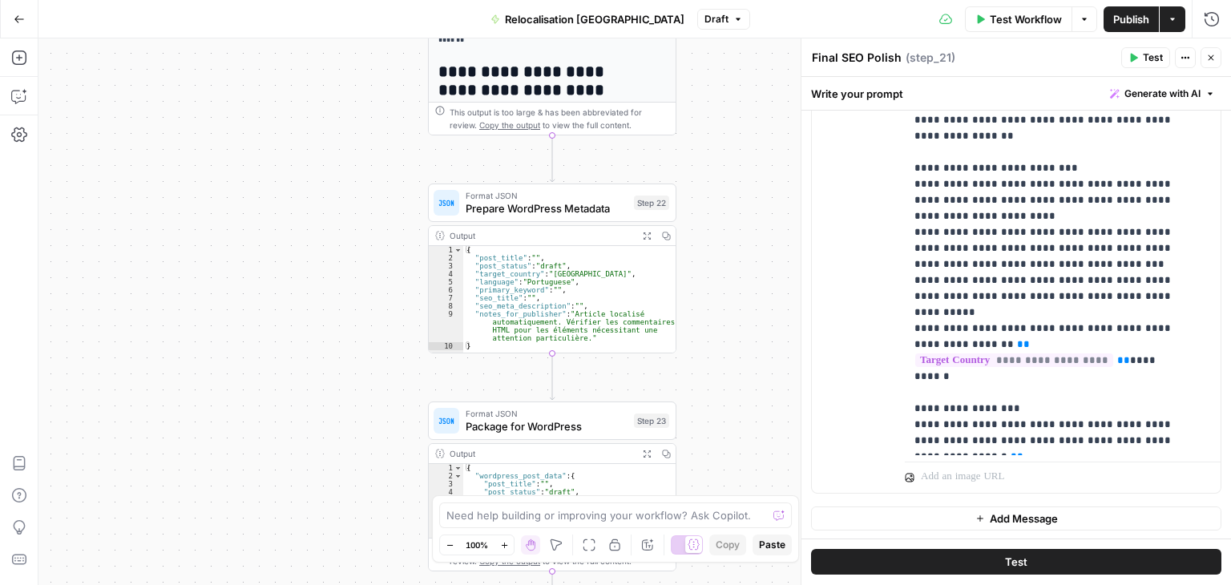
click at [513, 216] on span "Prepare WordPress Metadata" at bounding box center [547, 208] width 162 height 16
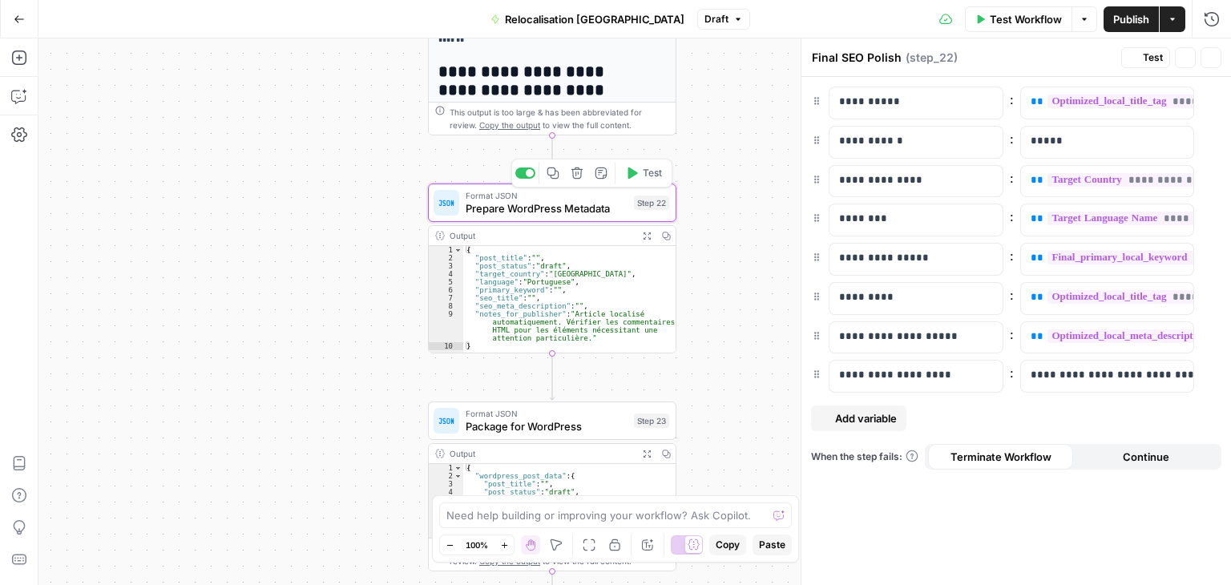
type textarea "Prepare WordPress Metadata"
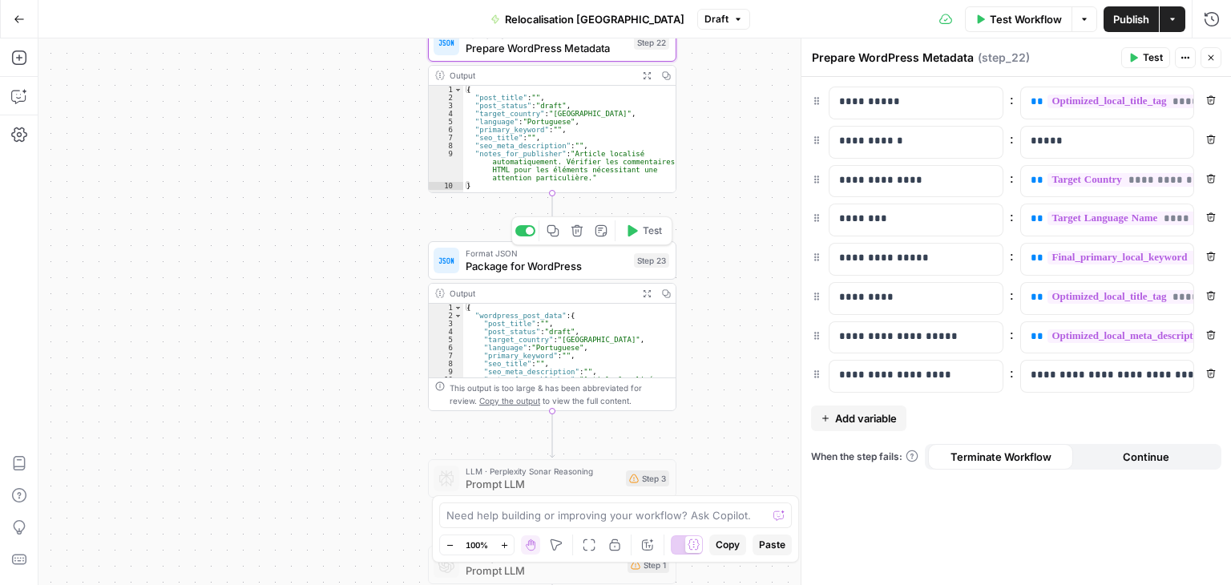
click at [498, 274] on div "Format JSON Package for WordPress Step 23 Copy step Delete step Add Note Test" at bounding box center [552, 260] width 248 height 38
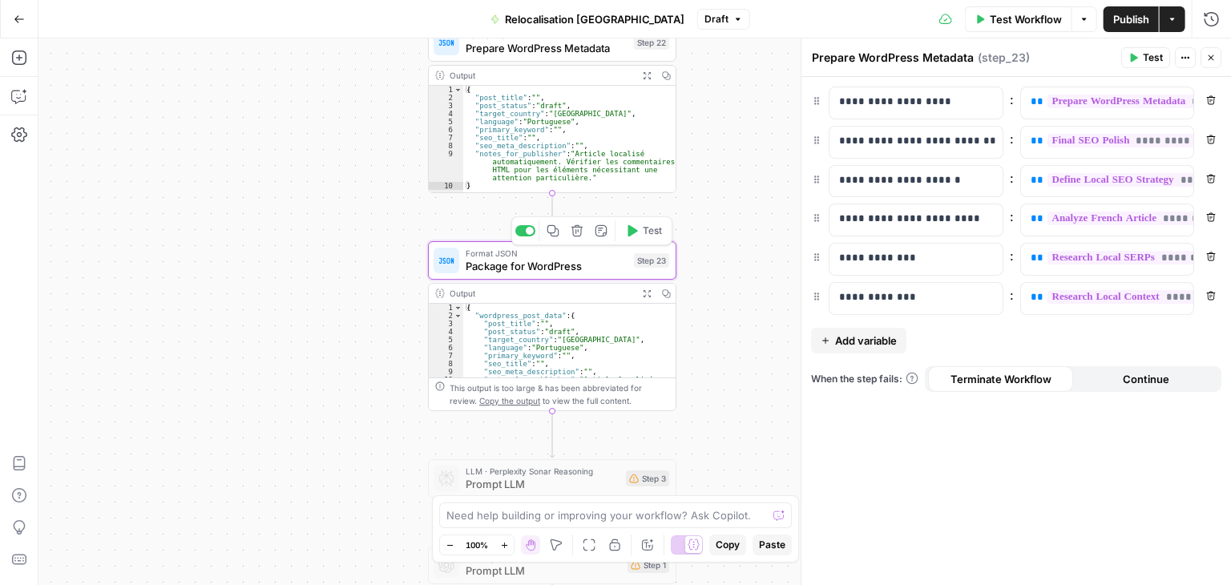
type textarea "Package for WordPress"
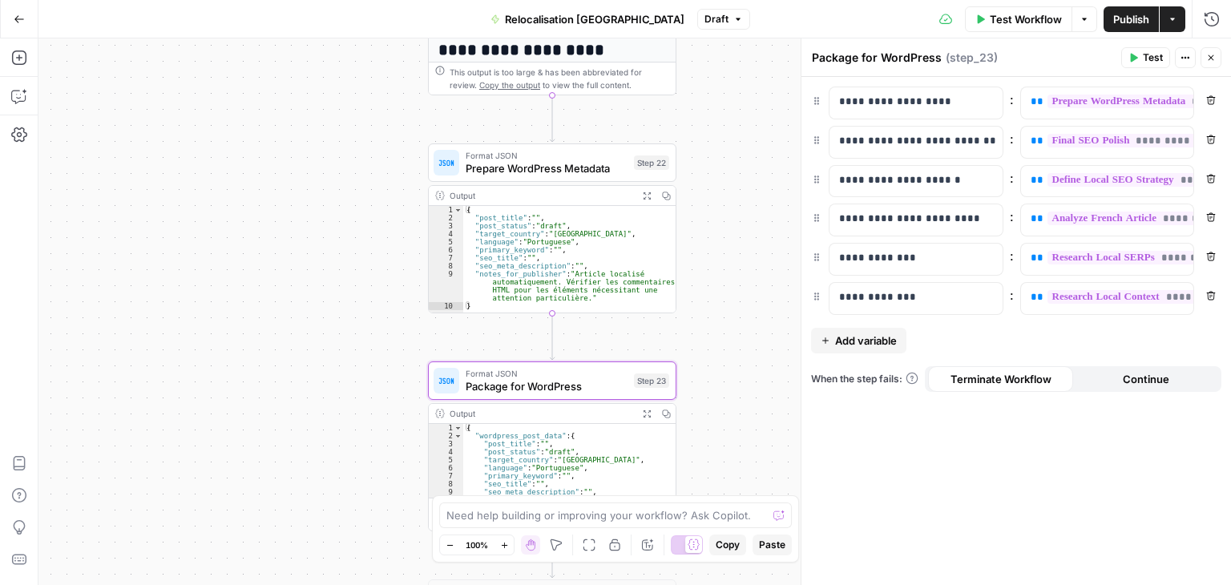
click at [994, 11] on span "Test Workflow" at bounding box center [1026, 19] width 72 height 16
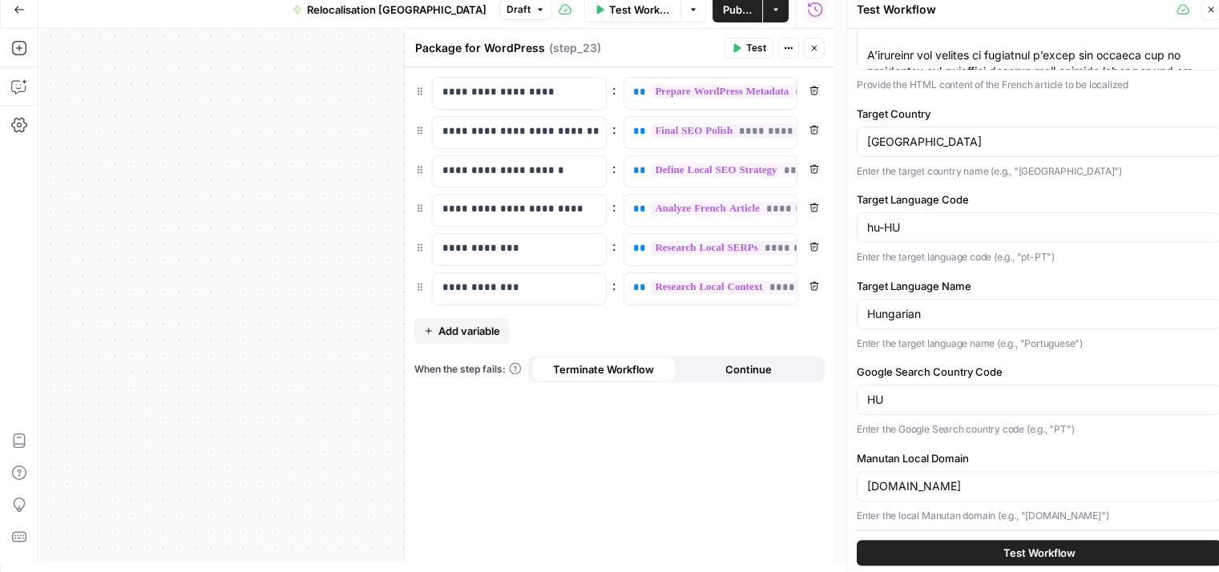
scroll to position [13, 0]
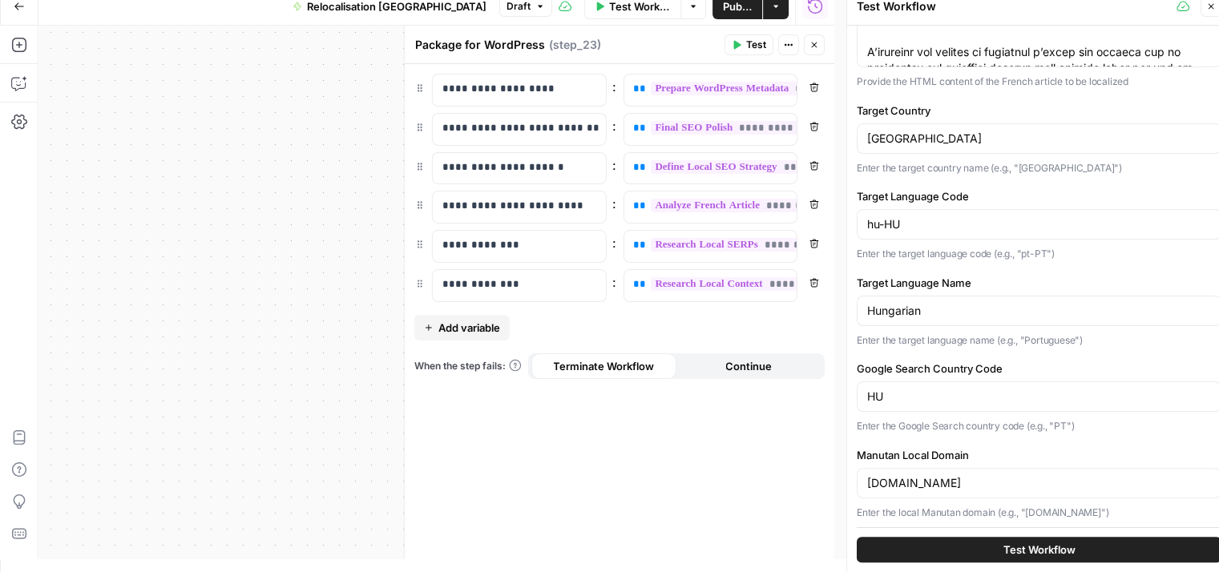
click at [1032, 552] on span "Test Workflow" at bounding box center [1039, 550] width 72 height 16
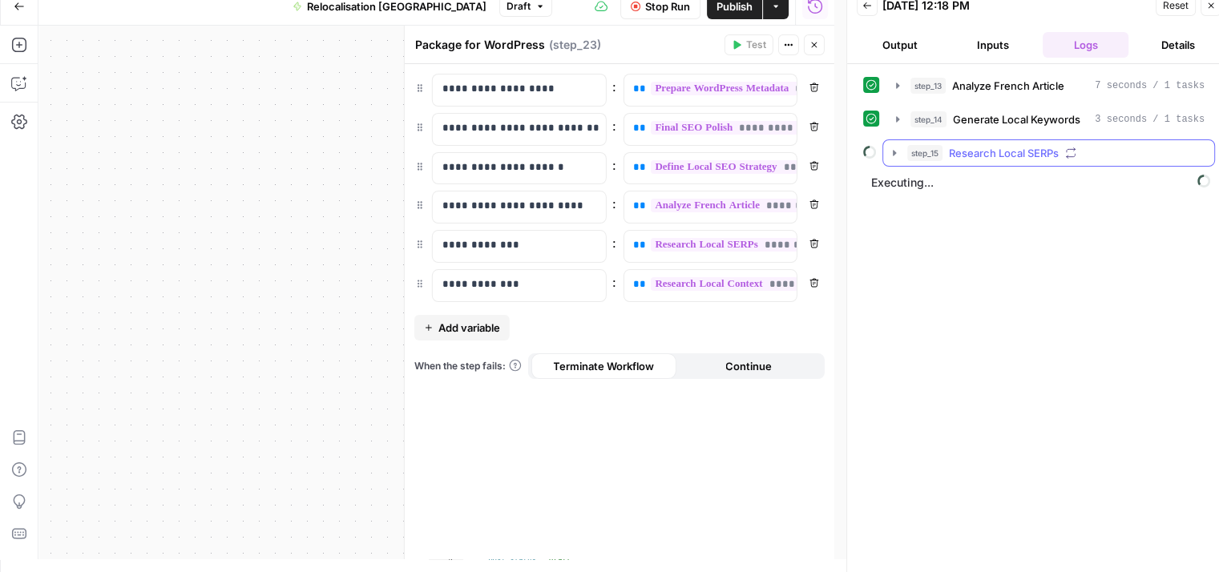
click at [897, 151] on icon "button" at bounding box center [894, 153] width 13 height 13
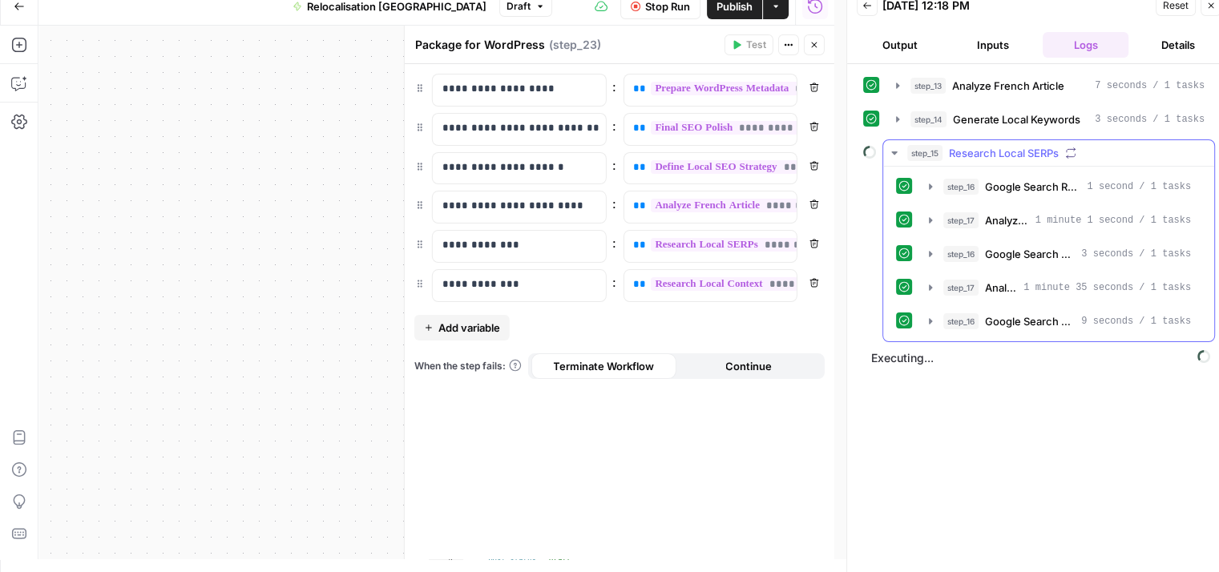
click at [895, 151] on icon "button" at bounding box center [894, 152] width 6 height 3
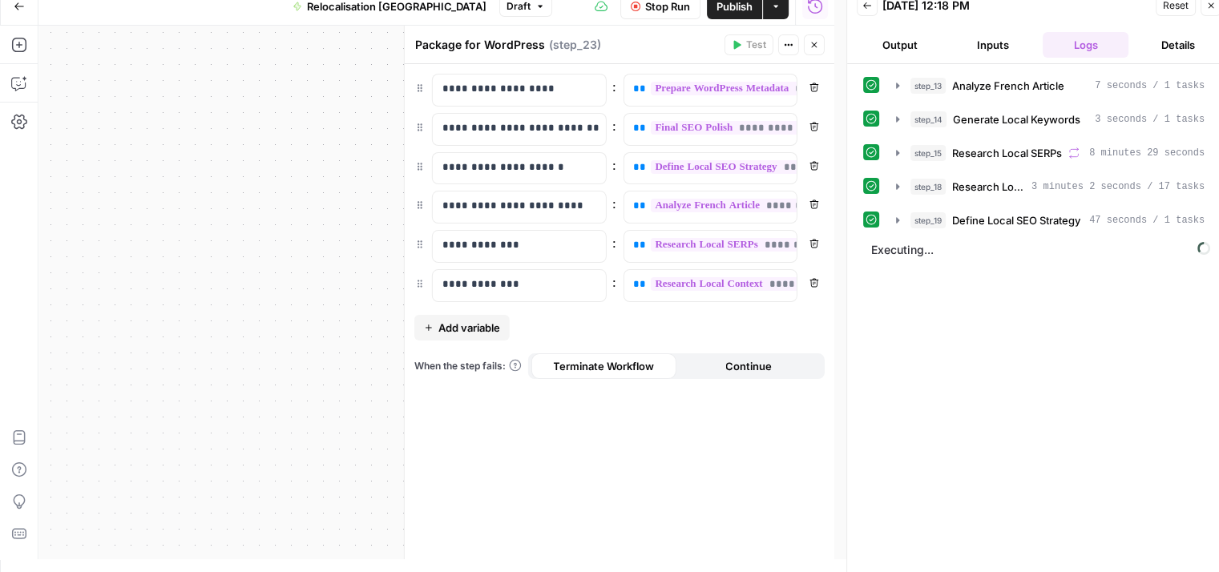
click at [810, 49] on icon "button" at bounding box center [815, 45] width 10 height 10
